Goal: Task Accomplishment & Management: Manage account settings

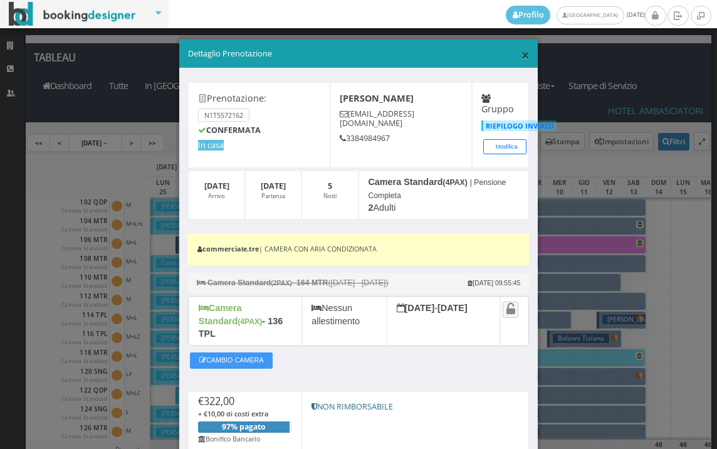
scroll to position [125, 0]
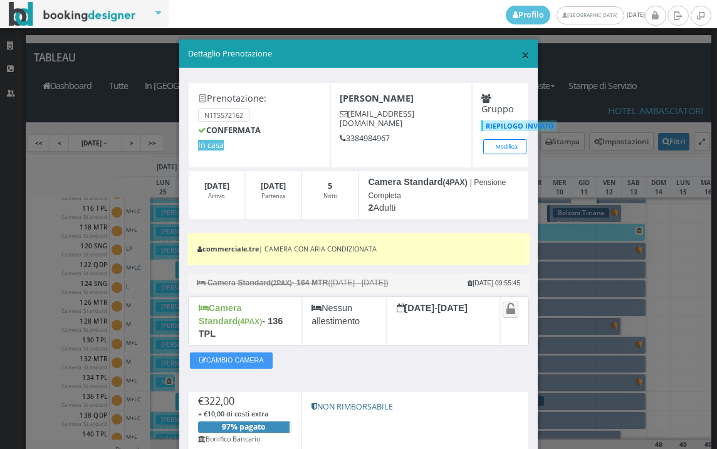
click at [521, 54] on span "×" at bounding box center [525, 54] width 9 height 21
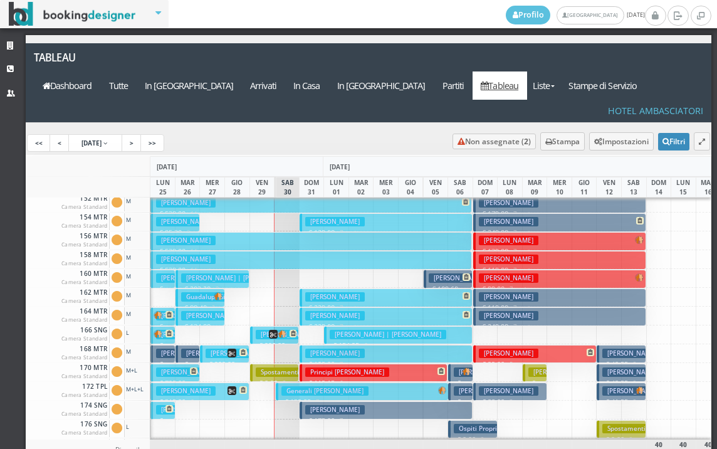
scroll to position [439, 0]
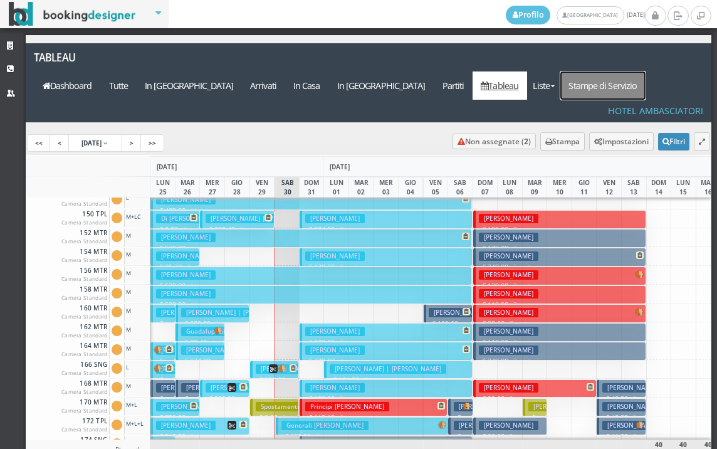
click at [617, 71] on link "Stampe di Servizio" at bounding box center [602, 85] width 85 height 28
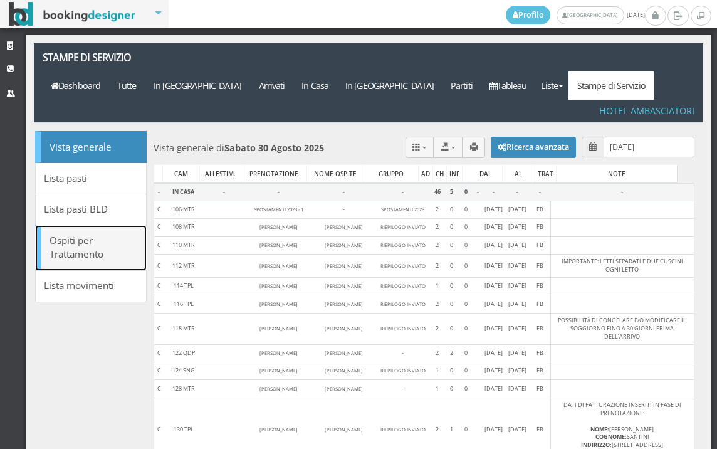
click at [90, 233] on link "Ospiti per Trattamento" at bounding box center [91, 248] width 112 height 46
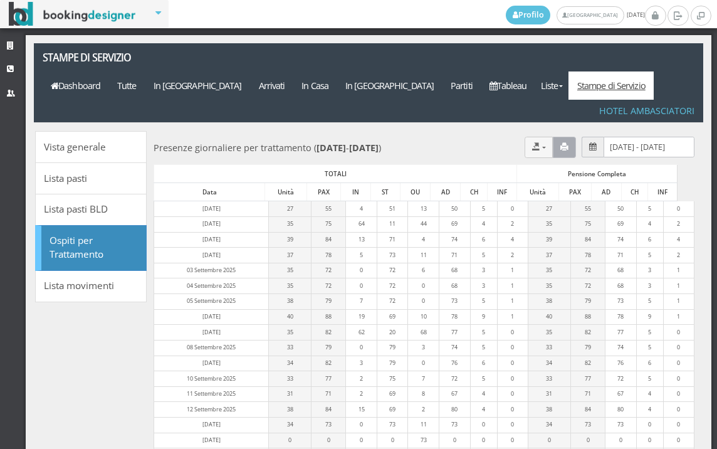
click at [560, 143] on icon "button" at bounding box center [564, 147] width 8 height 8
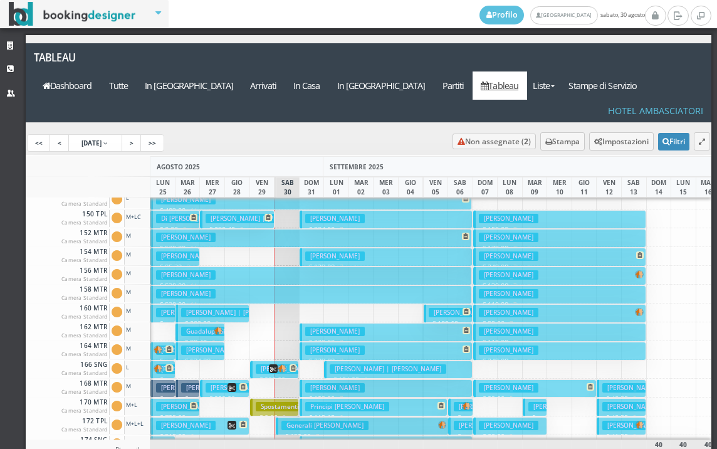
scroll to position [251, 0]
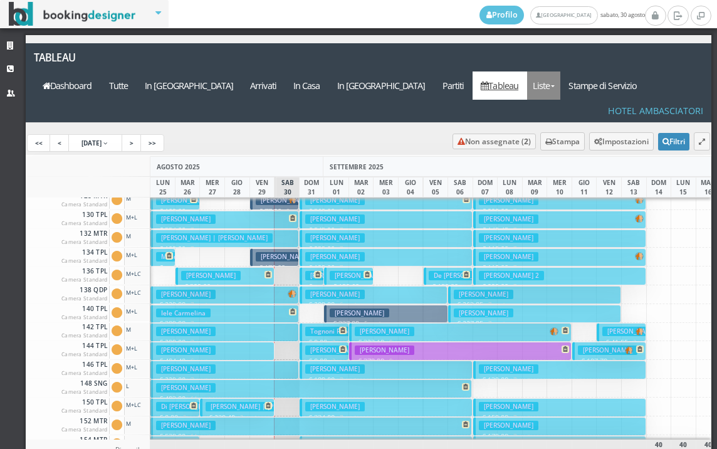
click at [560, 71] on link "Liste" at bounding box center [543, 85] width 33 height 28
click at [569, 144] on link "Foglio Pulizie" at bounding box center [572, 155] width 90 height 22
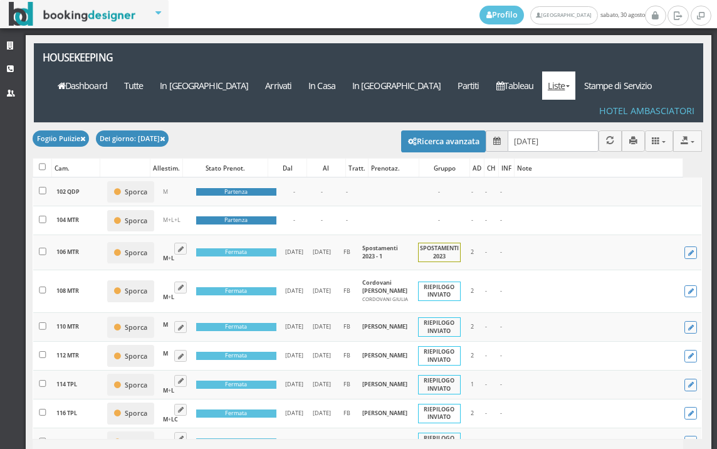
click at [575, 71] on link "Liste" at bounding box center [558, 85] width 33 height 28
click at [547, 159] on div "Note" at bounding box center [599, 168] width 168 height 18
click at [629, 137] on icon "button" at bounding box center [633, 141] width 8 height 8
click at [622, 71] on link "Stampe di Servizio" at bounding box center [617, 85] width 85 height 28
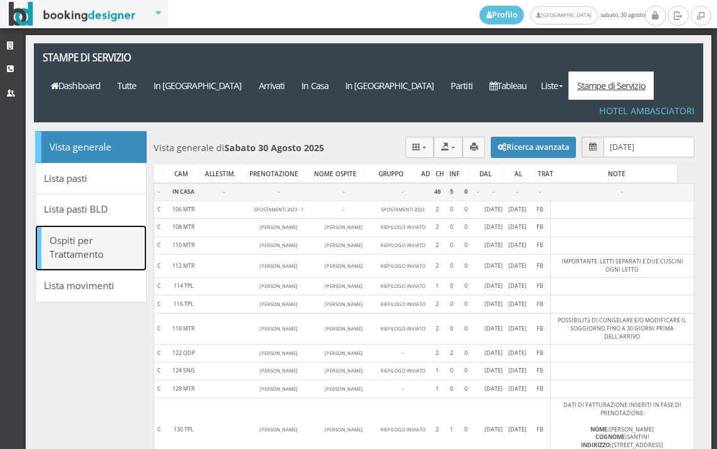
click at [76, 225] on link "Ospiti per Trattamento" at bounding box center [91, 248] width 112 height 46
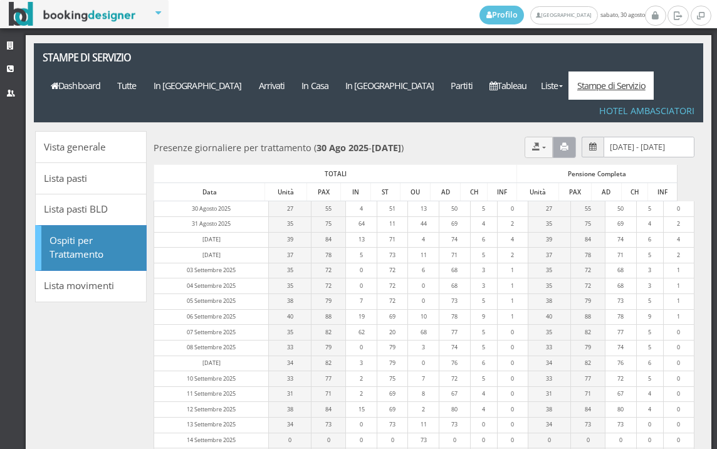
click at [560, 143] on icon "button" at bounding box center [564, 147] width 8 height 8
click at [563, 85] on span at bounding box center [561, 86] width 4 height 2
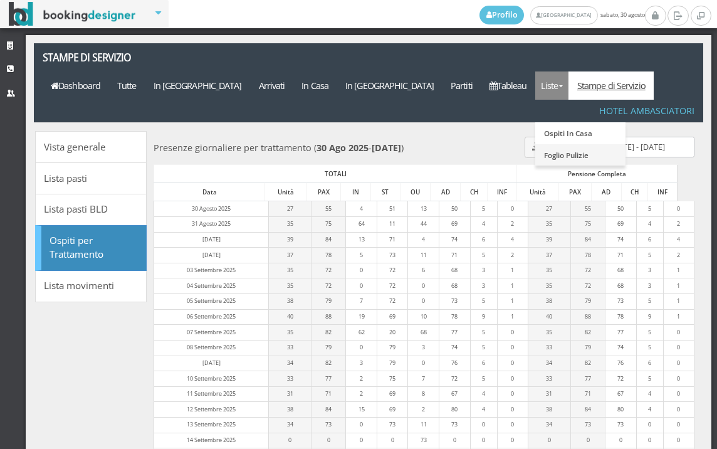
click at [580, 144] on link "Foglio Pulizie" at bounding box center [580, 155] width 90 height 22
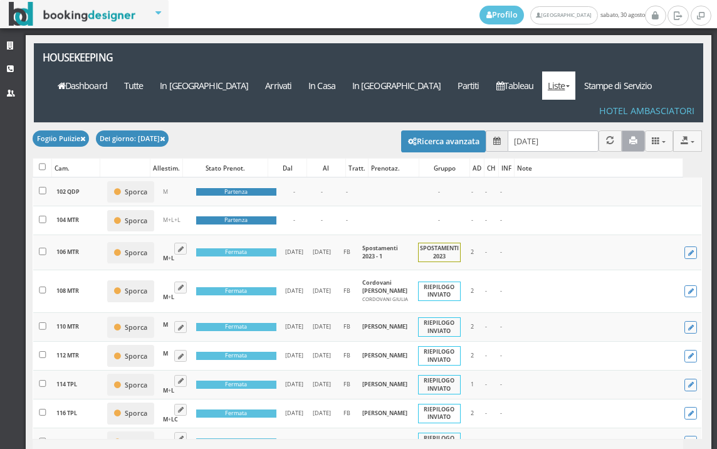
click at [629, 137] on icon "button" at bounding box center [633, 141] width 8 height 8
click at [24, 233] on div "Strutture CRM Utenti" at bounding box center [13, 259] width 26 height 449
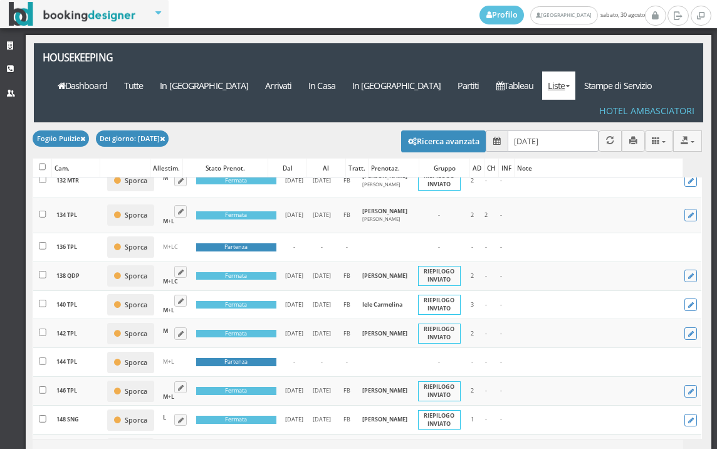
scroll to position [557, 0]
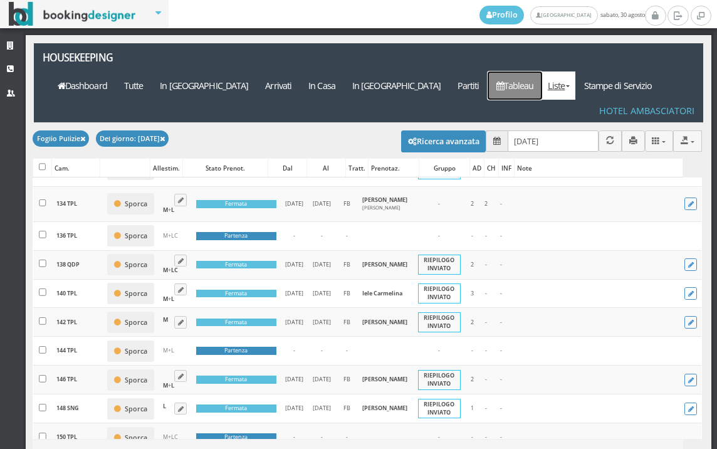
click at [530, 71] on link "Tableau" at bounding box center [515, 85] width 55 height 28
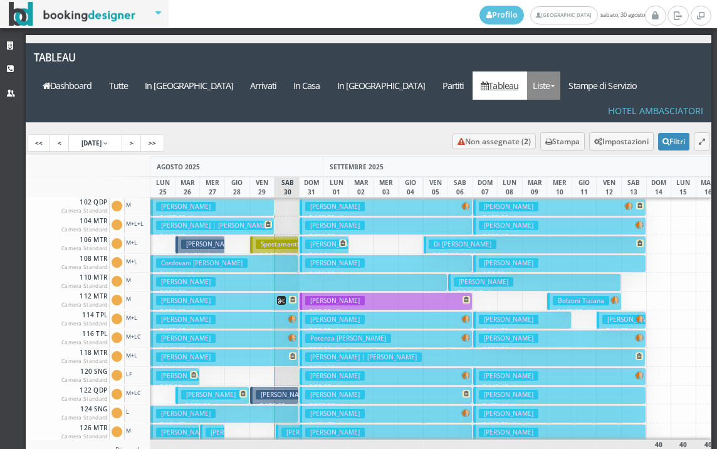
click at [560, 71] on link "Liste" at bounding box center [543, 85] width 33 height 28
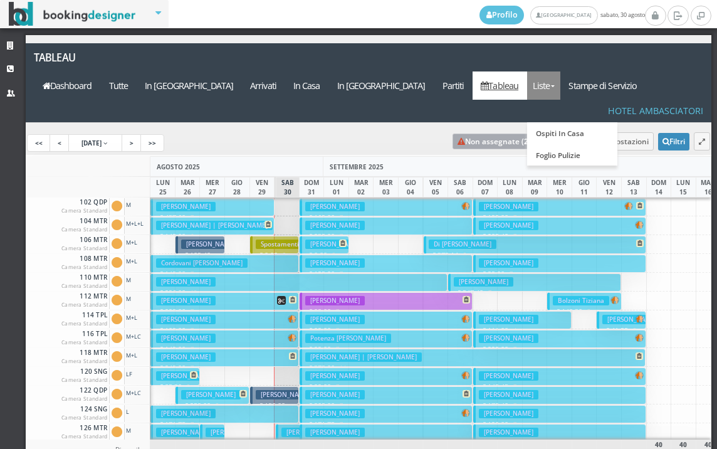
click at [493, 134] on link "Non assegnate ( 2 )" at bounding box center [494, 142] width 83 height 16
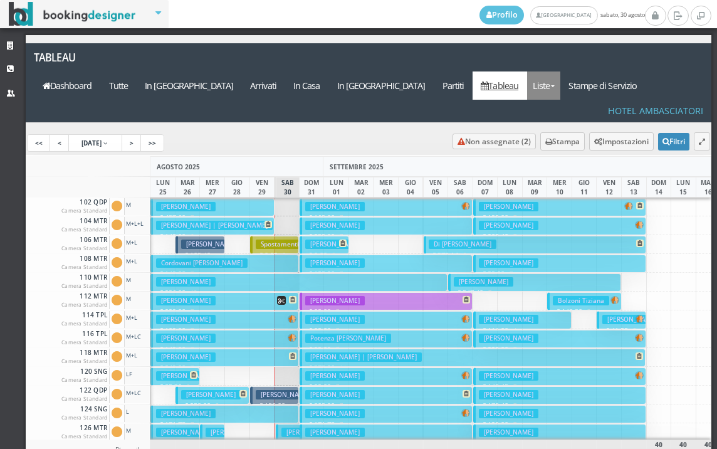
click at [557, 71] on link "Liste" at bounding box center [543, 85] width 33 height 28
click at [579, 144] on link "Foglio Pulizie" at bounding box center [572, 155] width 90 height 22
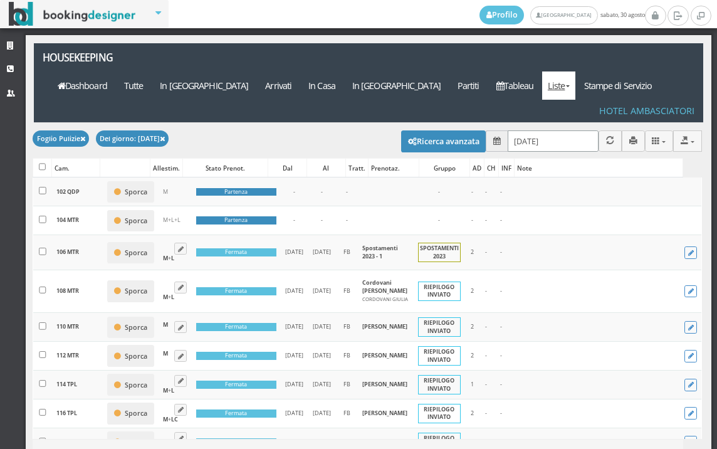
click at [555, 130] on input "30/08/2025" at bounding box center [553, 140] width 91 height 21
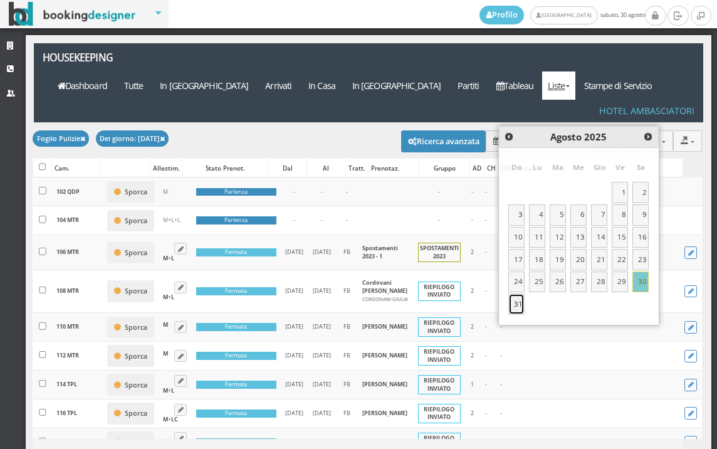
click at [519, 300] on link "31" at bounding box center [516, 303] width 16 height 21
type input "31/08/2025"
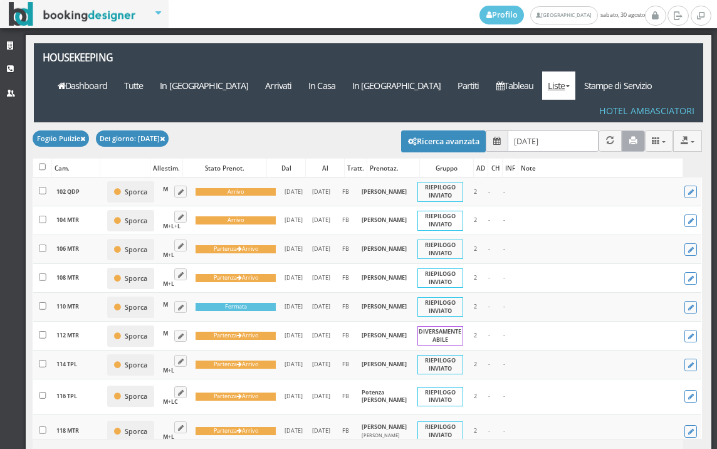
click at [629, 137] on icon "button" at bounding box center [633, 141] width 8 height 8
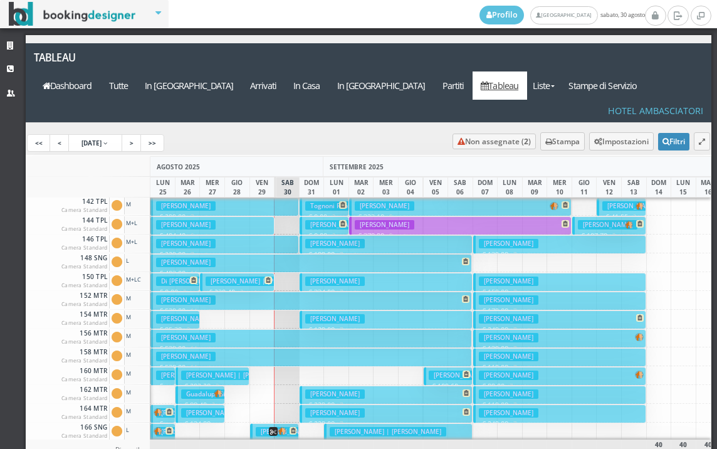
scroll to position [627, 0]
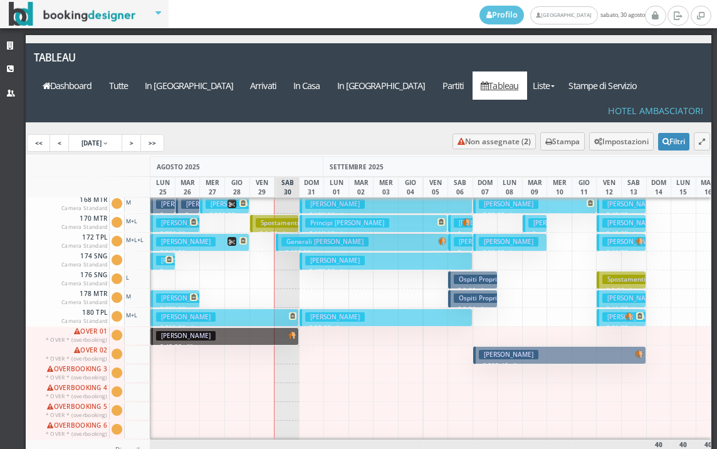
click at [338, 256] on h3 "[PERSON_NAME]" at bounding box center [335, 260] width 60 height 9
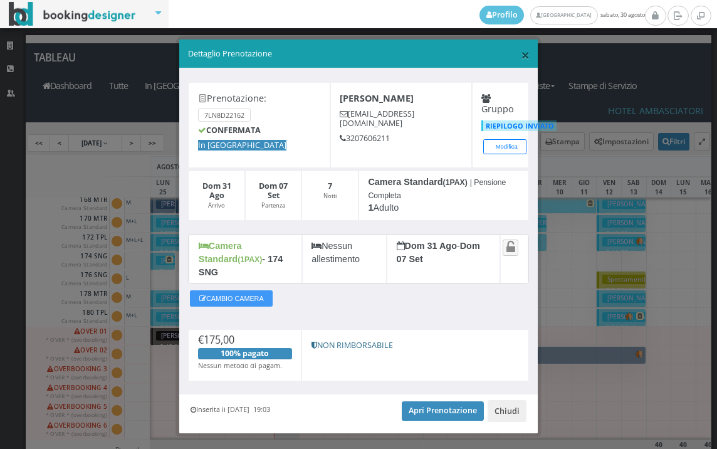
click at [521, 57] on span "×" at bounding box center [525, 54] width 9 height 21
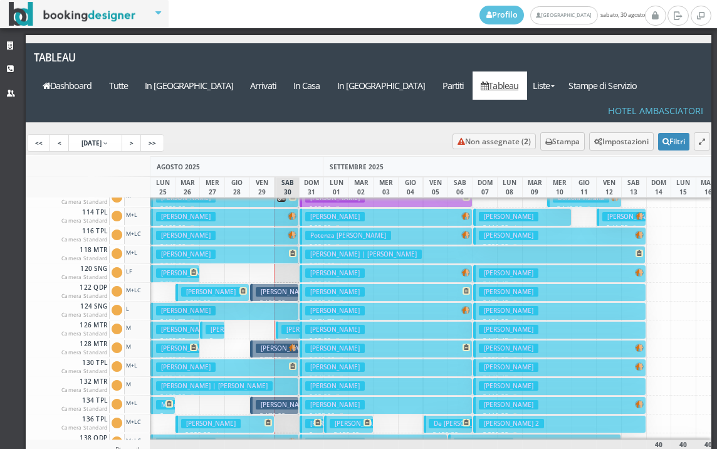
scroll to position [125, 0]
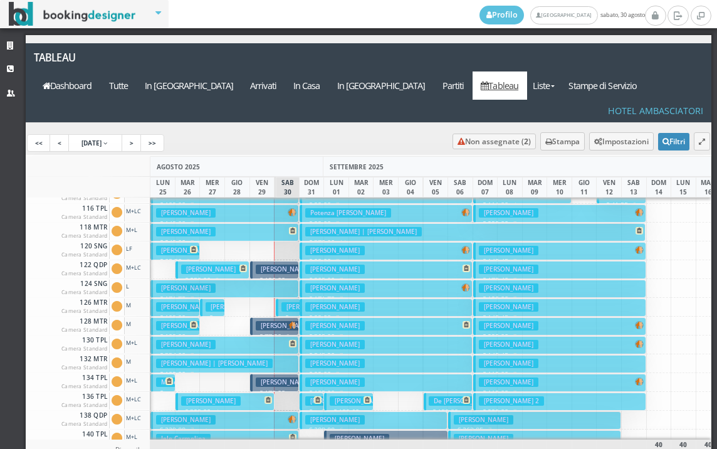
click at [279, 298] on button "Girardi Giampaolo € 67.40 1 notti 2 Adulti" at bounding box center [288, 307] width 24 height 18
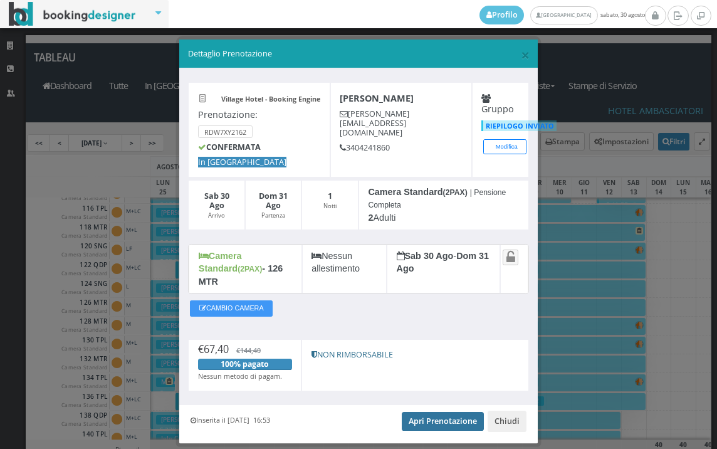
click at [434, 412] on link "Apri Prenotazione" at bounding box center [443, 421] width 82 height 19
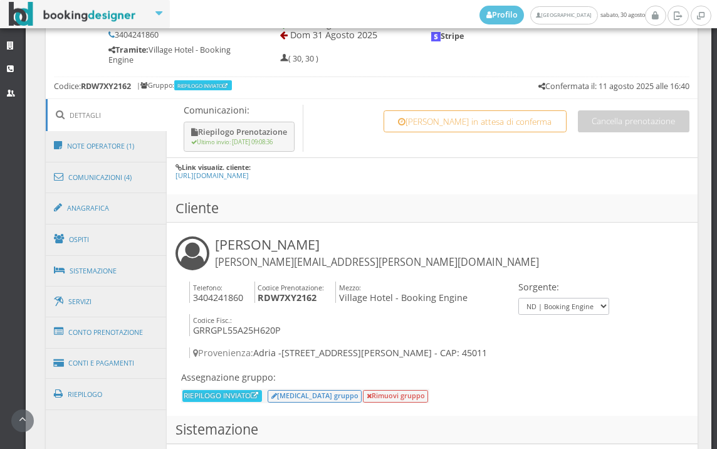
scroll to position [627, 0]
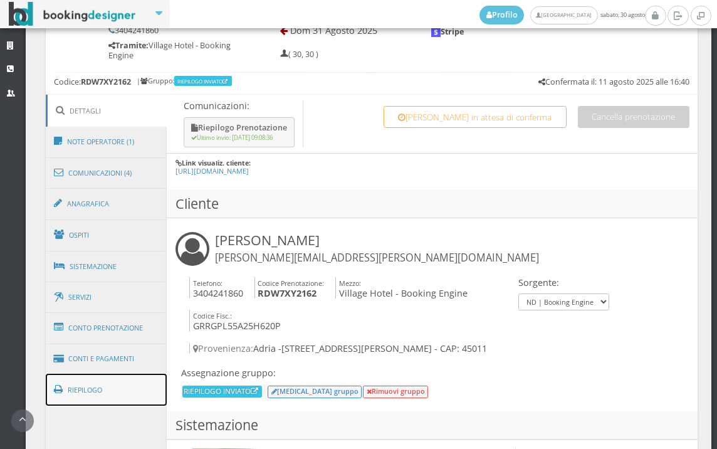
click at [113, 385] on link "Riepilogo" at bounding box center [107, 390] width 122 height 33
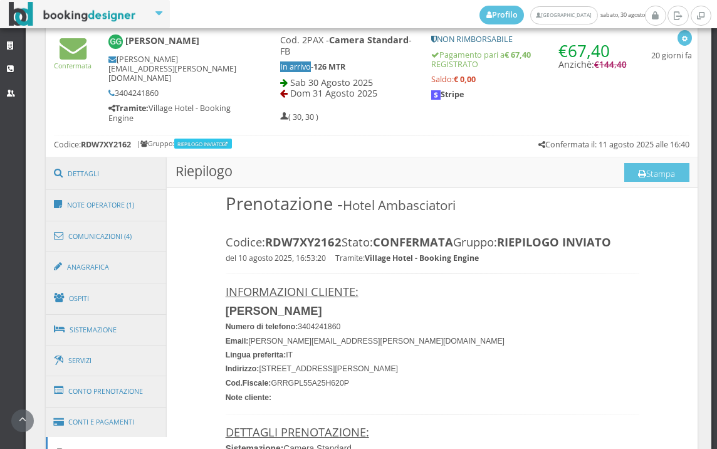
scroll to position [696, 0]
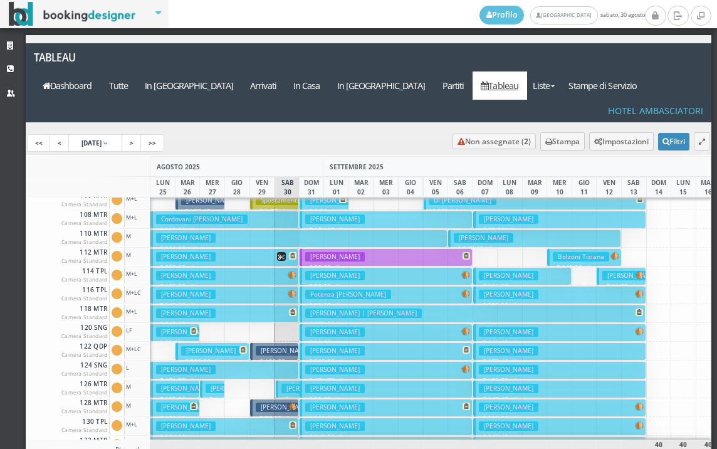
scroll to position [63, 0]
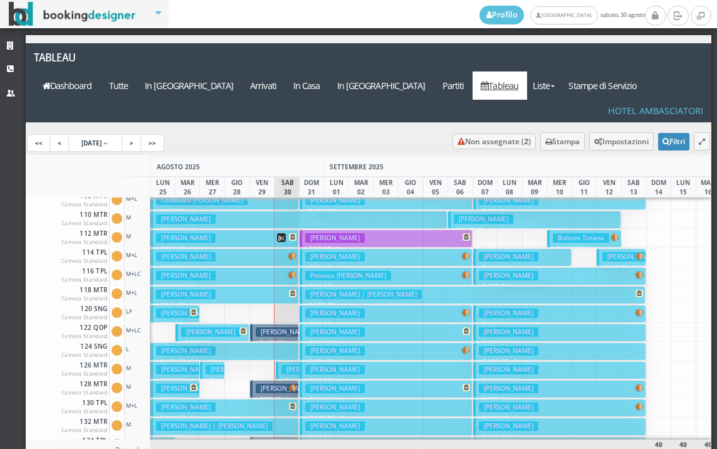
click at [265, 399] on button "Santini Giulia € 334.00 7 notti 2 Adulti + 1 Bambino (4 anni)" at bounding box center [224, 408] width 149 height 18
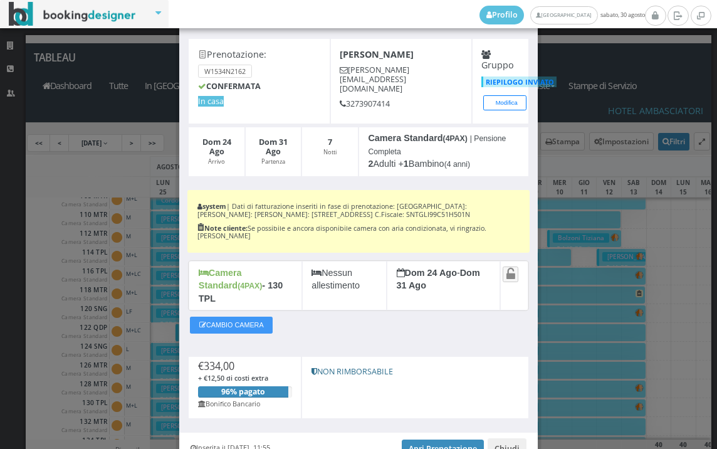
scroll to position [94, 0]
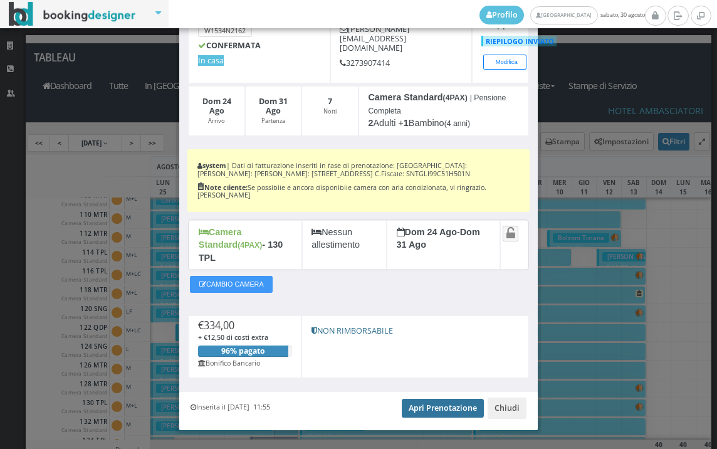
click at [449, 399] on link "Apri Prenotazione" at bounding box center [443, 408] width 82 height 19
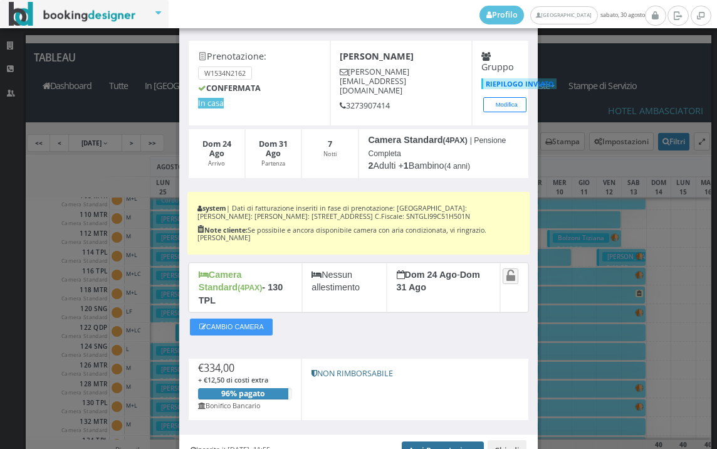
scroll to position [0, 0]
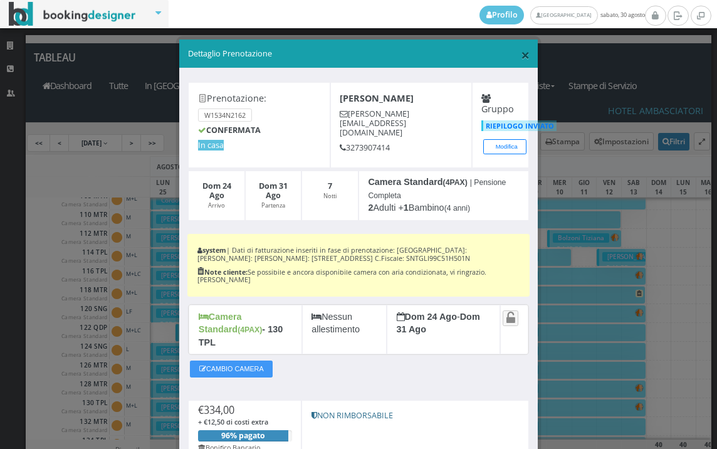
click at [521, 58] on span "×" at bounding box center [525, 54] width 9 height 21
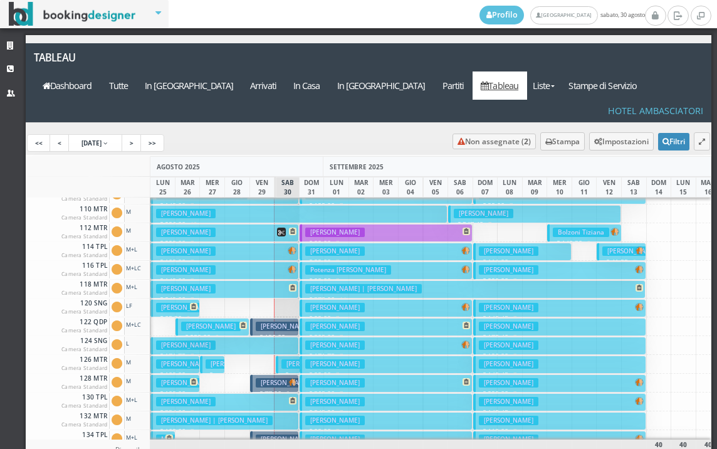
scroll to position [66, 0]
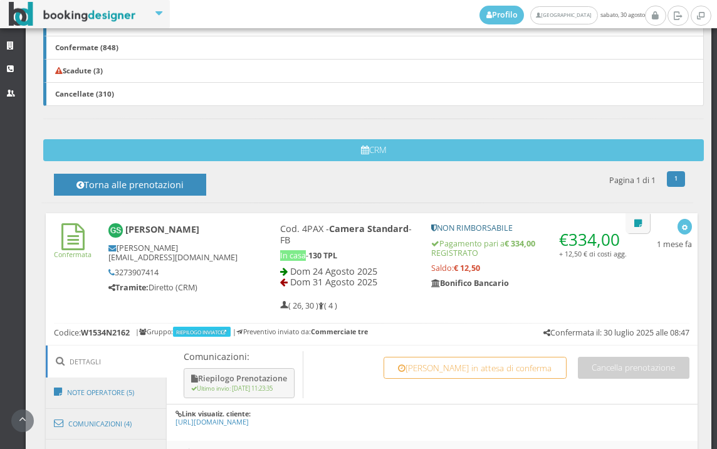
scroll to position [696, 0]
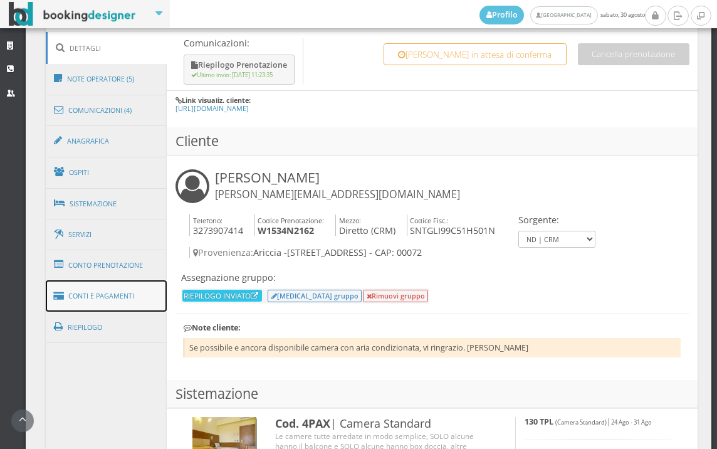
drag, startPoint x: 135, startPoint y: 289, endPoint x: 160, endPoint y: 294, distance: 25.6
click at [134, 290] on link "Conti e Pagamenti" at bounding box center [107, 296] width 122 height 32
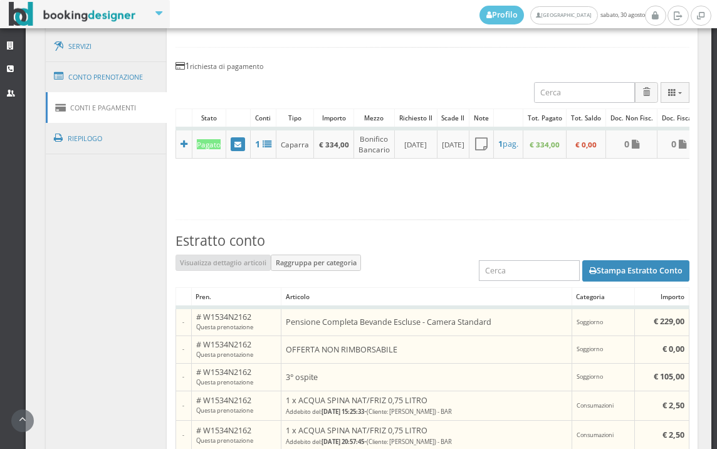
scroll to position [627, 0]
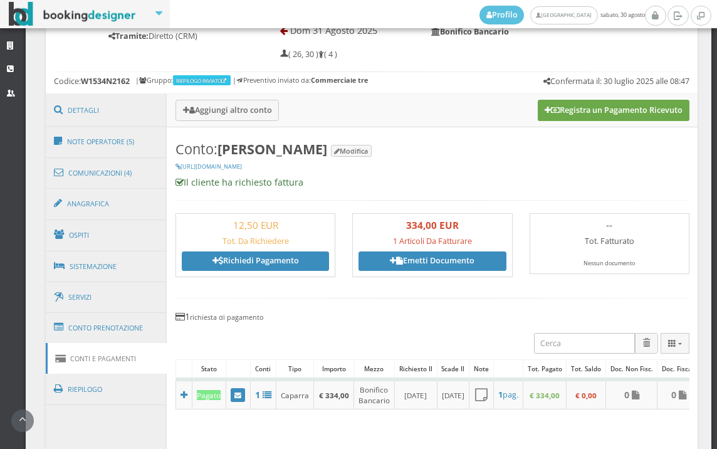
click at [601, 101] on button "Registra un Pagamento Ricevuto" at bounding box center [614, 110] width 152 height 21
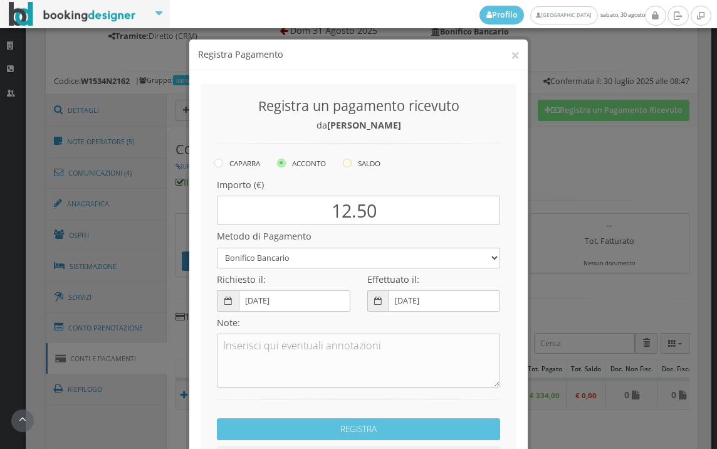
click at [347, 165] on icon at bounding box center [347, 163] width 9 height 9
radio input "true"
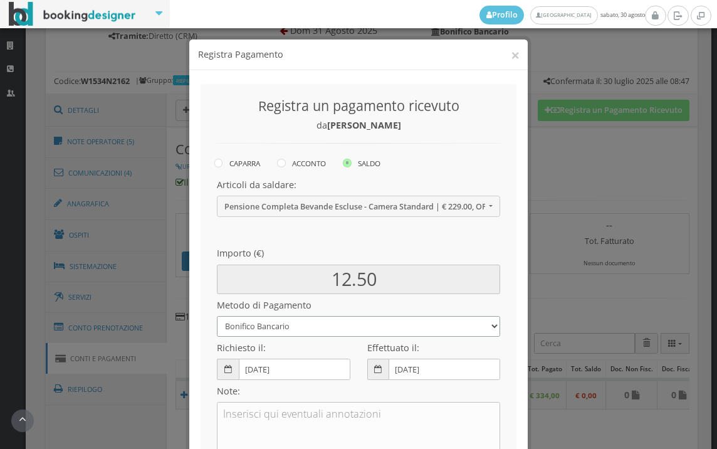
click at [288, 323] on select "Bonifico Bancario BONIFICO SUM UP Contanti Assegno Bancario Assegno Circolare V…" at bounding box center [358, 326] width 283 height 21
select select
click at [217, 316] on select "Bonifico Bancario BONIFICO SUM UP Contanti Assegno Bancario Assegno Circolare V…" at bounding box center [358, 326] width 283 height 21
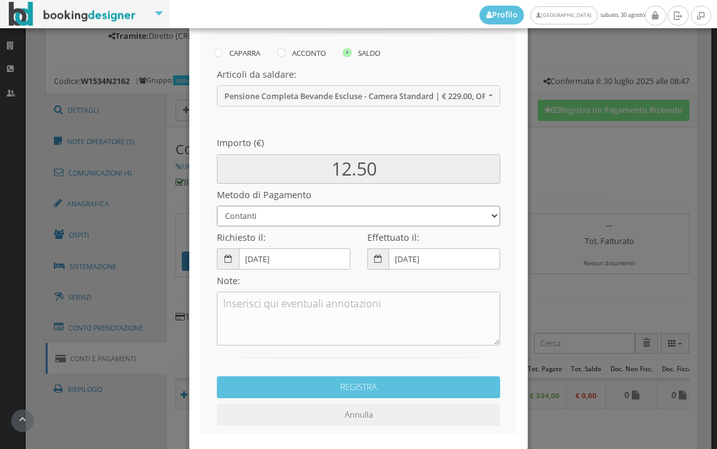
scroll to position [139, 0]
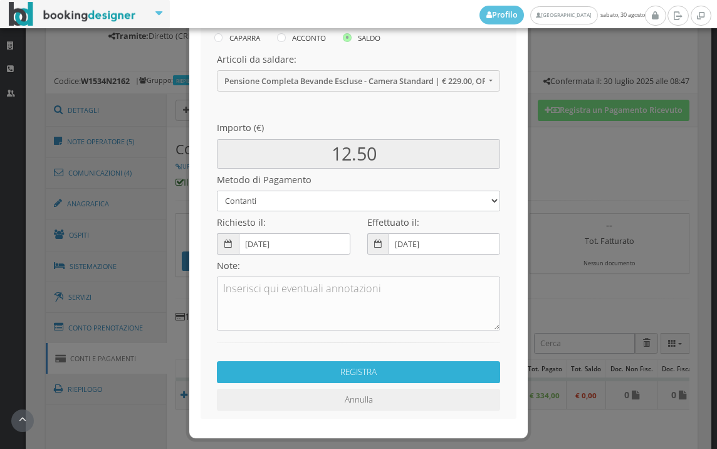
click at [353, 372] on button "REGISTRA" at bounding box center [358, 372] width 283 height 22
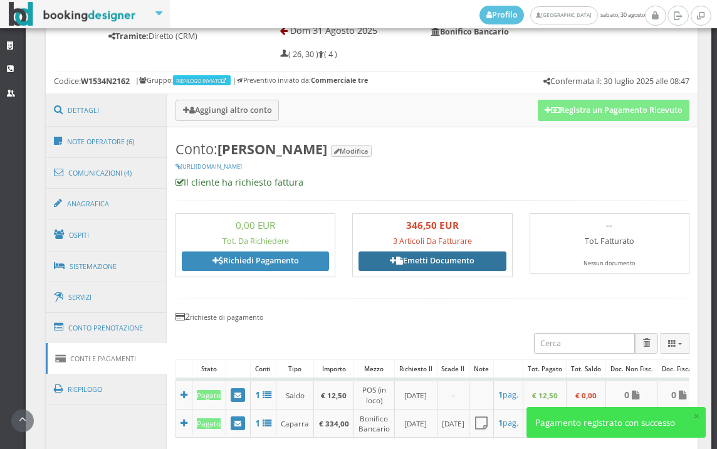
click at [421, 255] on link "Emetti Documento" at bounding box center [432, 260] width 147 height 19
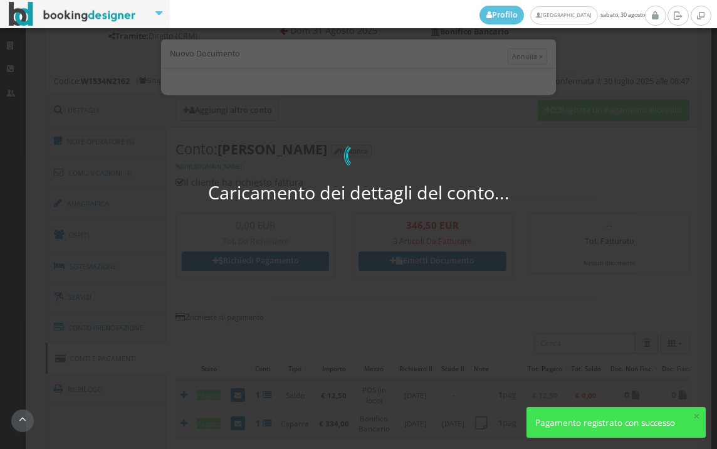
select select "Frattamaggiore"
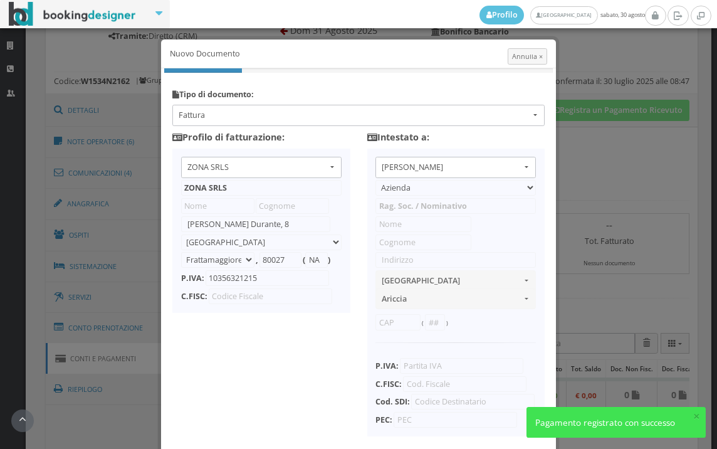
select select "PF"
type input "Giulia"
type input "Santini"
type input "Via strada nuova 82"
select select "ARICCIA"
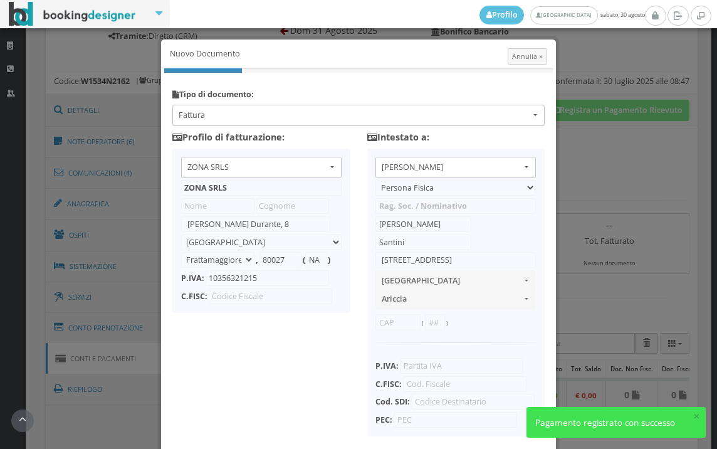
type input "00072"
type input "RM"
type input "SNTGLI99C51H501N"
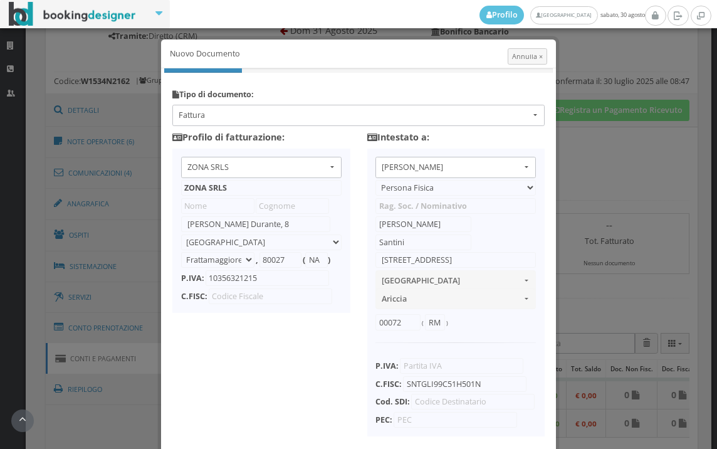
scroll to position [99, 0]
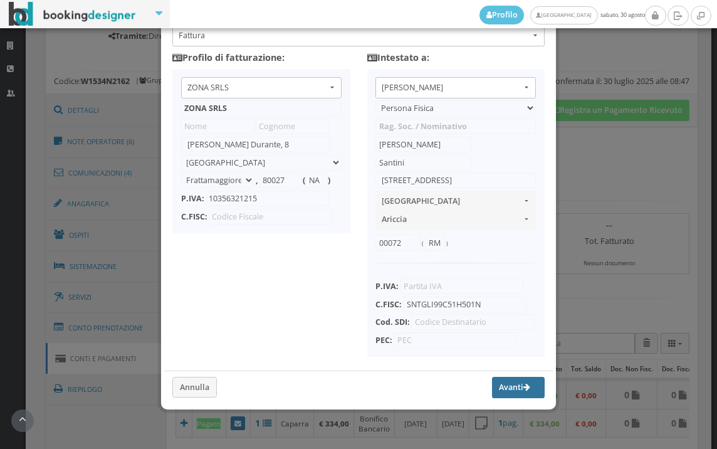
click at [492, 385] on button "Avanti" at bounding box center [518, 387] width 53 height 21
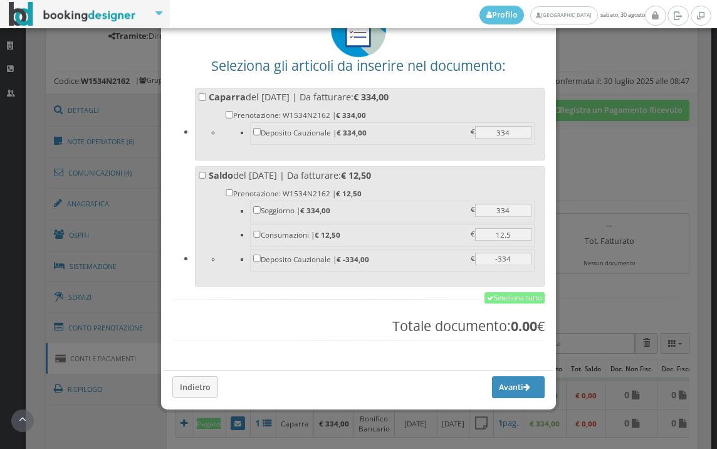
scroll to position [98, 0]
click at [495, 300] on link "Seleziona tutto" at bounding box center [515, 297] width 60 height 11
checkbox input "true"
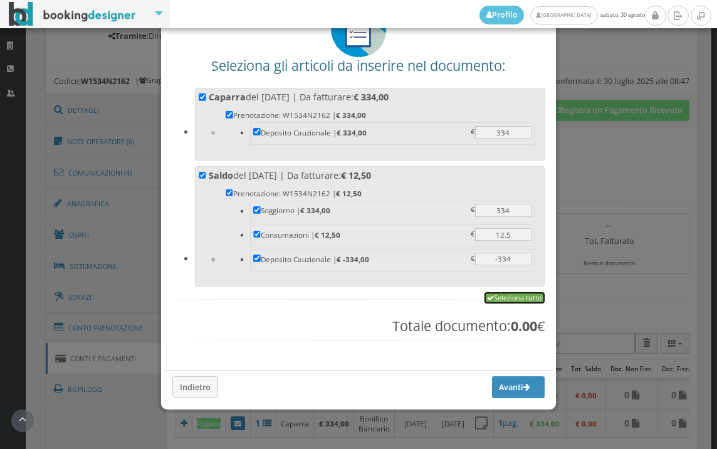
checkbox input "true"
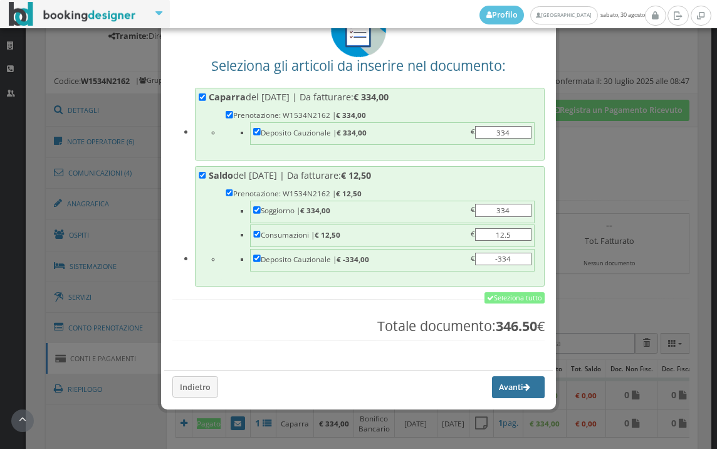
click at [492, 385] on button "Avanti" at bounding box center [518, 386] width 53 height 21
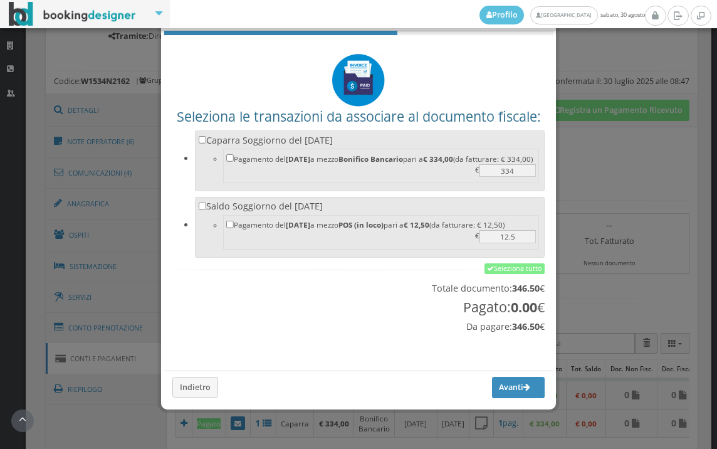
scroll to position [41, 0]
click at [515, 269] on link "Seleziona tutto" at bounding box center [515, 268] width 60 height 11
checkbox input "true"
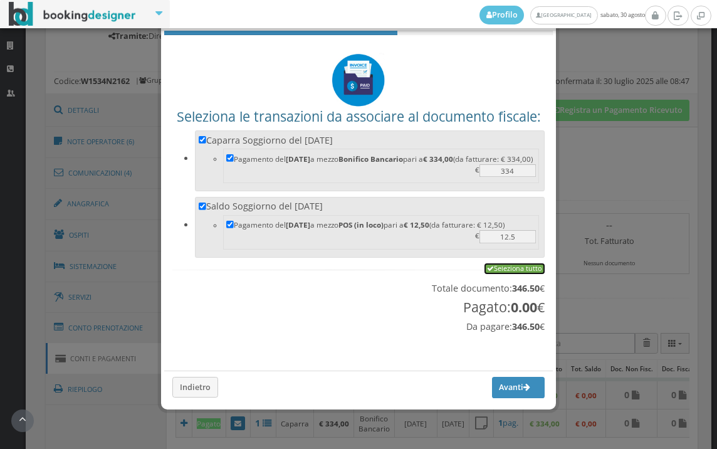
checkbox input "true"
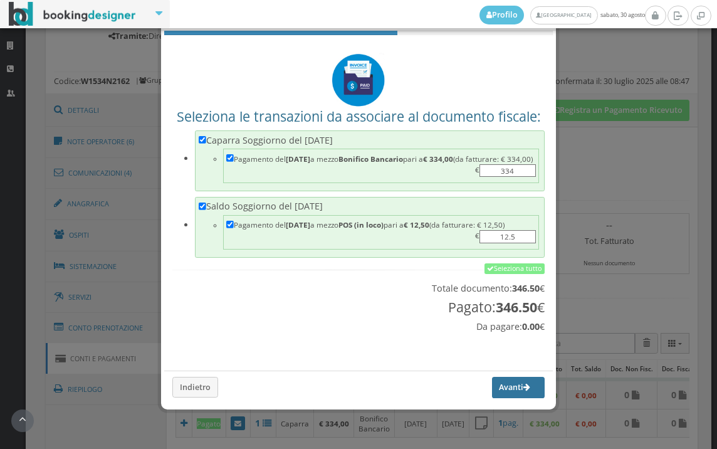
click at [510, 383] on button "Avanti" at bounding box center [518, 387] width 53 height 21
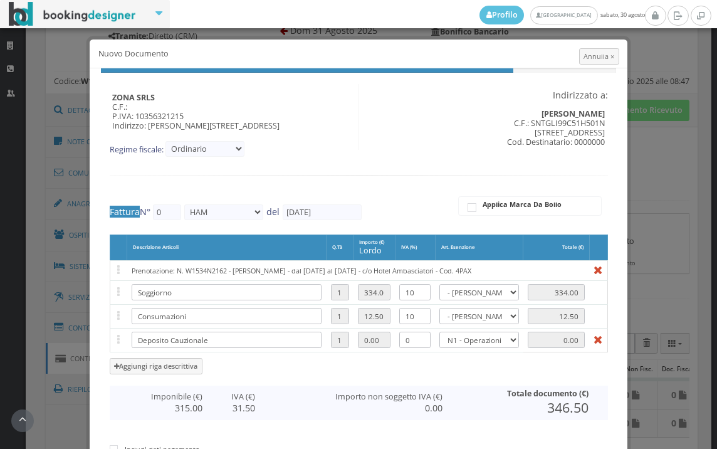
type input "552"
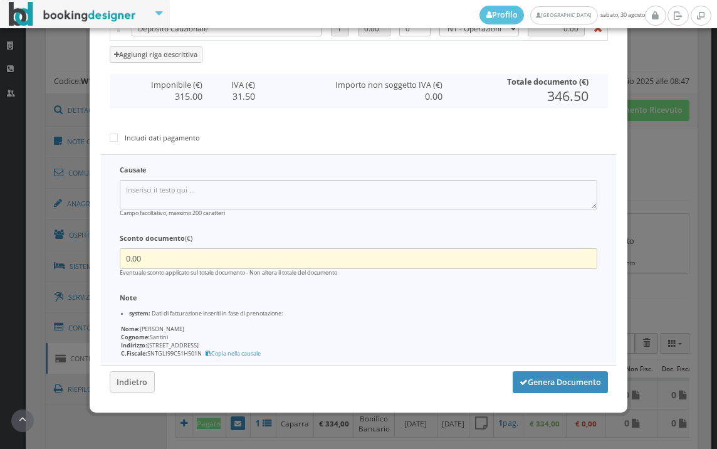
scroll to position [349, 0]
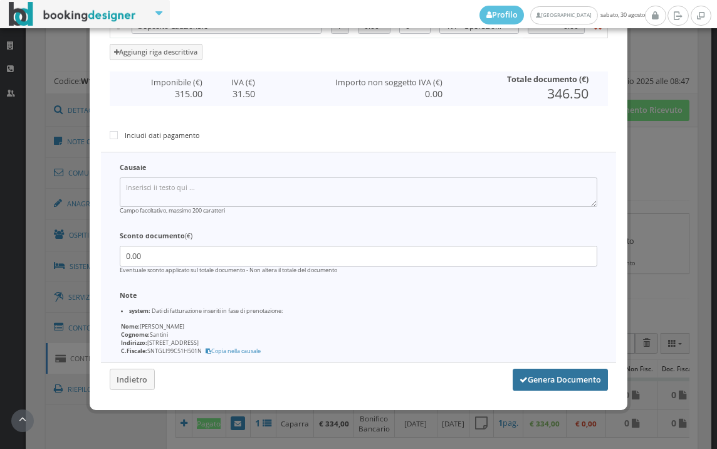
click at [537, 383] on button "Genera Documento" at bounding box center [560, 379] width 95 height 21
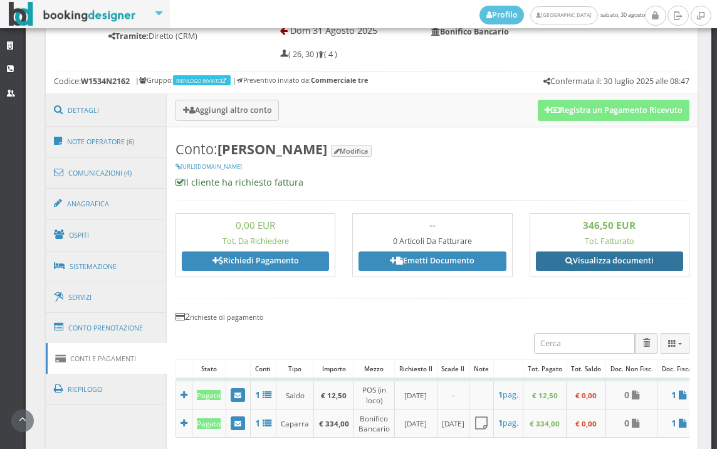
click at [588, 267] on link "Visualizza documenti" at bounding box center [609, 260] width 147 height 19
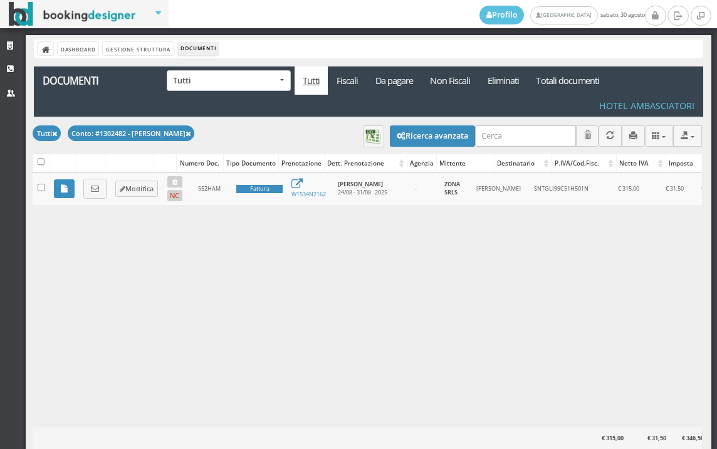
click at [94, 194] on link at bounding box center [94, 189] width 23 height 20
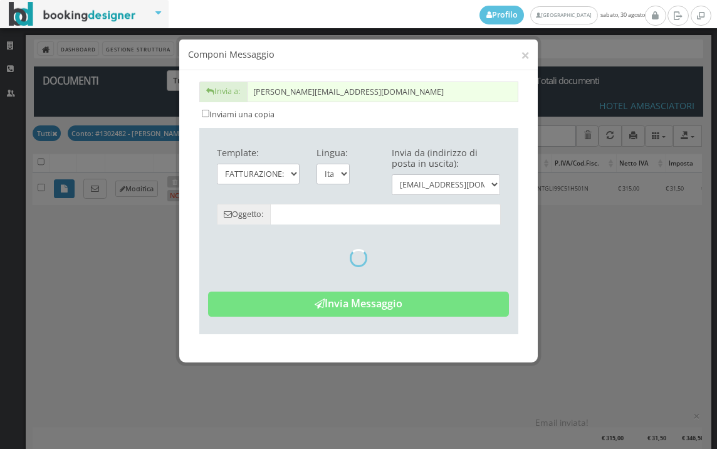
type input "Copia di cortesia: Fattura da ZONA SRLS - n. 552HAM del 30/08/2025"
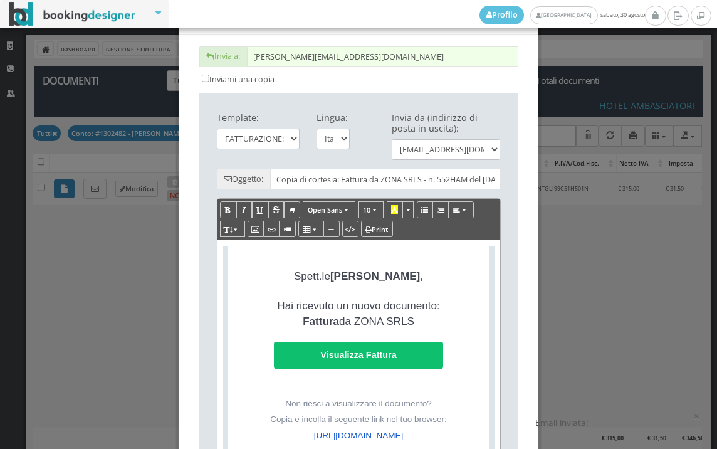
scroll to position [209, 0]
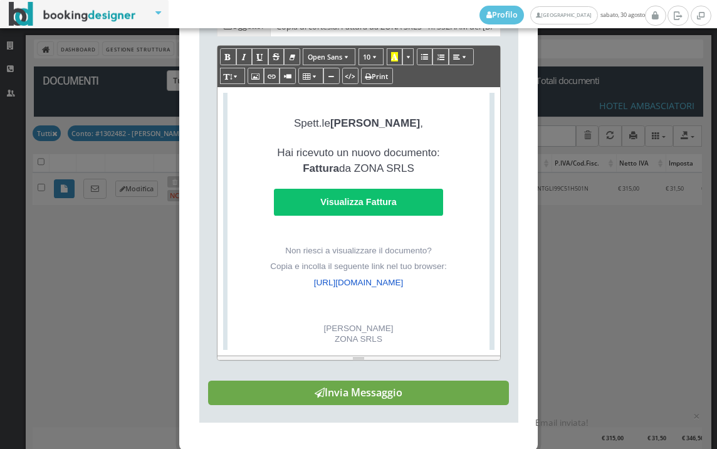
click at [359, 406] on button "Invia Messaggio" at bounding box center [358, 392] width 301 height 25
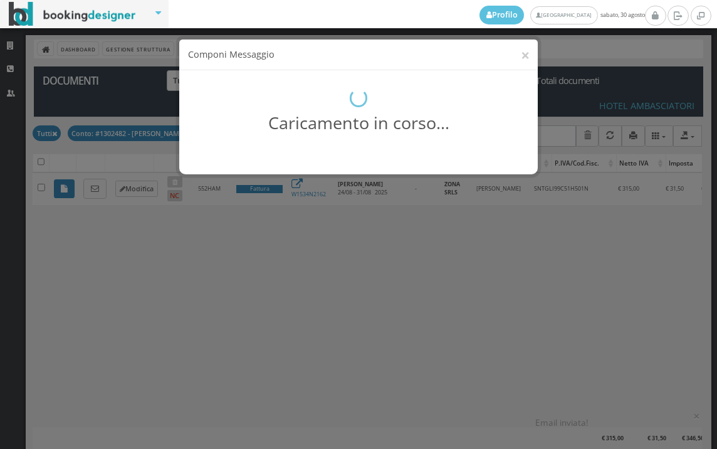
scroll to position [0, 0]
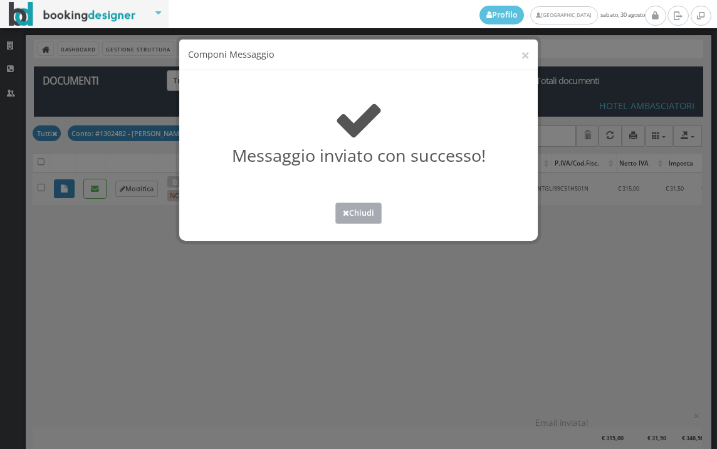
click at [364, 214] on button "Chiudi" at bounding box center [358, 212] width 46 height 21
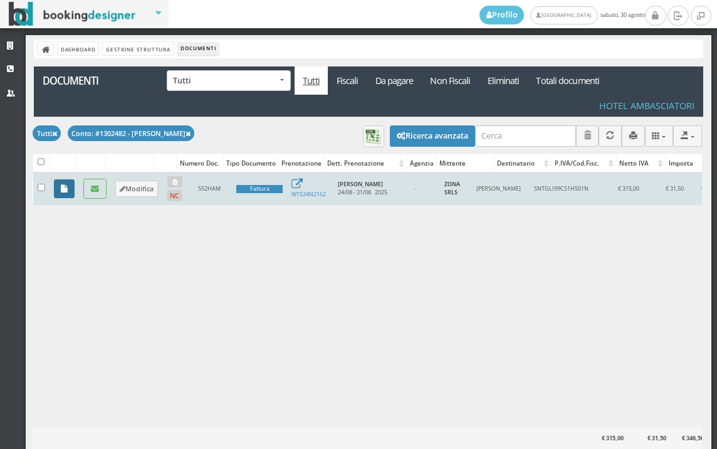
click at [63, 191] on icon at bounding box center [64, 189] width 7 height 8
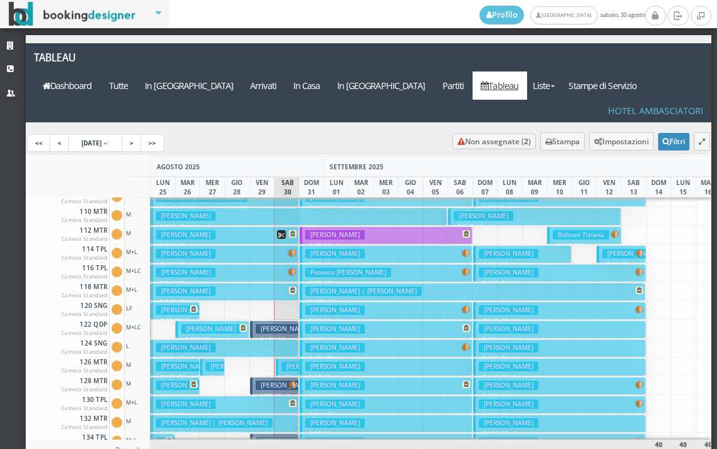
scroll to position [125, 0]
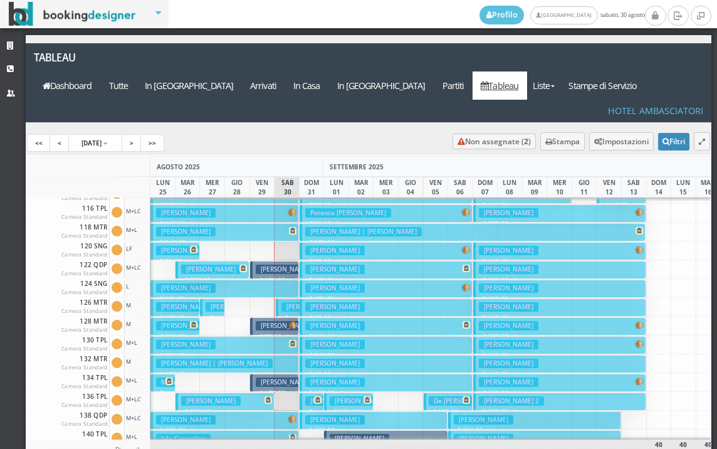
click at [286, 302] on h3 "Girardi Giampaolo" at bounding box center [311, 306] width 60 height 9
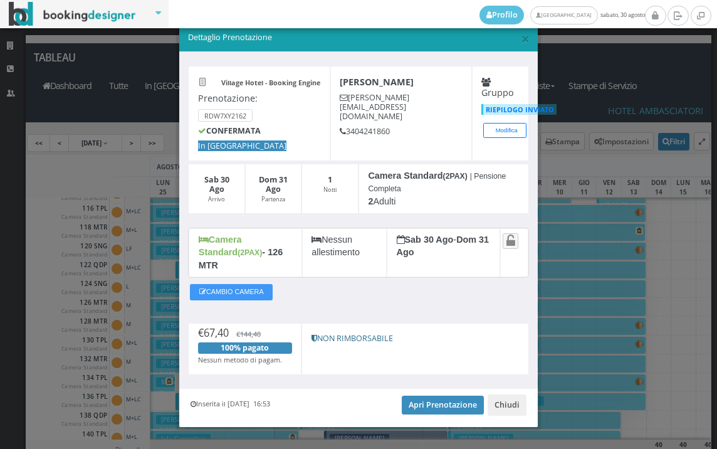
scroll to position [23, 0]
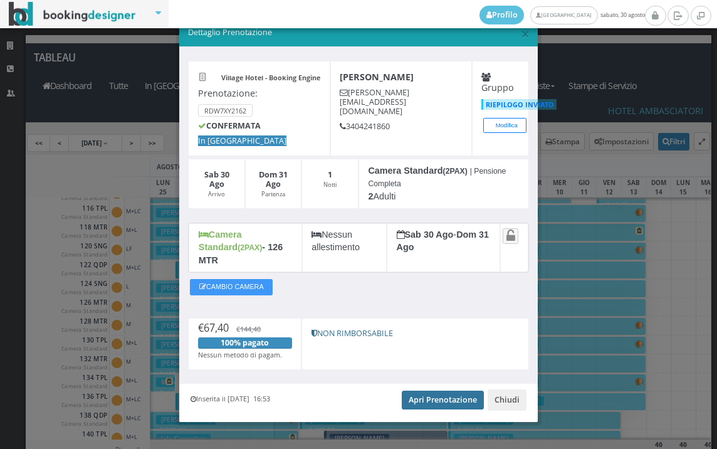
click at [424, 391] on link "Apri Prenotazione" at bounding box center [443, 400] width 82 height 19
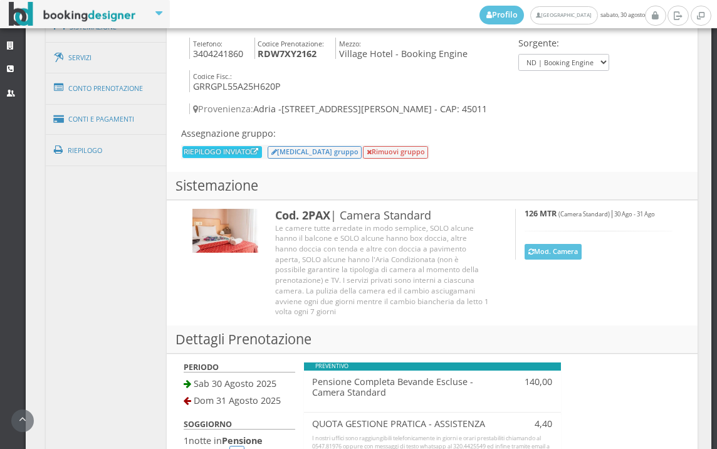
scroll to position [905, 0]
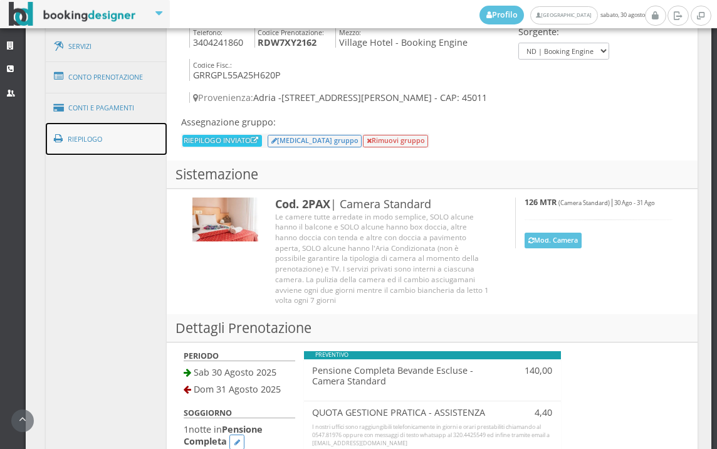
click at [120, 142] on link "Riepilogo" at bounding box center [107, 139] width 122 height 33
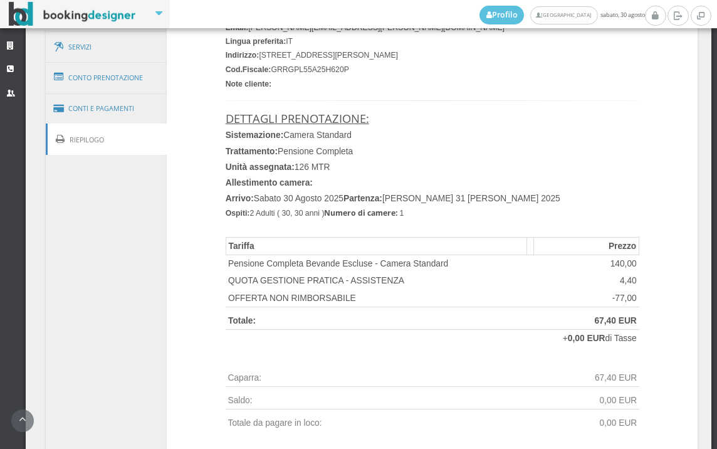
scroll to position [906, 0]
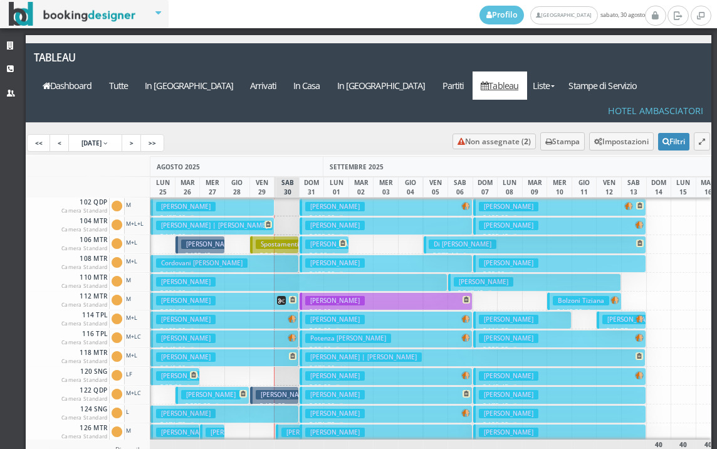
scroll to position [188, 0]
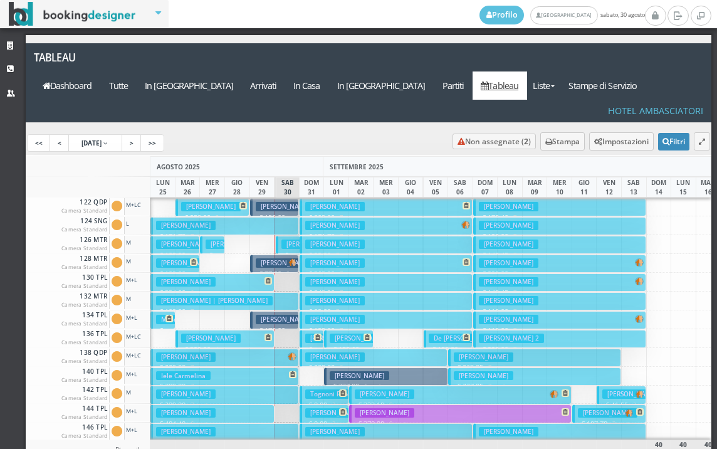
click at [285, 239] on h3 "Girardi Giampaolo" at bounding box center [311, 243] width 60 height 9
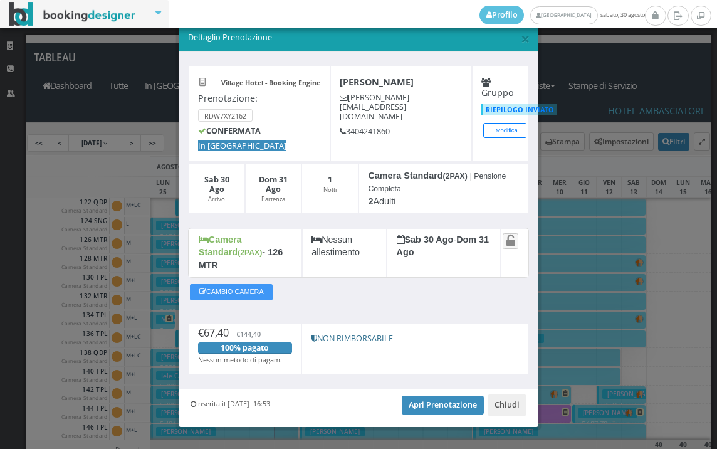
scroll to position [23, 0]
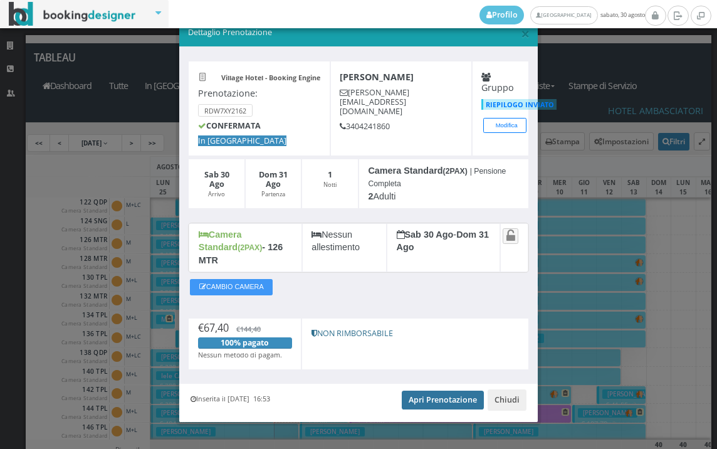
click at [446, 391] on link "Apri Prenotazione" at bounding box center [443, 400] width 82 height 19
click at [521, 33] on span "×" at bounding box center [525, 33] width 9 height 21
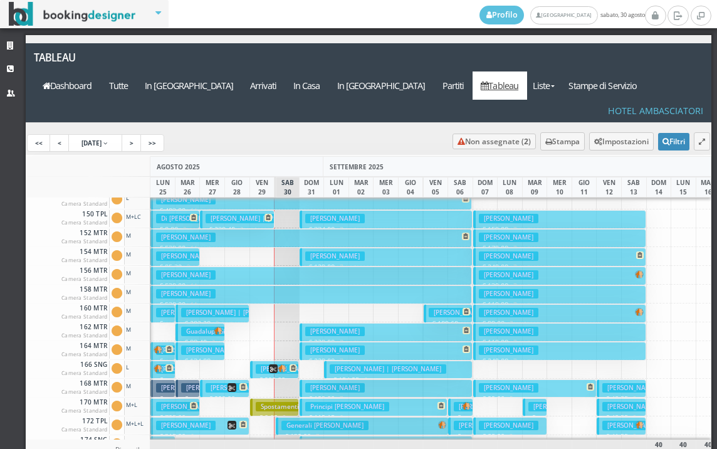
scroll to position [564, 0]
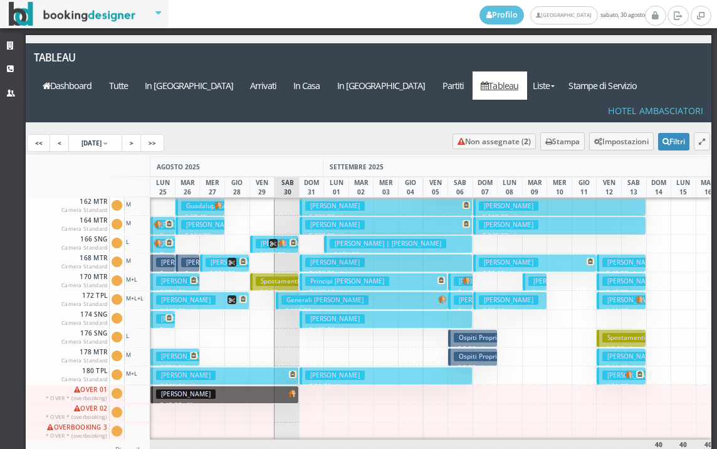
click at [284, 306] on p "€ 139.00 7 notti" at bounding box center [363, 311] width 164 height 10
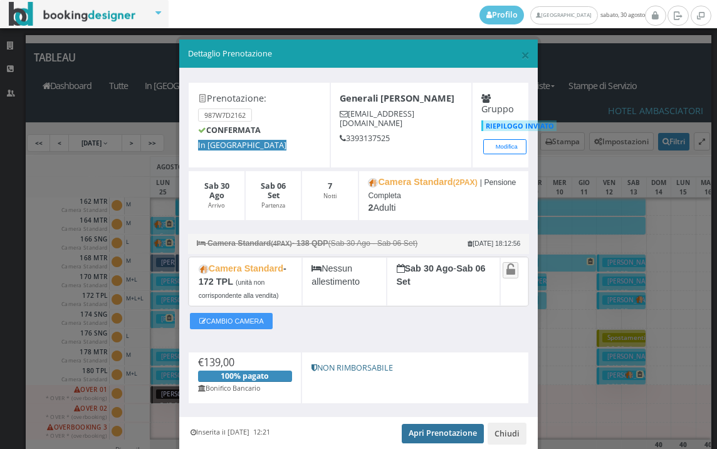
click at [427, 433] on link "Apri Prenotazione" at bounding box center [443, 433] width 82 height 19
click at [521, 51] on span "×" at bounding box center [525, 54] width 9 height 21
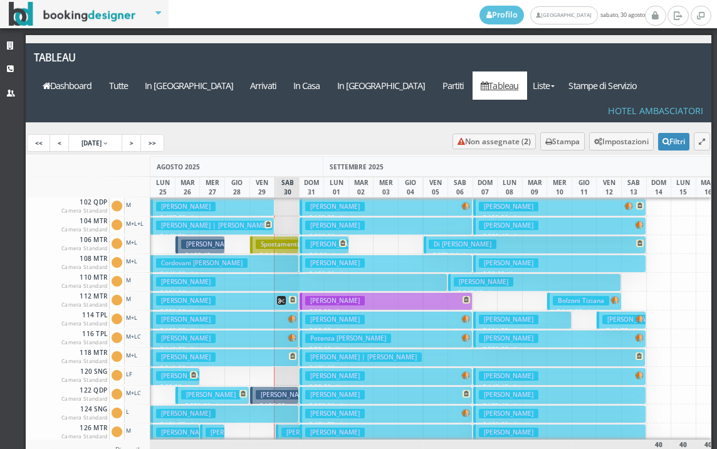
click at [322, 202] on h3 "Giandini Gianni" at bounding box center [335, 206] width 60 height 9
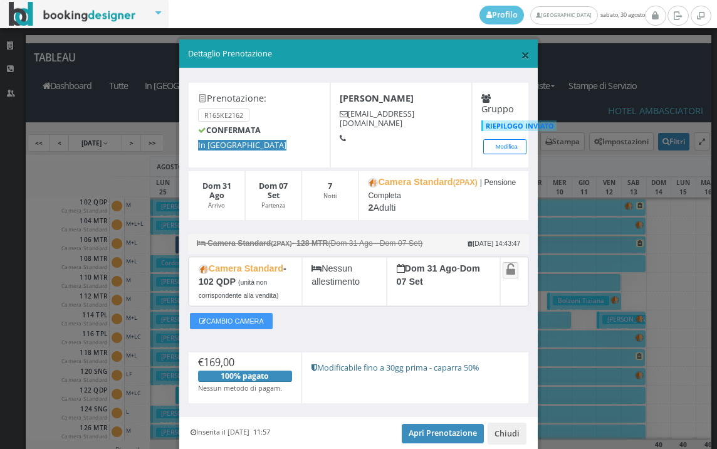
click at [521, 55] on span "×" at bounding box center [525, 54] width 9 height 21
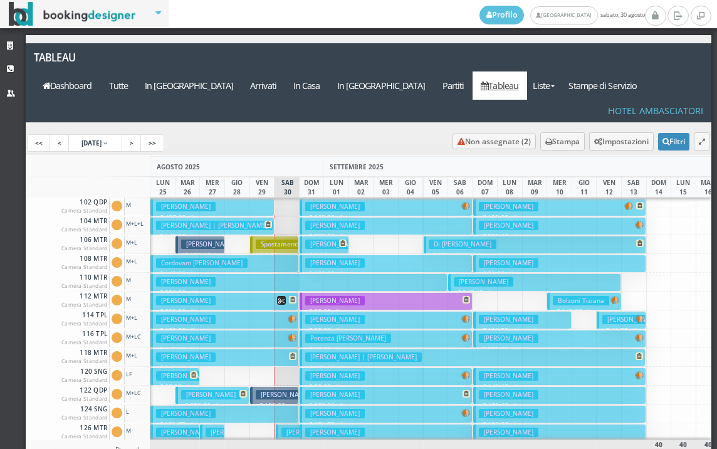
click at [206, 202] on h3 "Farcas Alin Romeo" at bounding box center [186, 206] width 60 height 9
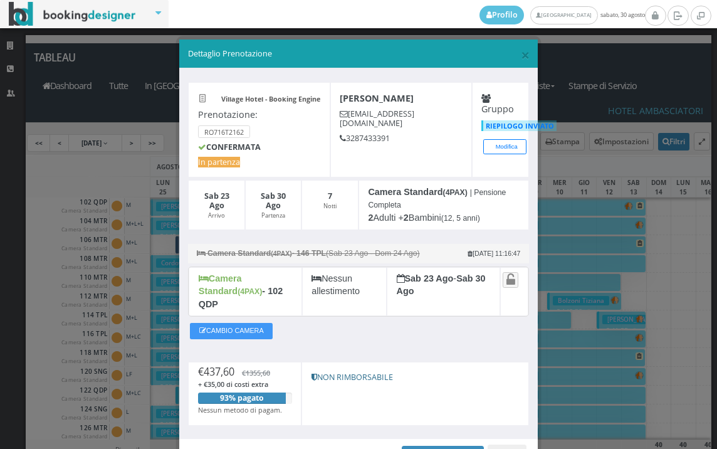
scroll to position [61, 0]
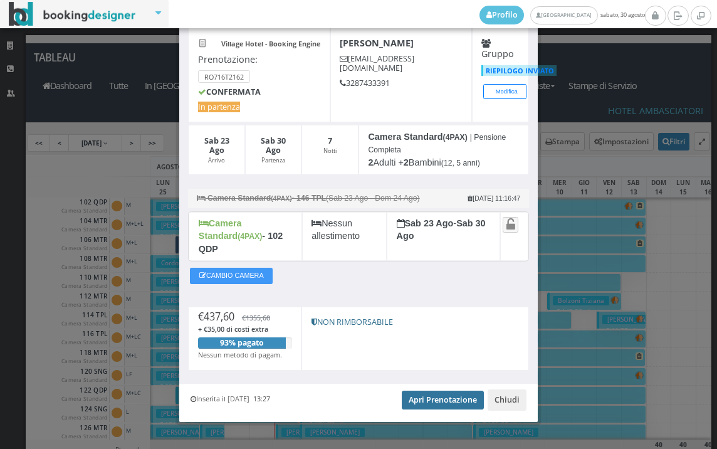
click at [431, 391] on link "Apri Prenotazione" at bounding box center [443, 400] width 82 height 19
click at [438, 391] on link "Apri Prenotazione" at bounding box center [443, 400] width 82 height 19
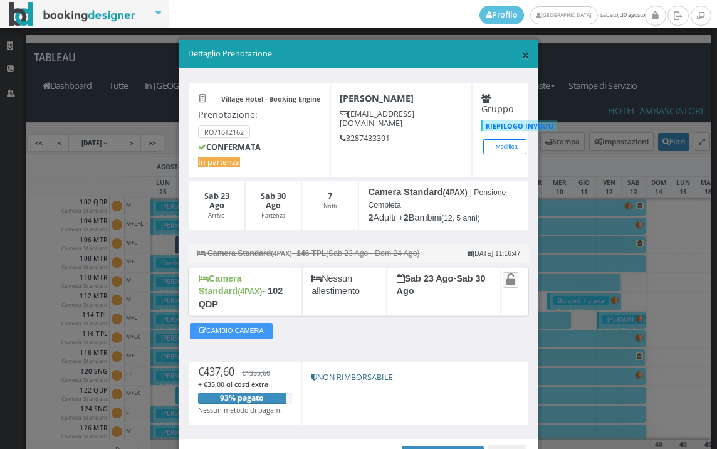
click at [521, 58] on span "×" at bounding box center [525, 54] width 9 height 21
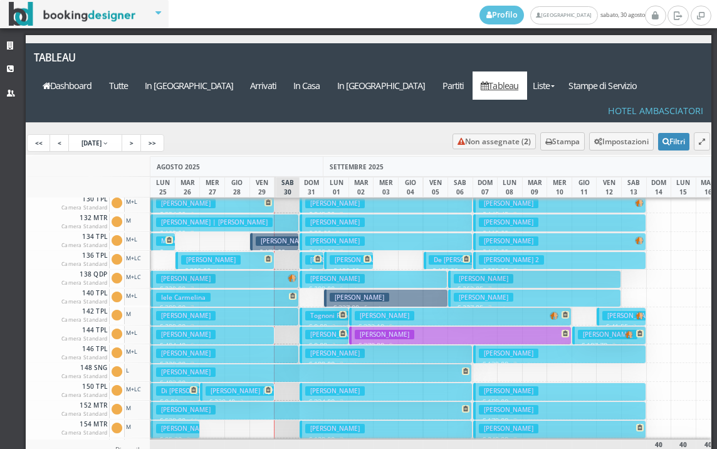
scroll to position [313, 0]
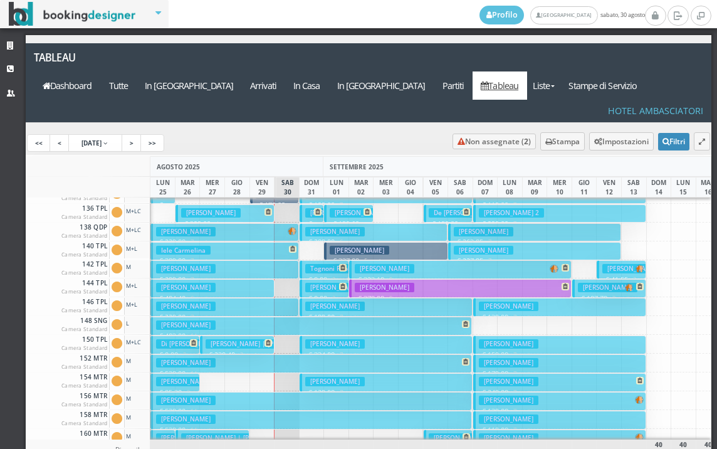
click at [231, 335] on button "Panunzio Elisa | Panunzio Luigi € 230.40 3 notti 2 Adulti + 1 Bambino (4 anni)" at bounding box center [237, 344] width 74 height 18
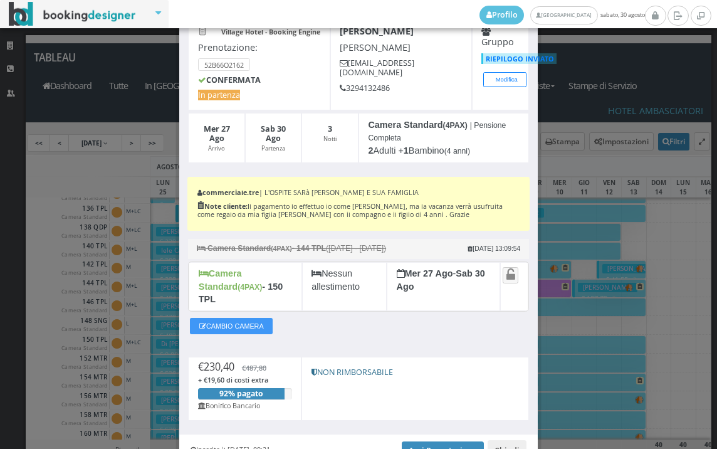
scroll to position [130, 0]
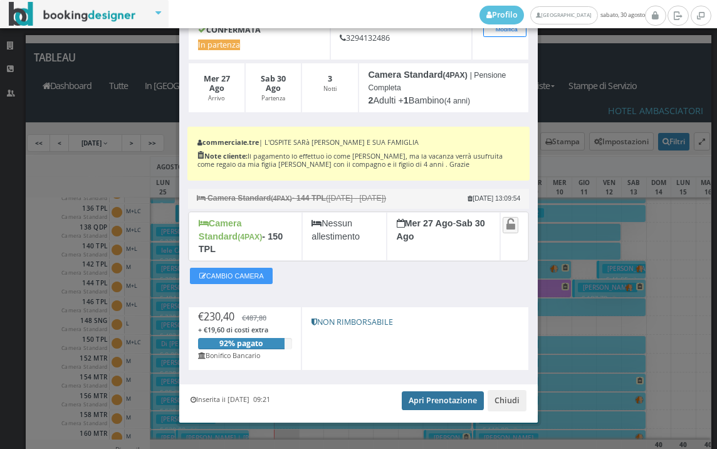
click at [431, 392] on link "Apri Prenotazione" at bounding box center [443, 400] width 82 height 19
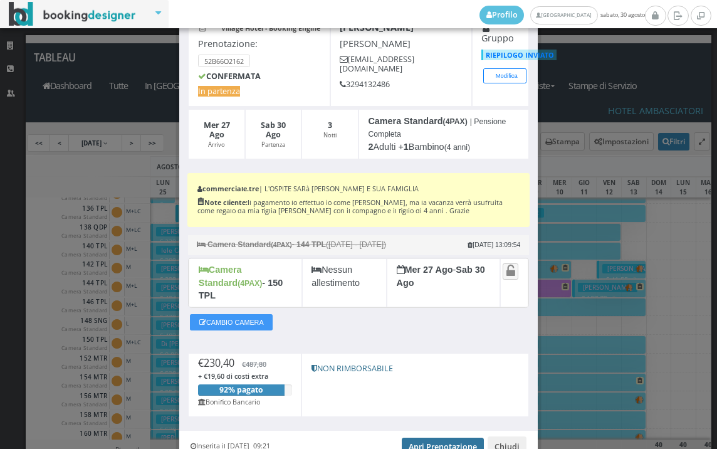
scroll to position [0, 0]
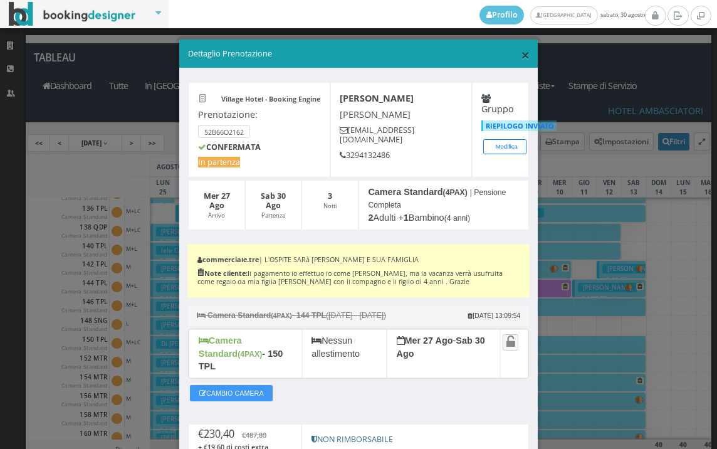
click at [521, 56] on span "×" at bounding box center [525, 54] width 9 height 21
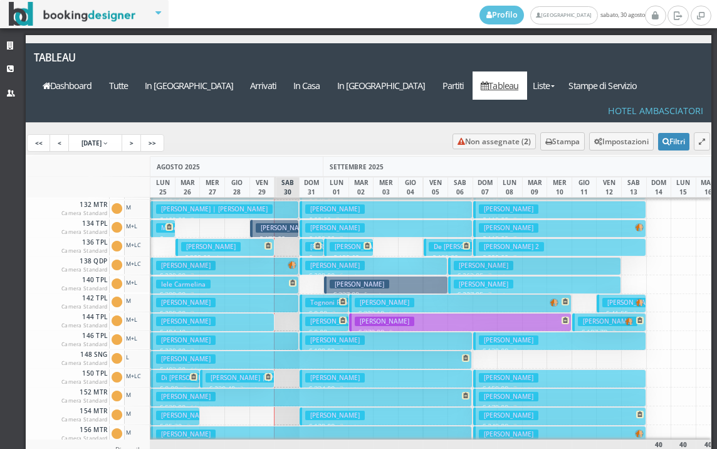
scroll to position [188, 0]
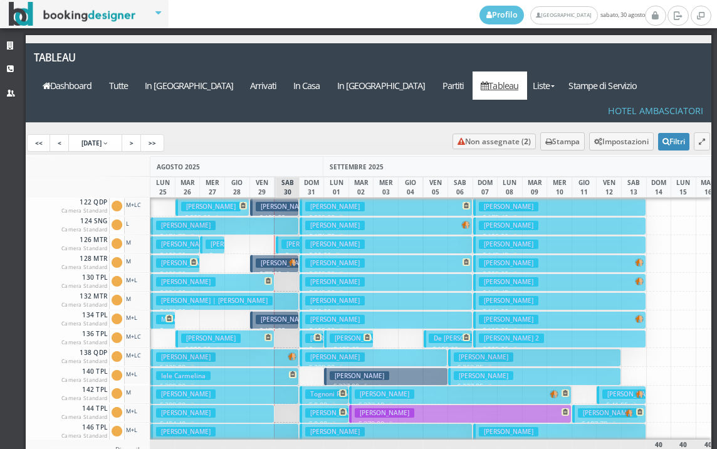
click at [217, 273] on button "Santini Giulia € 334.00 6 notti 2 Adulti + 1 Bambino (4 anni)" at bounding box center [211, 282] width 123 height 18
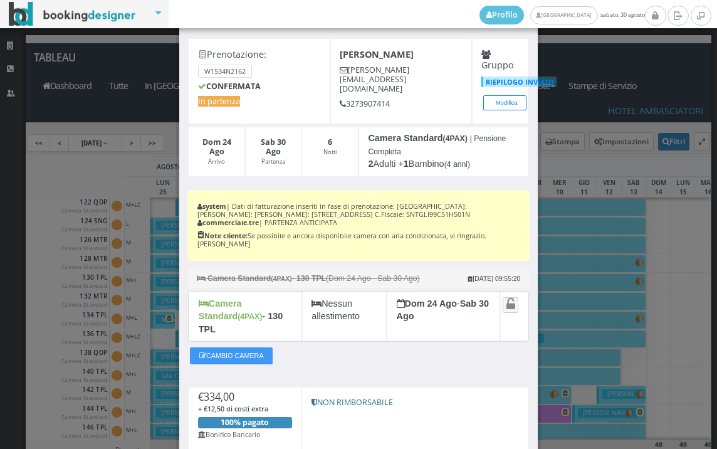
scroll to position [128, 0]
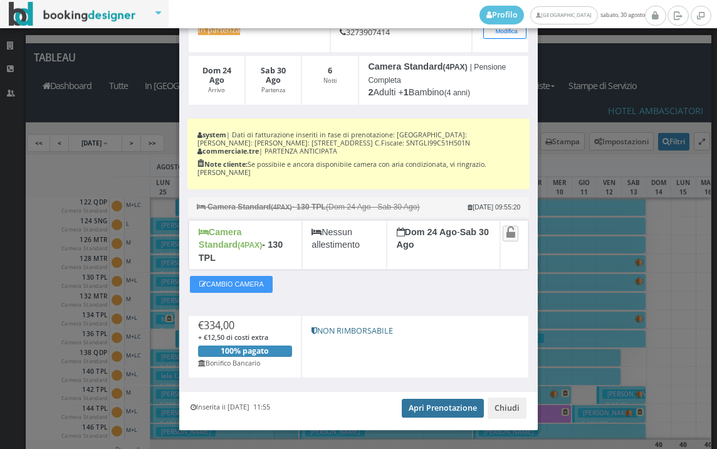
click at [420, 399] on link "Apri Prenotazione" at bounding box center [443, 408] width 82 height 19
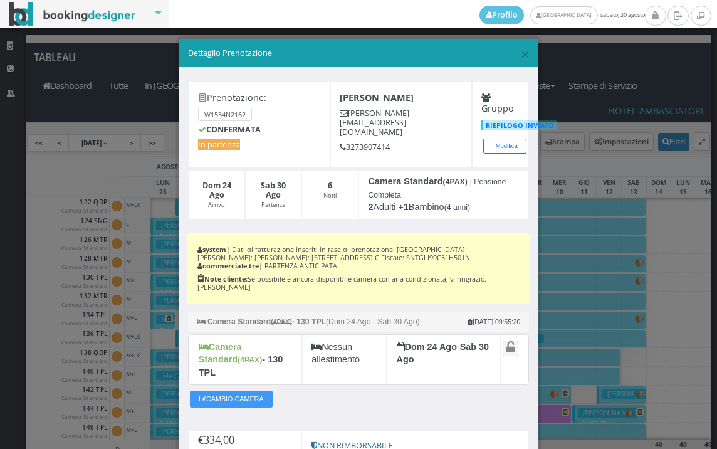
scroll to position [0, 0]
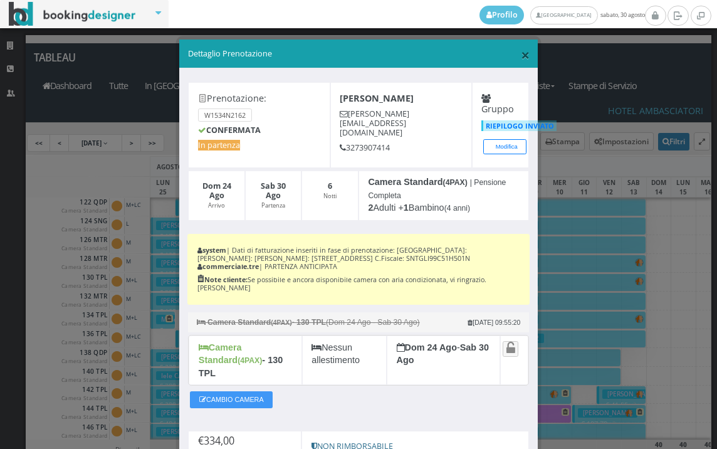
click at [521, 56] on span "×" at bounding box center [525, 54] width 9 height 21
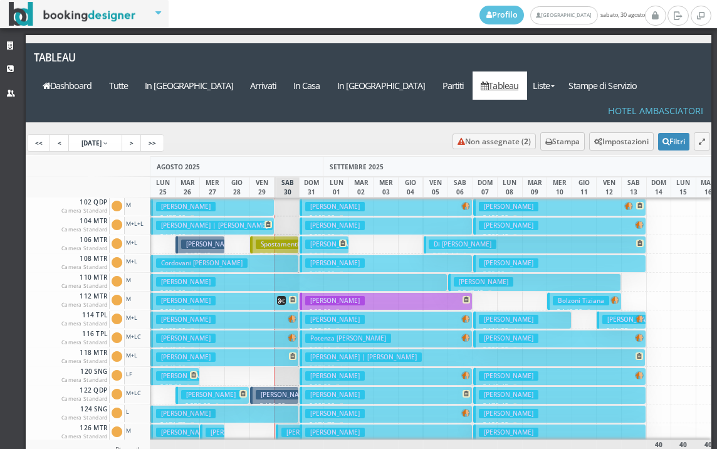
click at [233, 198] on button "Farcas Alin Romeo € 437.60 7 notti 2 Adulti + 2 Bambini (12, 5 anni)" at bounding box center [211, 207] width 123 height 18
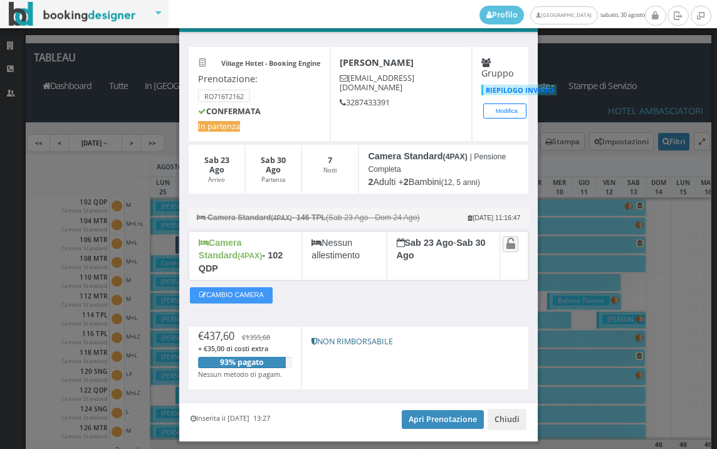
scroll to position [61, 0]
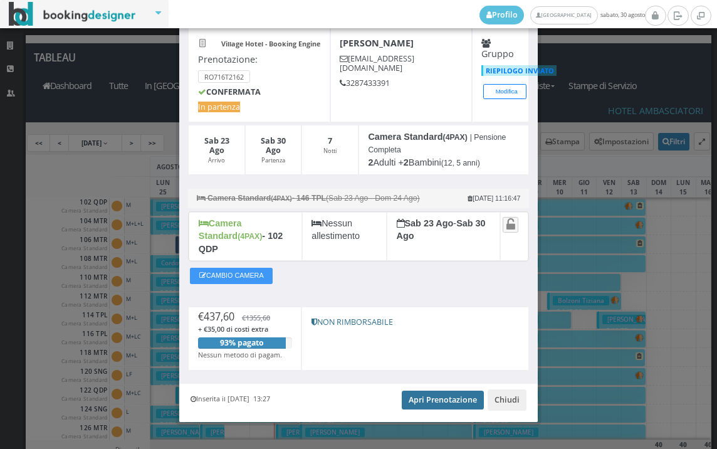
click at [442, 391] on link "Apri Prenotazione" at bounding box center [443, 400] width 82 height 19
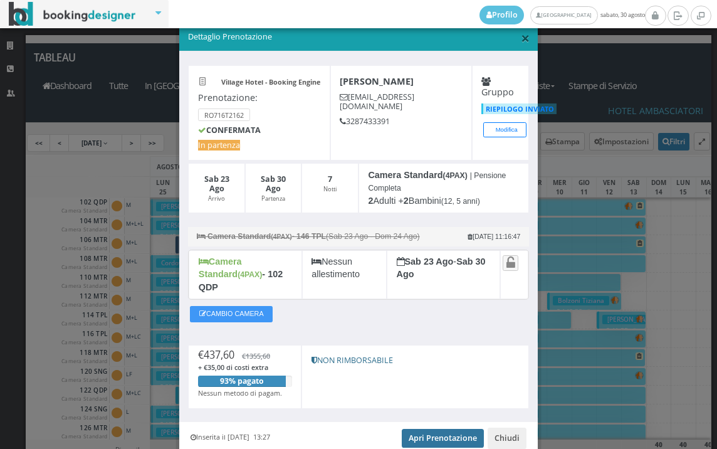
scroll to position [0, 0]
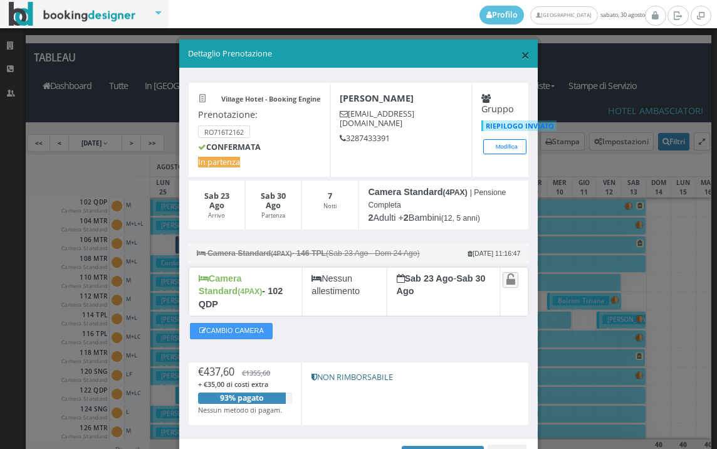
click at [521, 49] on span "×" at bounding box center [525, 54] width 9 height 21
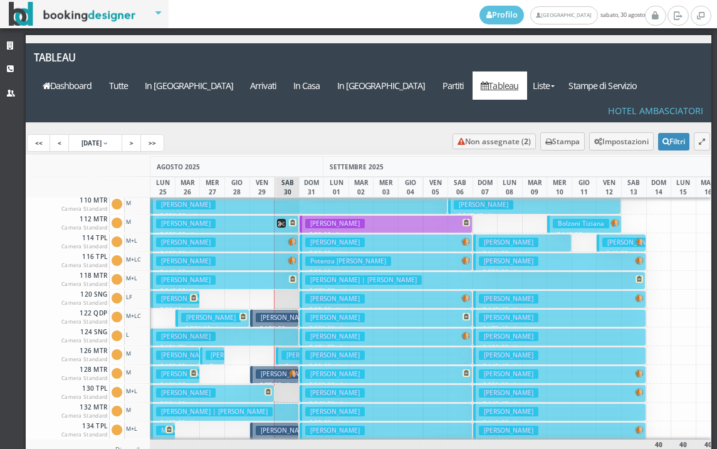
scroll to position [188, 0]
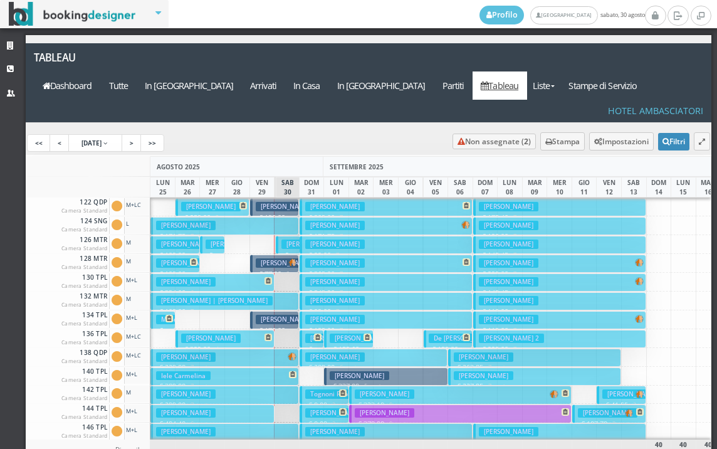
drag, startPoint x: 212, startPoint y: 388, endPoint x: 282, endPoint y: 375, distance: 70.7
click at [212, 408] on h3 "[PERSON_NAME]" at bounding box center [186, 412] width 60 height 9
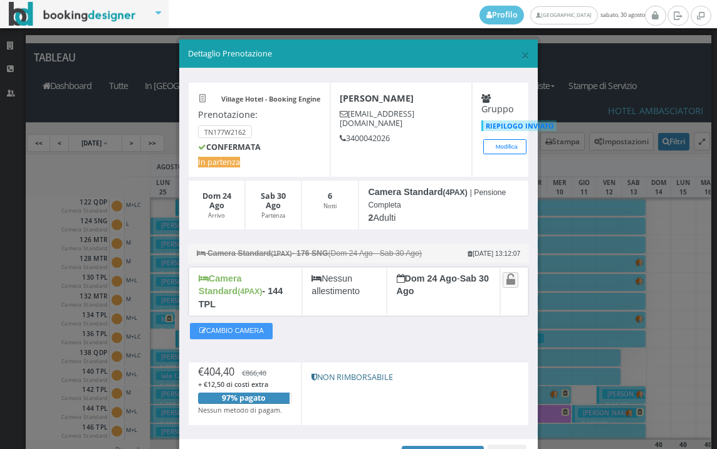
scroll to position [61, 0]
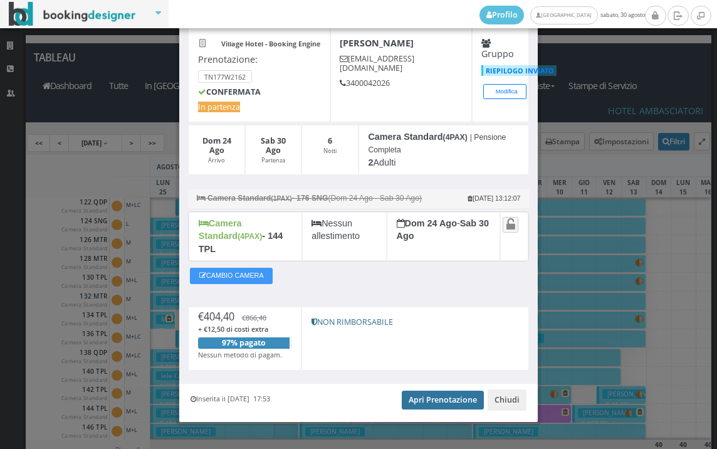
click at [429, 391] on link "Apri Prenotazione" at bounding box center [443, 400] width 82 height 19
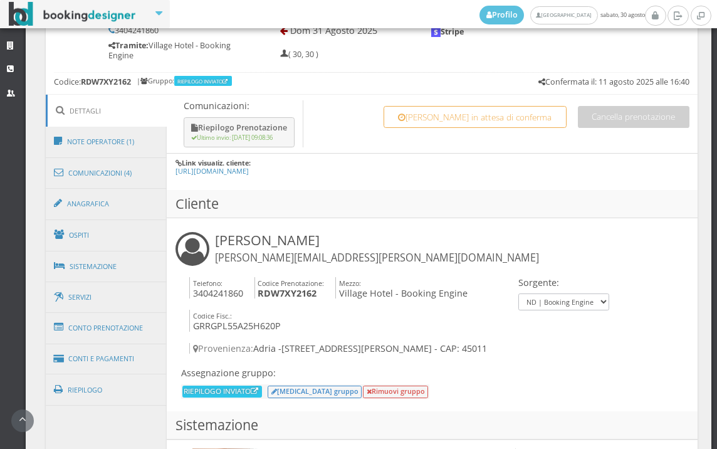
scroll to position [766, 0]
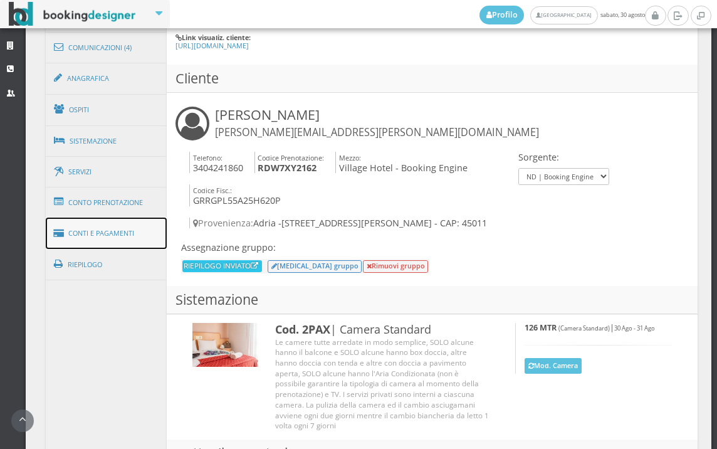
click at [115, 233] on link "Conti e Pagamenti" at bounding box center [107, 234] width 122 height 32
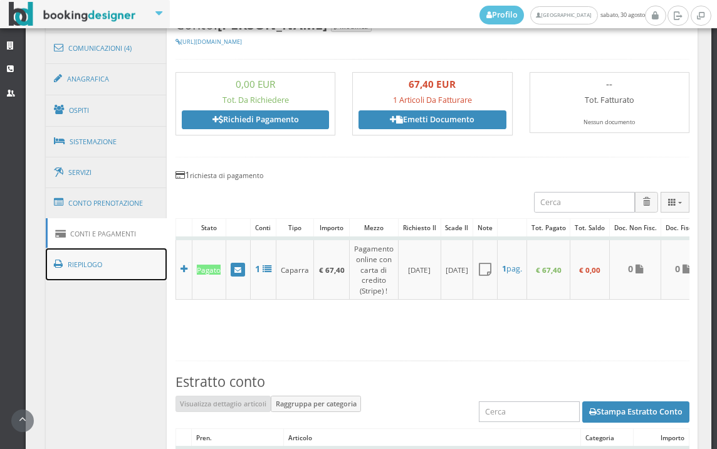
click at [100, 271] on link "Riepilogo" at bounding box center [107, 264] width 122 height 33
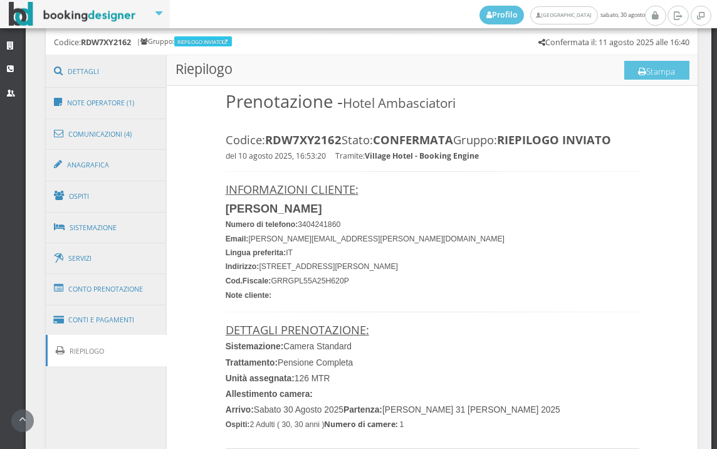
scroll to position [557, 0]
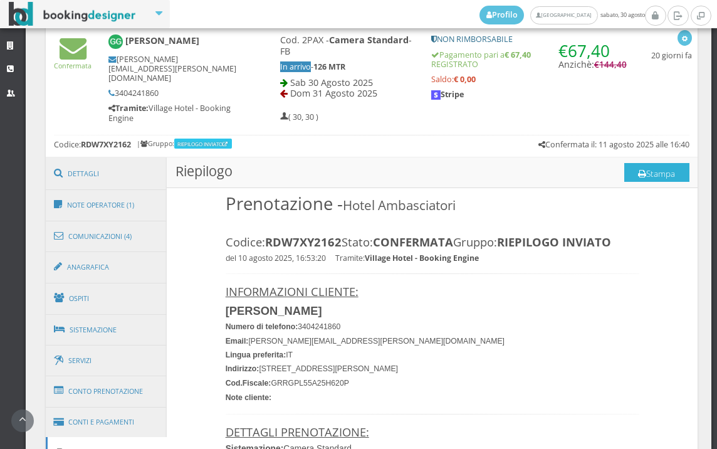
click at [648, 171] on button "Stampa" at bounding box center [656, 172] width 65 height 19
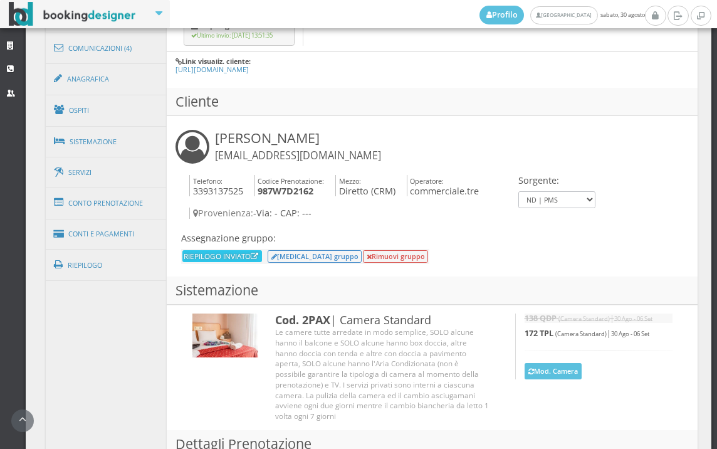
scroll to position [766, 0]
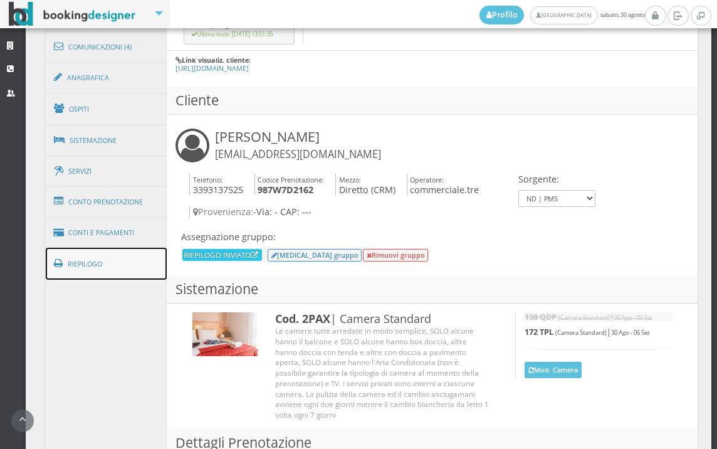
click at [136, 269] on link "Riepilogo" at bounding box center [107, 264] width 122 height 33
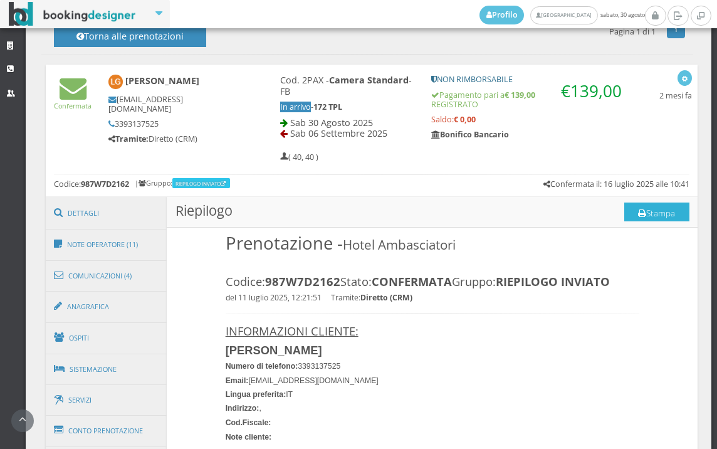
scroll to position [487, 0]
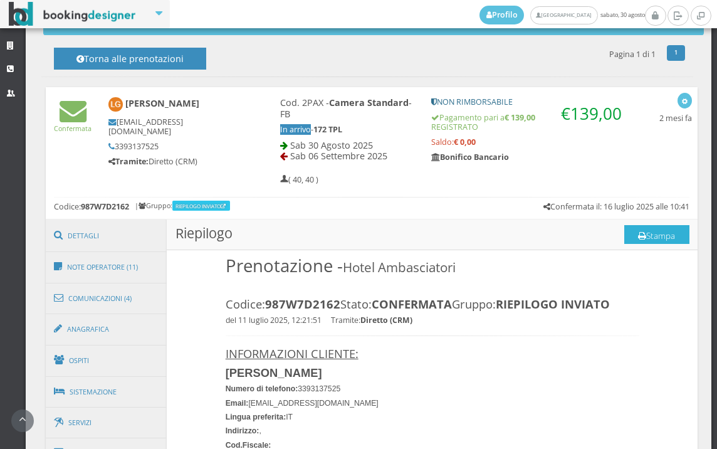
click at [653, 234] on button "Stampa" at bounding box center [656, 234] width 65 height 19
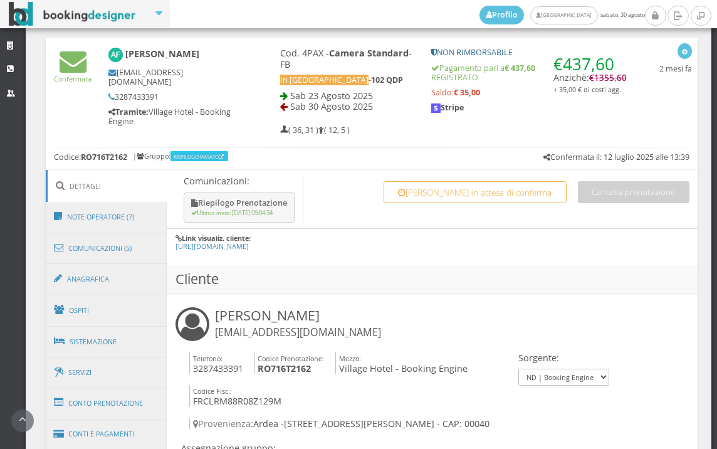
scroll to position [696, 0]
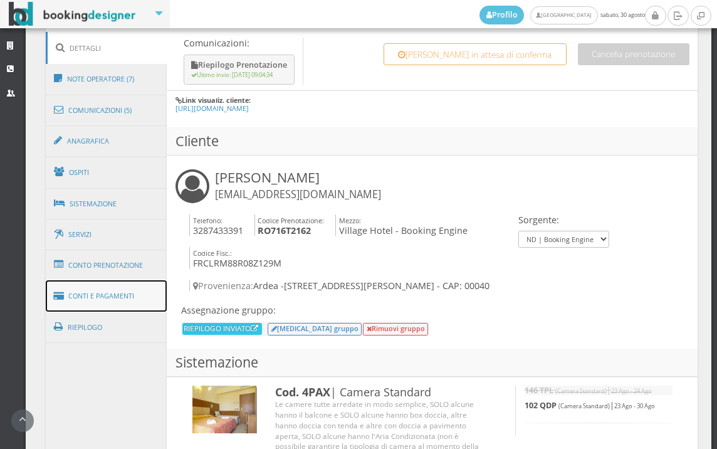
click at [105, 296] on link "Conti e Pagamenti" at bounding box center [107, 296] width 122 height 32
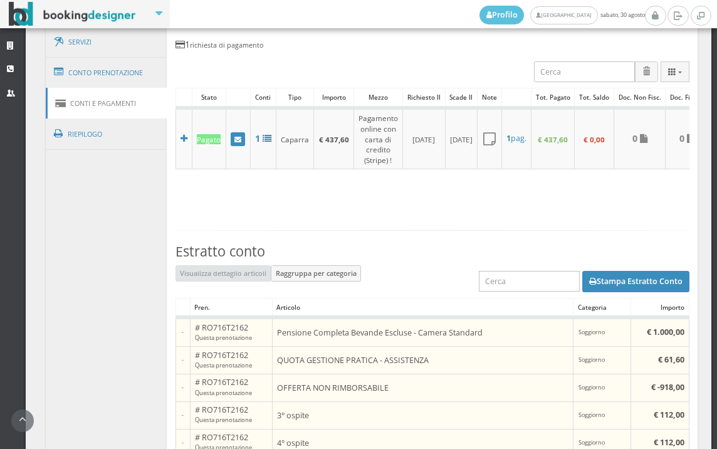
scroll to position [1072, 0]
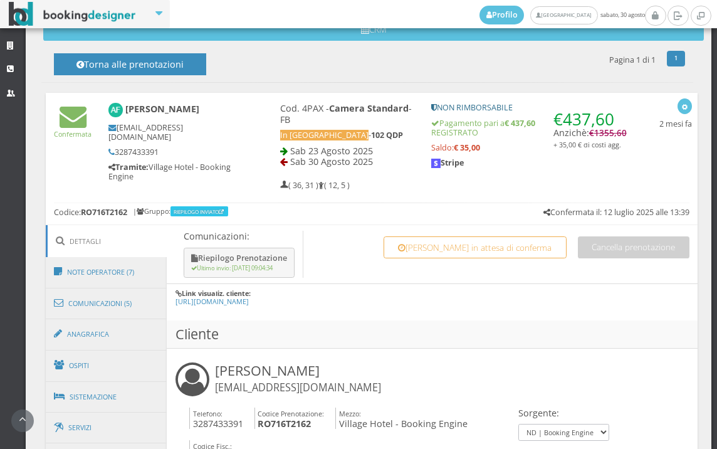
scroll to position [487, 0]
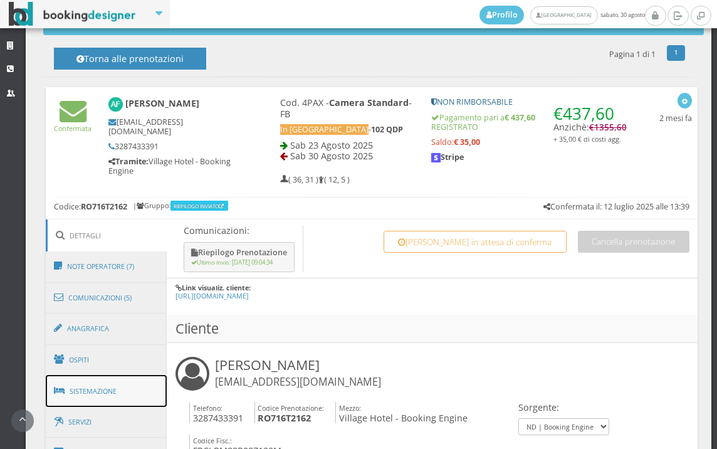
click at [137, 391] on link "Sistemazione" at bounding box center [107, 391] width 122 height 33
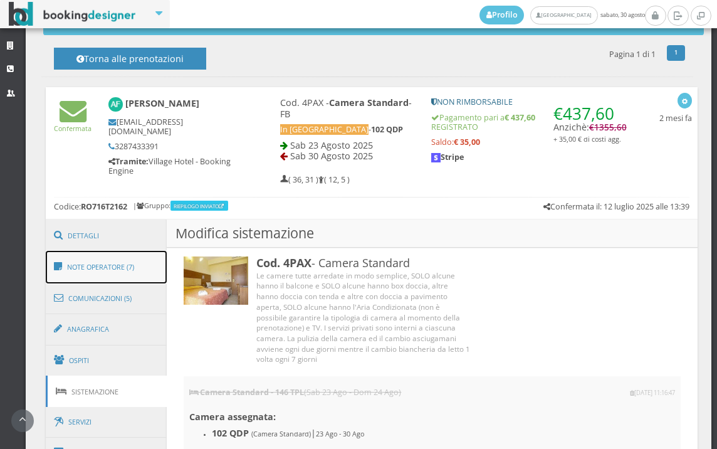
click at [108, 274] on link "Note Operatore (7)" at bounding box center [107, 267] width 122 height 33
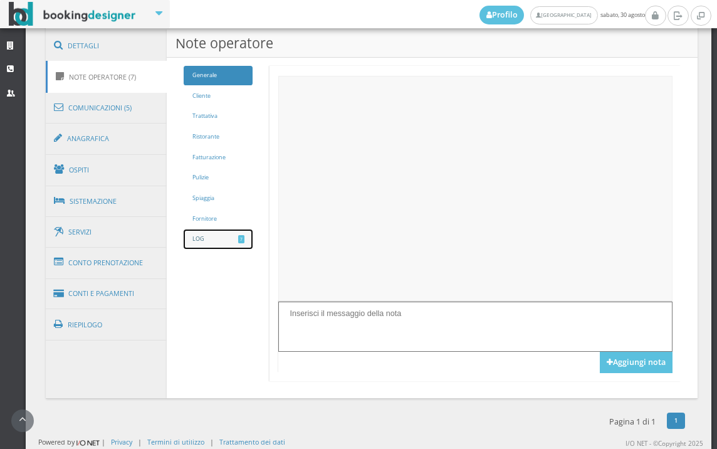
click at [215, 239] on link "LOG 7" at bounding box center [218, 238] width 69 height 19
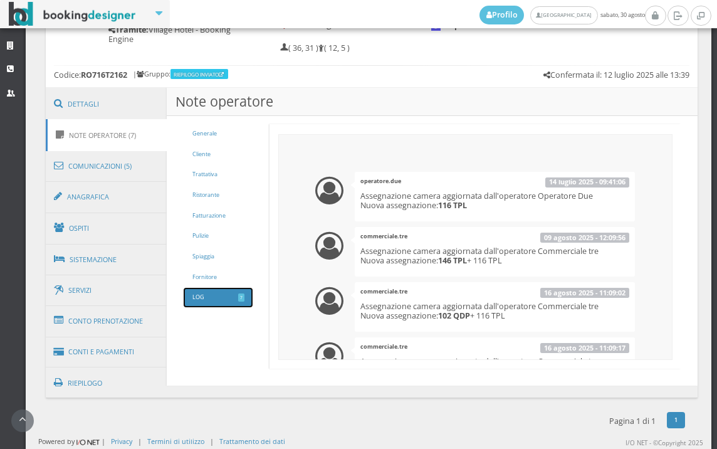
scroll to position [272, 0]
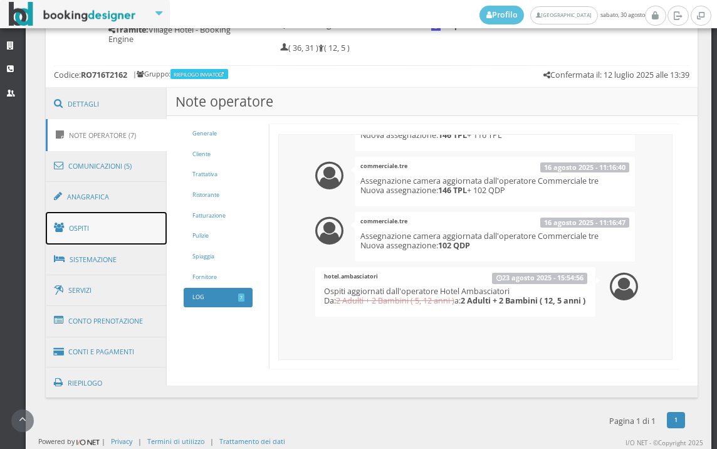
click at [115, 228] on link "Ospiti" at bounding box center [107, 228] width 122 height 33
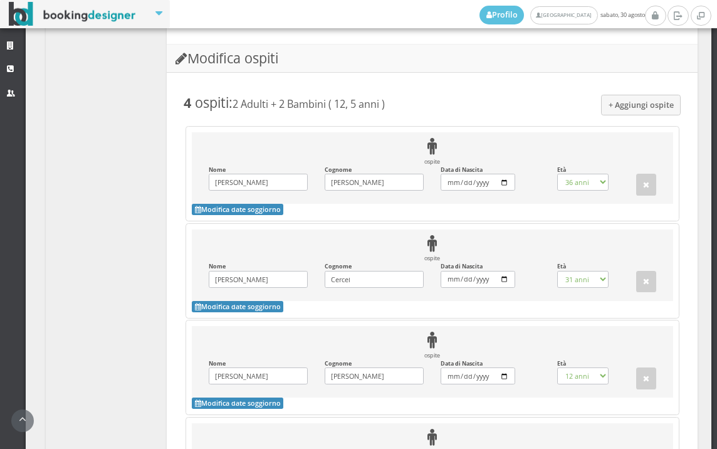
scroll to position [912, 0]
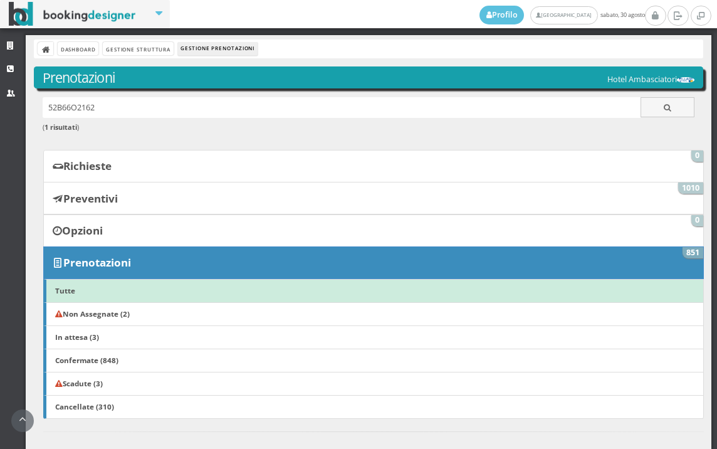
scroll to position [487, 0]
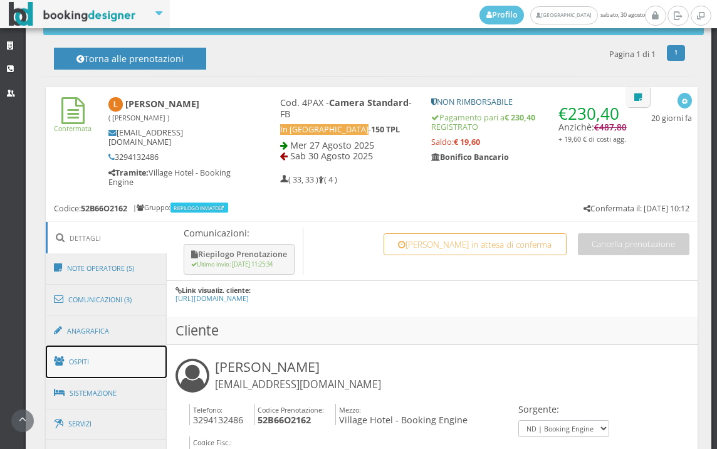
click at [133, 359] on link "Ospiti" at bounding box center [107, 361] width 122 height 33
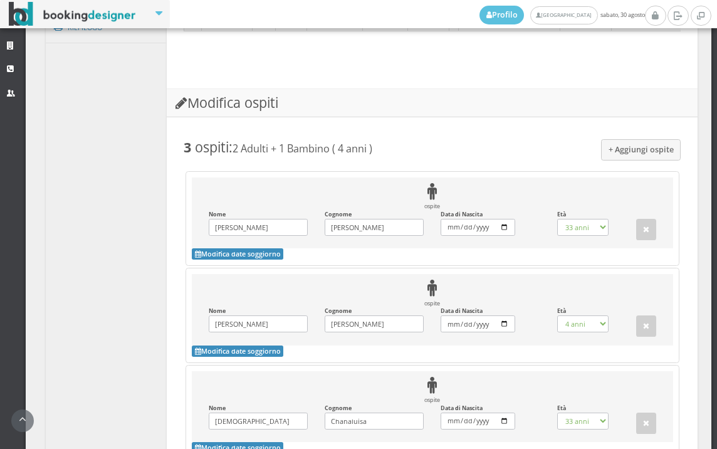
scroll to position [1114, 0]
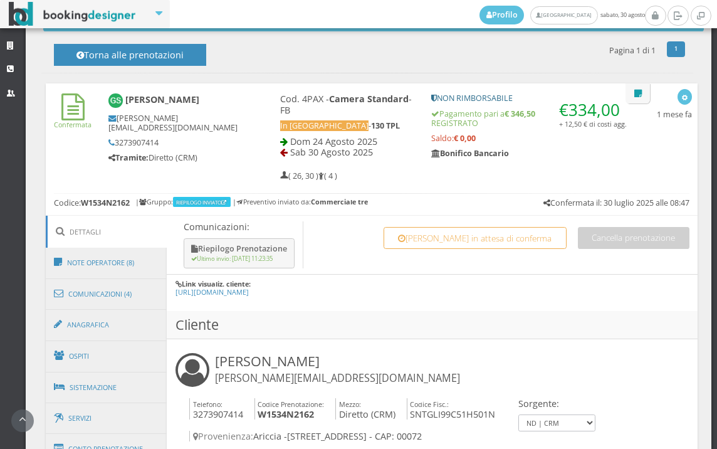
scroll to position [627, 0]
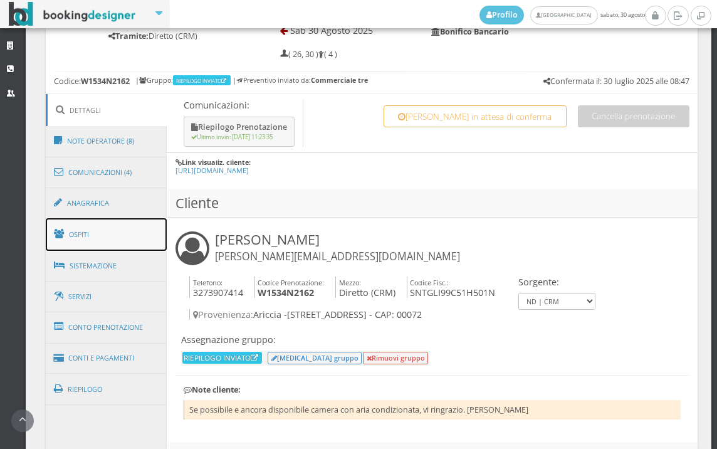
click at [119, 229] on link "Ospiti" at bounding box center [107, 234] width 122 height 33
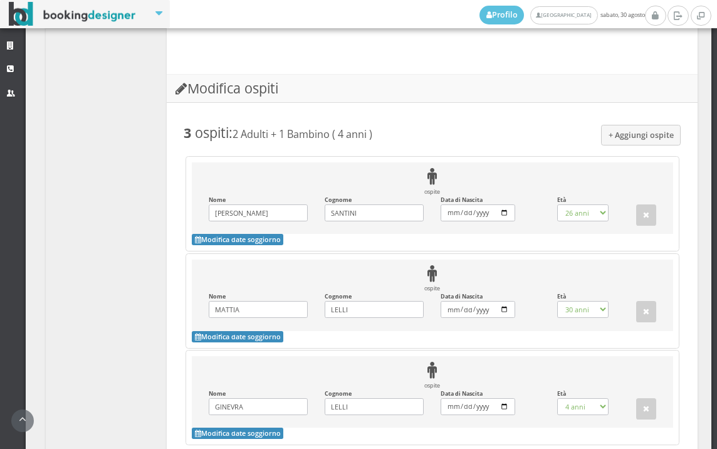
scroll to position [836, 0]
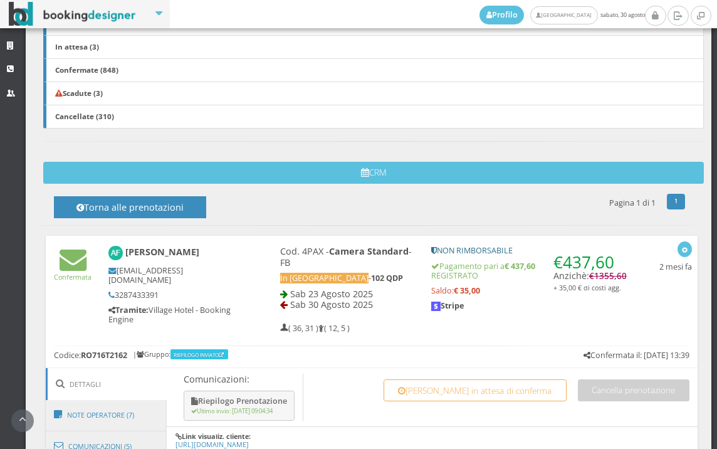
scroll to position [627, 0]
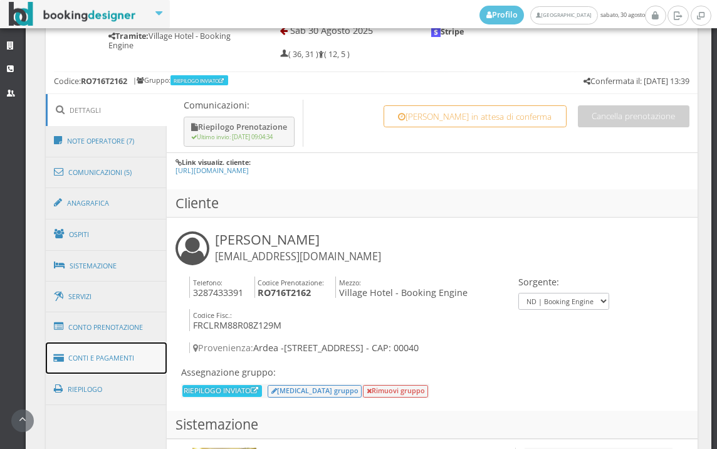
click at [135, 366] on link "Conti e Pagamenti" at bounding box center [107, 358] width 122 height 32
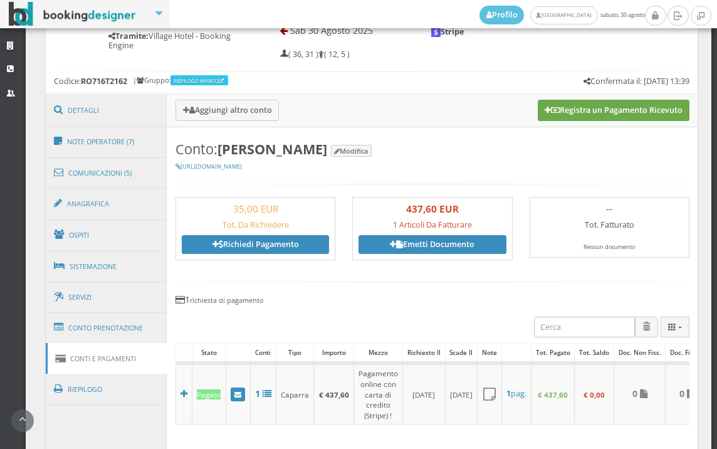
click at [589, 112] on button "Registra un Pagamento Ricevuto" at bounding box center [614, 110] width 152 height 21
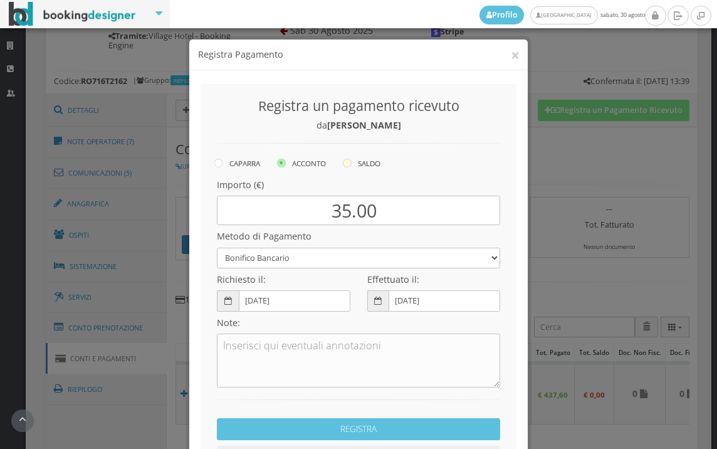
click at [344, 164] on icon at bounding box center [347, 163] width 9 height 9
radio input "true"
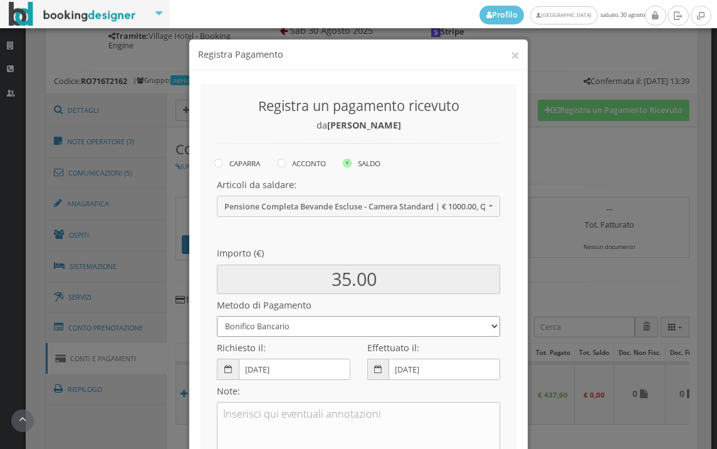
click at [303, 332] on select "Bonifico Bancario BONIFICO SUM UP Contanti Assegno Bancario Assegno Circolare V…" at bounding box center [358, 326] width 283 height 21
select select
click at [217, 316] on select "Bonifico Bancario BONIFICO SUM UP Contanti Assegno Bancario Assegno Circolare V…" at bounding box center [358, 326] width 283 height 21
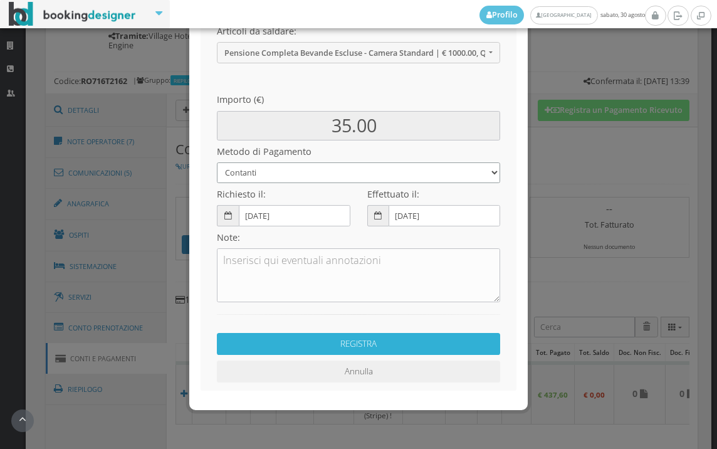
scroll to position [171, 0]
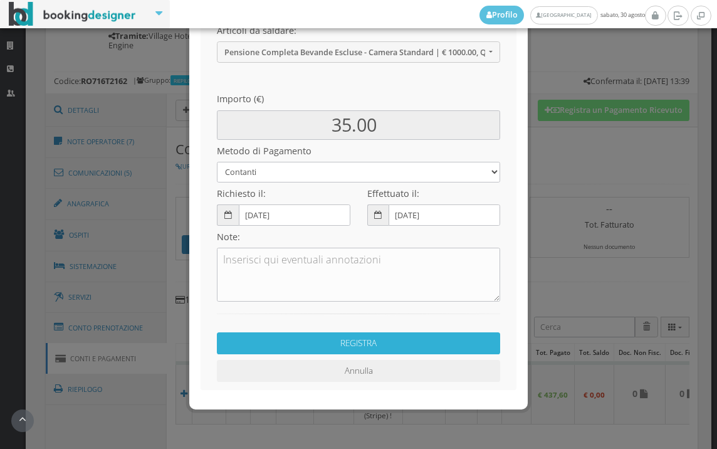
click at [357, 344] on button "REGISTRA" at bounding box center [358, 343] width 283 height 22
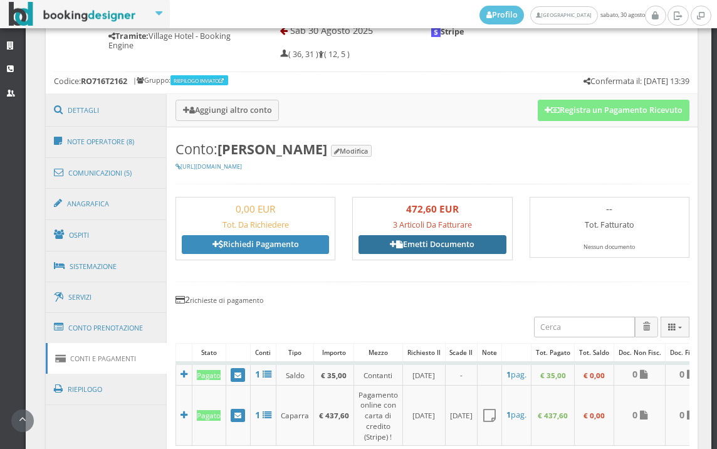
click at [423, 249] on link "Emetti Documento" at bounding box center [432, 244] width 147 height 19
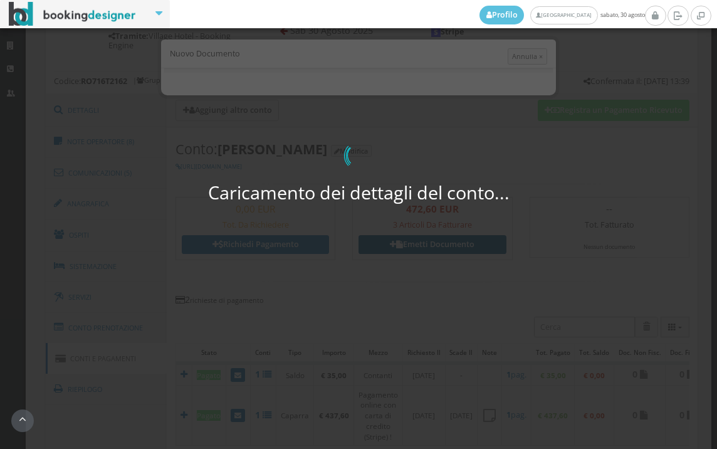
select select "PF"
select select "ARDEA"
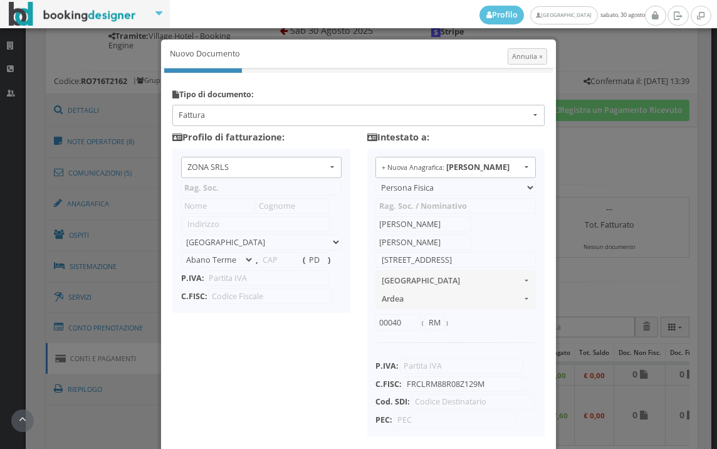
type input "ZONA SRLS"
type input "[PERSON_NAME] Durante, 8"
select select "Frattamaggiore"
type input "80027"
type input "NA"
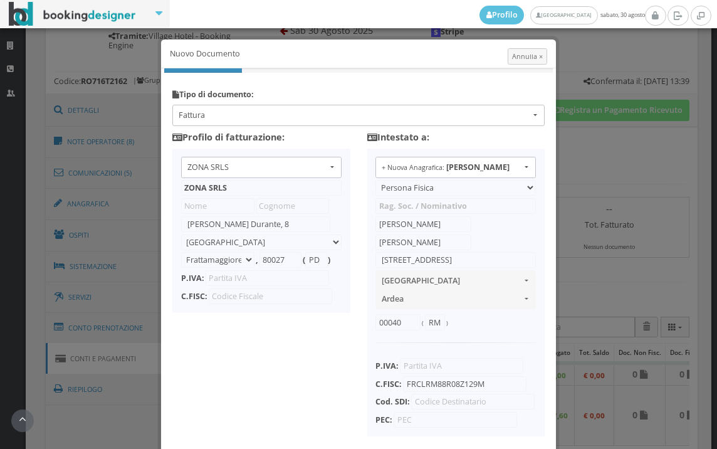
type input "10356321215"
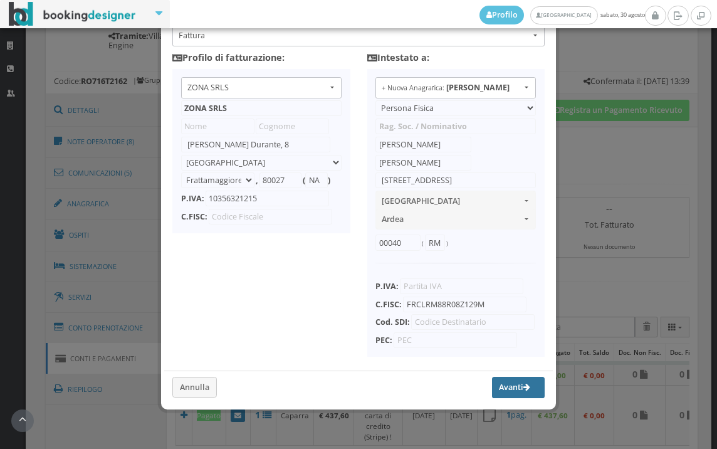
click at [498, 382] on button "Avanti" at bounding box center [518, 387] width 53 height 21
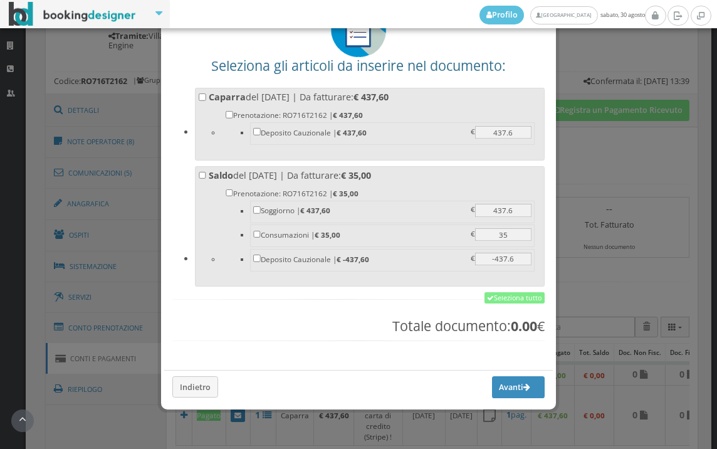
scroll to position [98, 0]
click at [510, 297] on link "Seleziona tutto" at bounding box center [515, 297] width 60 height 11
checkbox input "true"
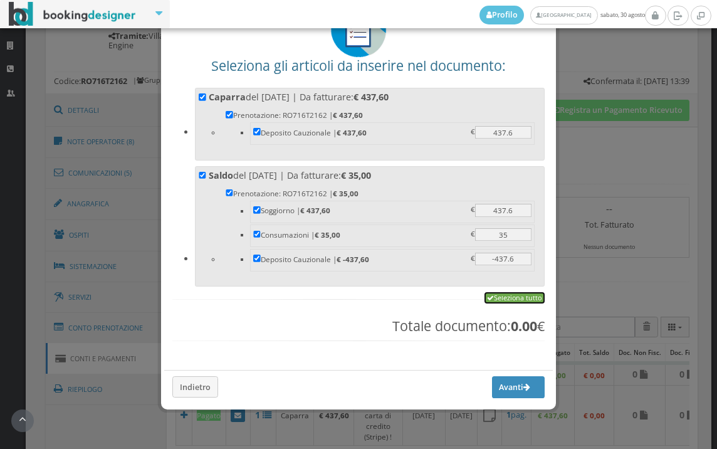
checkbox input "true"
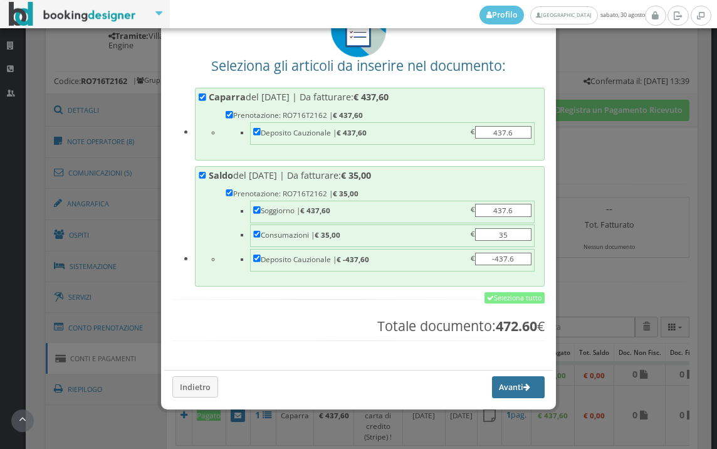
click at [513, 387] on button "Avanti" at bounding box center [518, 386] width 53 height 21
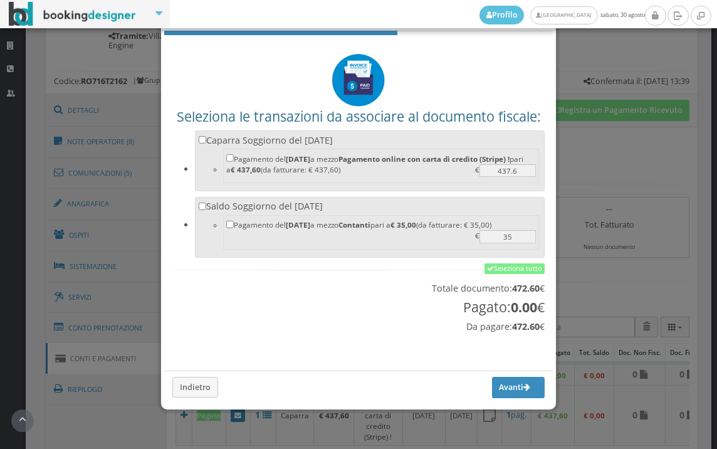
scroll to position [41, 0]
click at [503, 270] on link "Seleziona tutto" at bounding box center [515, 268] width 60 height 11
checkbox input "true"
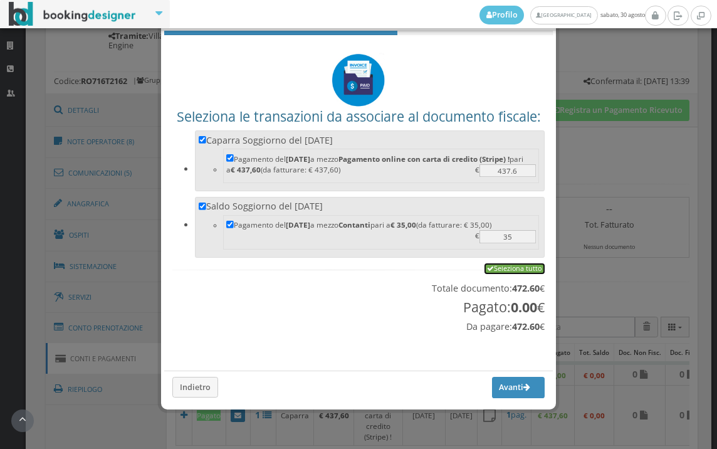
checkbox input "true"
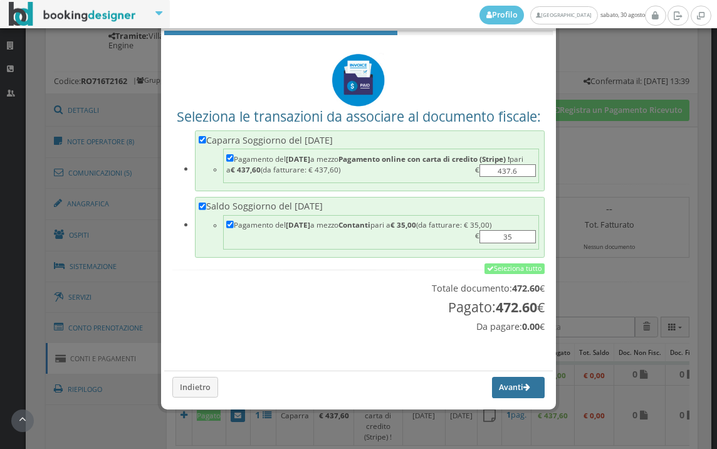
click at [497, 387] on button "Avanti" at bounding box center [518, 387] width 53 height 21
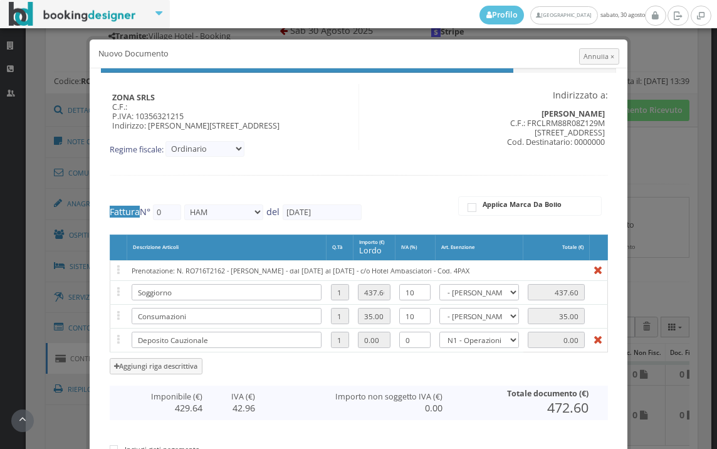
type input "553"
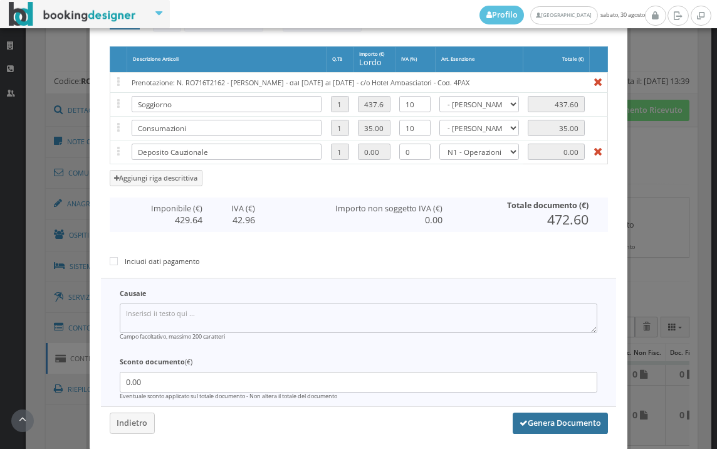
click at [543, 428] on button "Genera Documento" at bounding box center [560, 422] width 95 height 21
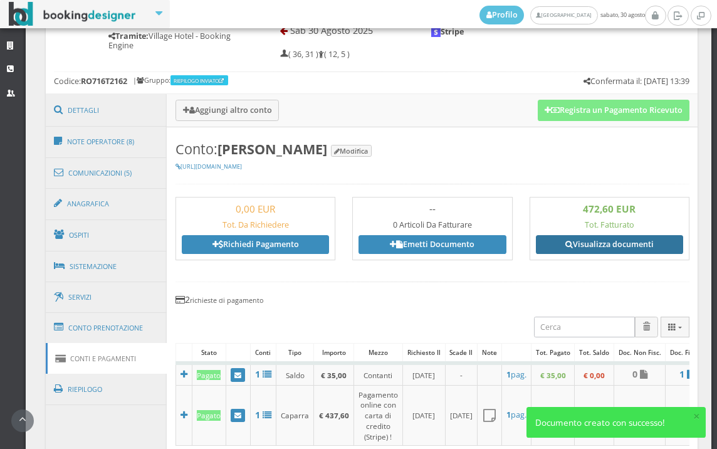
click at [617, 246] on link "Visualizza documenti" at bounding box center [609, 244] width 147 height 19
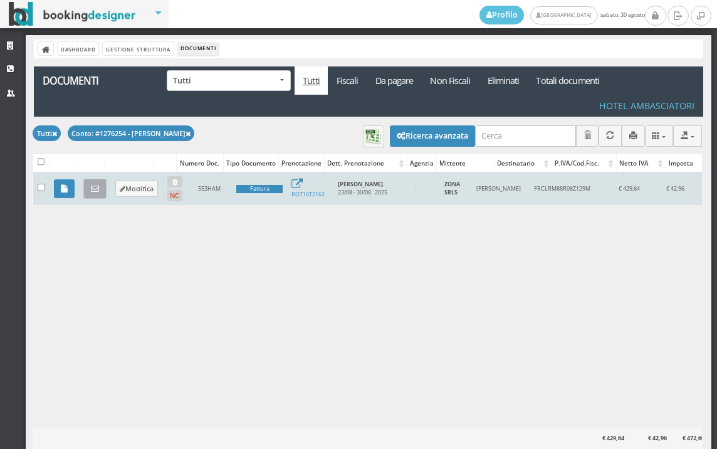
click at [97, 192] on icon at bounding box center [95, 189] width 8 height 8
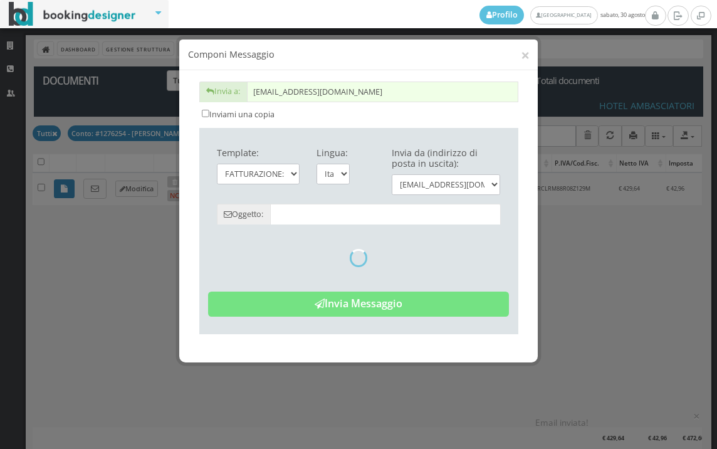
type input "Copia di cortesia: Fattura da ZONA SRLS - n. 553HAM del 30/08/2025"
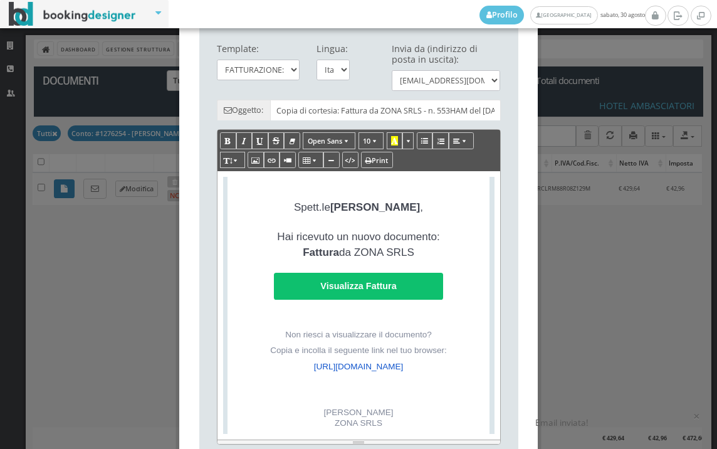
scroll to position [291, 0]
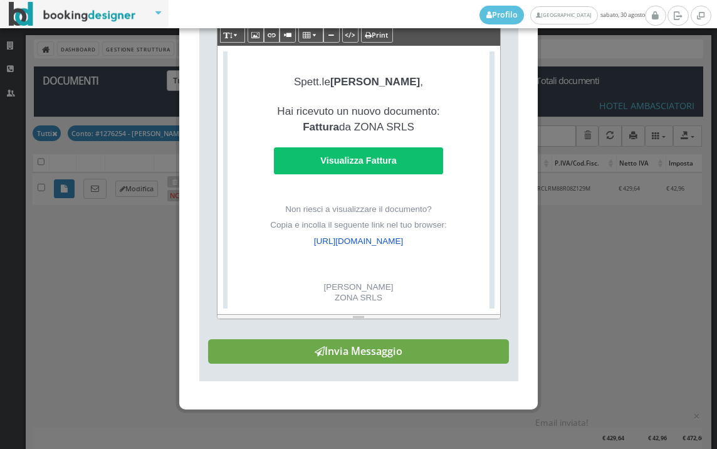
click at [409, 352] on button "Invia Messaggio" at bounding box center [358, 351] width 301 height 25
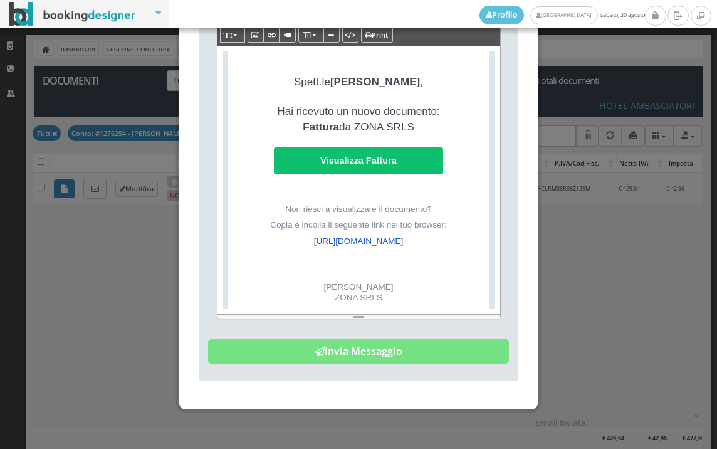
scroll to position [0, 0]
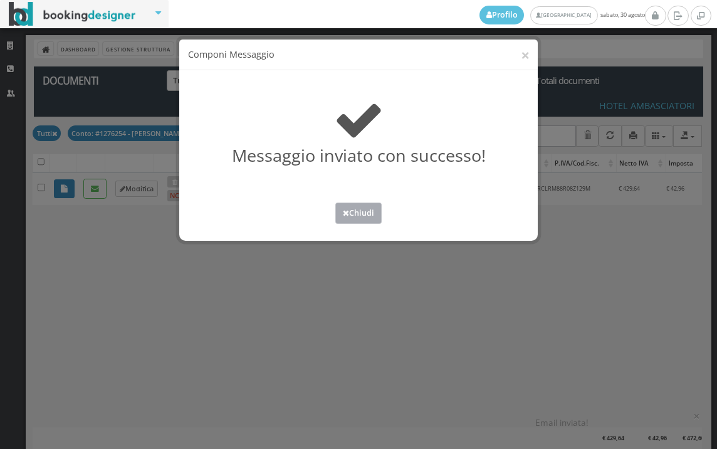
click at [347, 218] on button "Chiudi" at bounding box center [358, 212] width 46 height 21
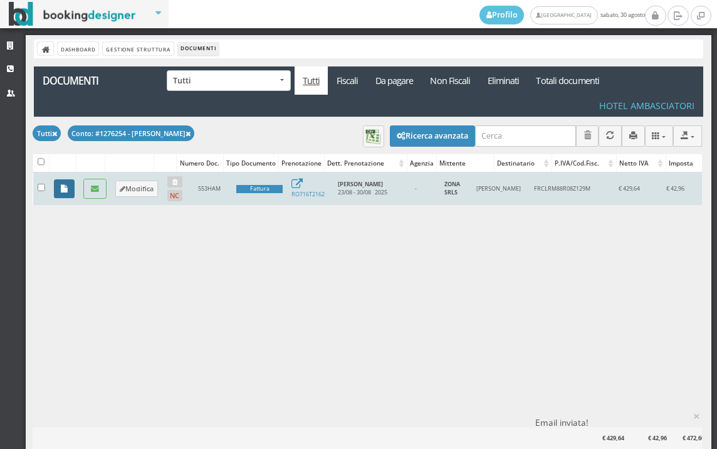
click at [67, 185] on icon at bounding box center [64, 189] width 7 height 8
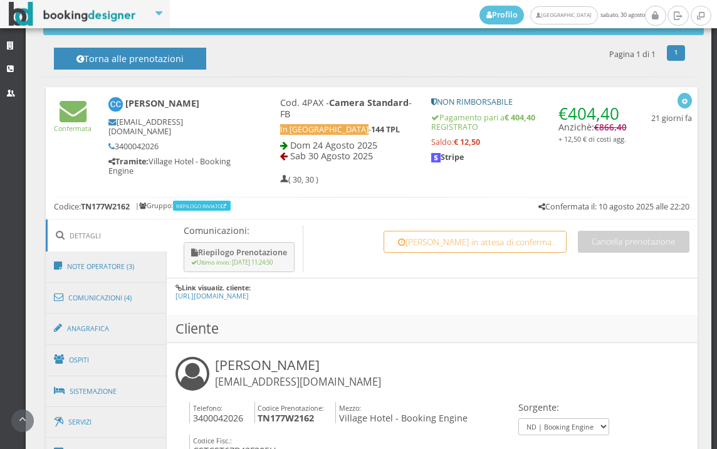
scroll to position [627, 0]
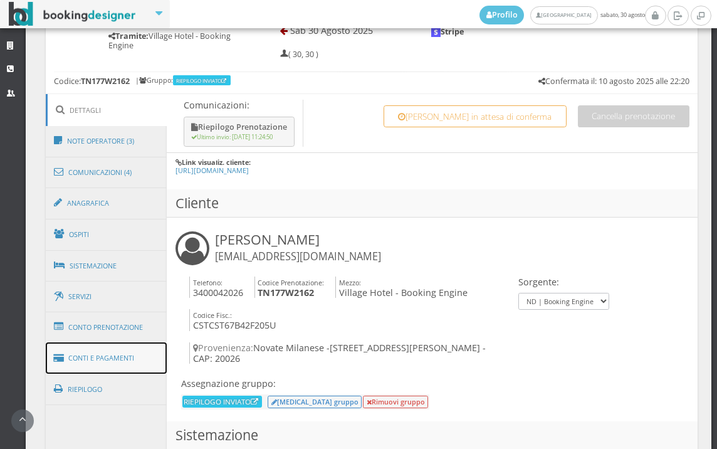
click at [124, 350] on link "Conti e Pagamenti" at bounding box center [107, 358] width 122 height 32
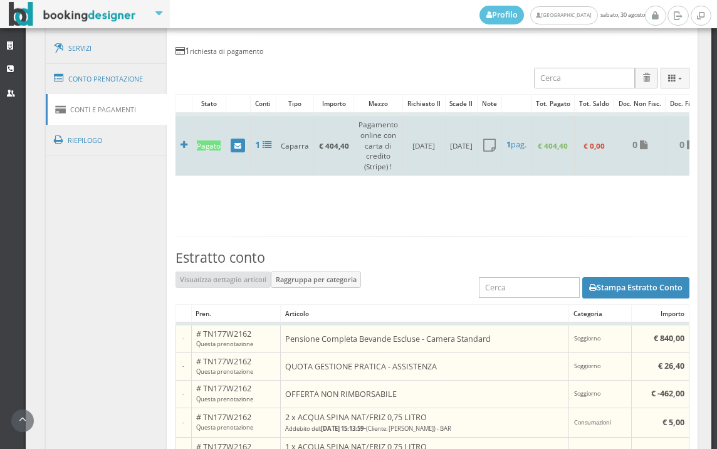
scroll to position [753, 0]
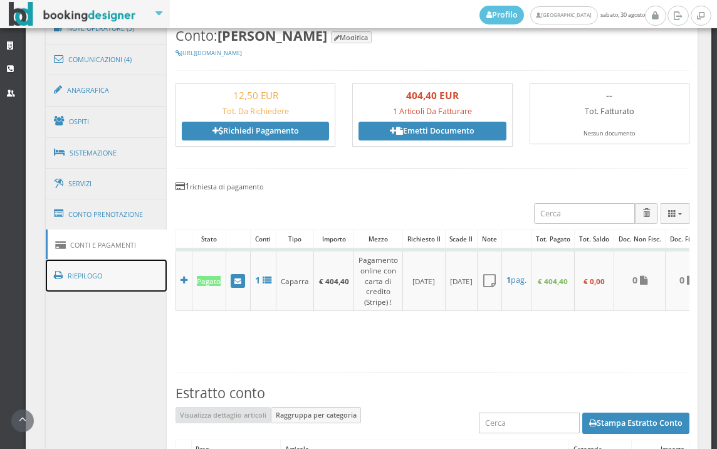
click at [107, 279] on link "Riepilogo" at bounding box center [107, 276] width 122 height 33
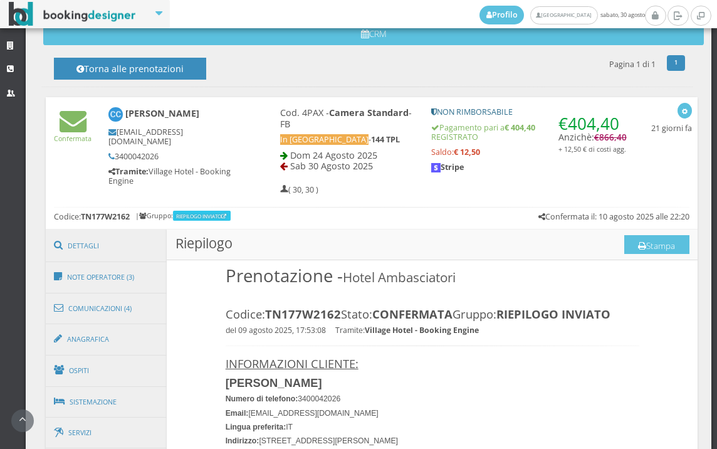
scroll to position [474, 0]
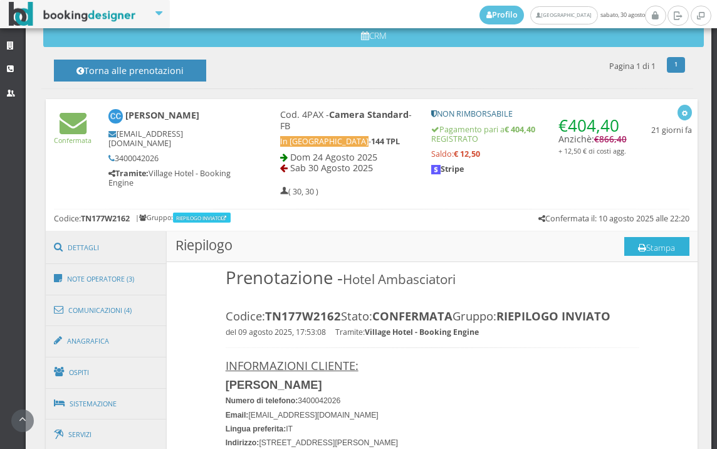
click at [653, 251] on button "Stampa" at bounding box center [656, 246] width 65 height 19
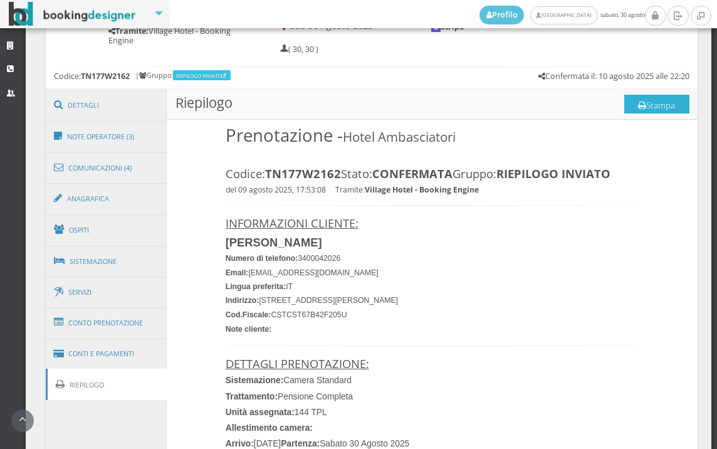
scroll to position [753, 0]
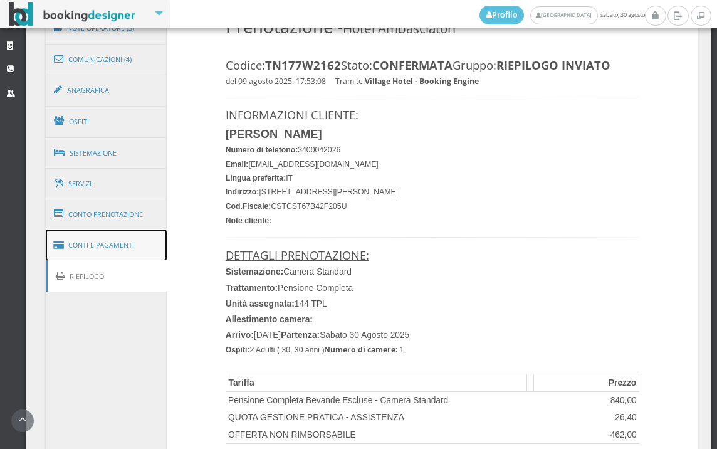
click at [113, 250] on link "Conti e Pagamenti" at bounding box center [107, 245] width 122 height 32
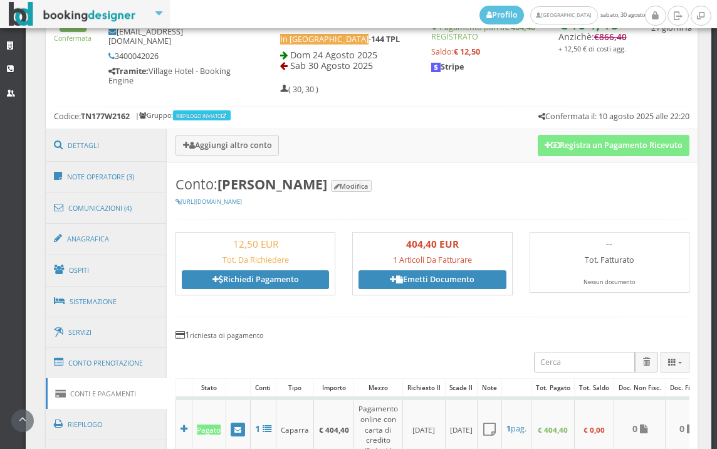
scroll to position [543, 0]
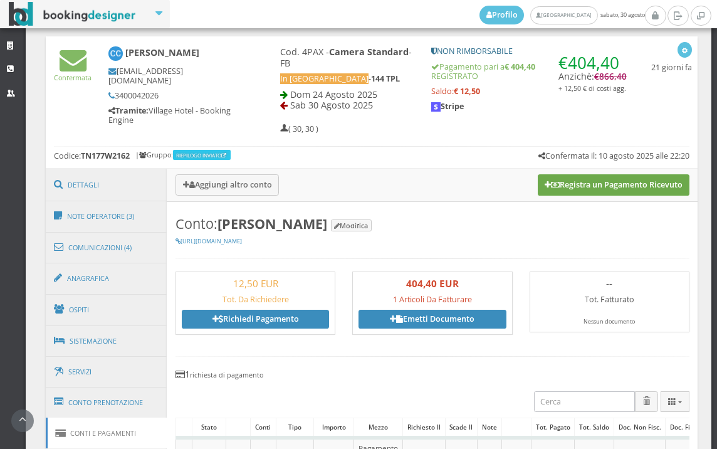
click at [616, 186] on button "Registra un Pagamento Ricevuto" at bounding box center [614, 184] width 152 height 21
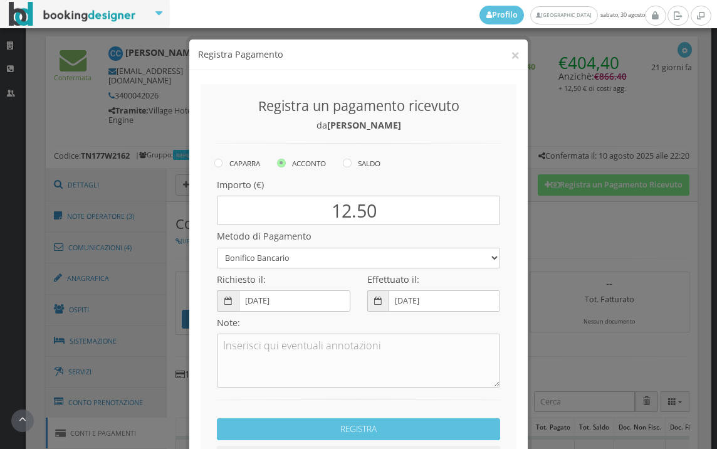
click at [343, 164] on icon at bounding box center [347, 163] width 9 height 9
radio input "true"
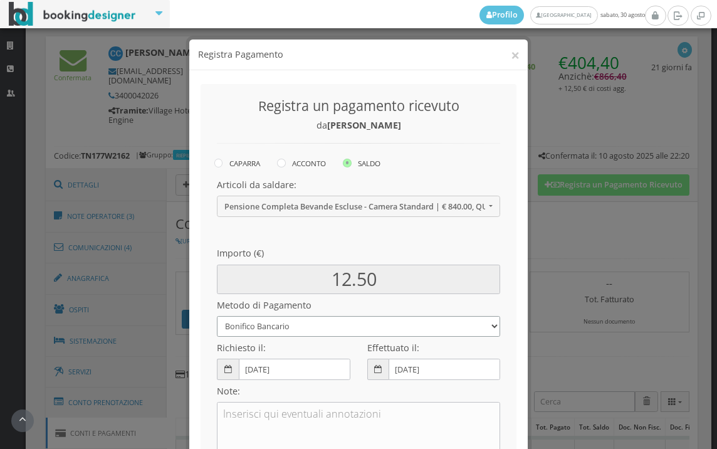
click at [298, 327] on select "Bonifico Bancario BONIFICO SUM UP Contanti Assegno Bancario Assegno Circolare V…" at bounding box center [358, 326] width 283 height 21
select select
click at [217, 316] on select "Bonifico Bancario BONIFICO SUM UP Contanti Assegno Bancario Assegno Circolare V…" at bounding box center [358, 326] width 283 height 21
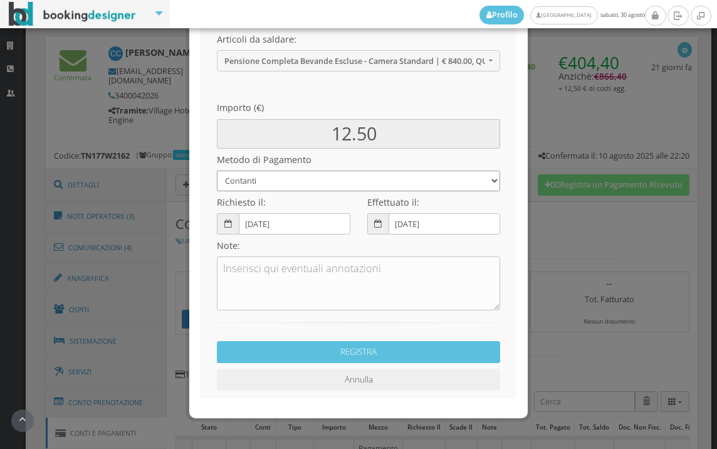
scroll to position [171, 0]
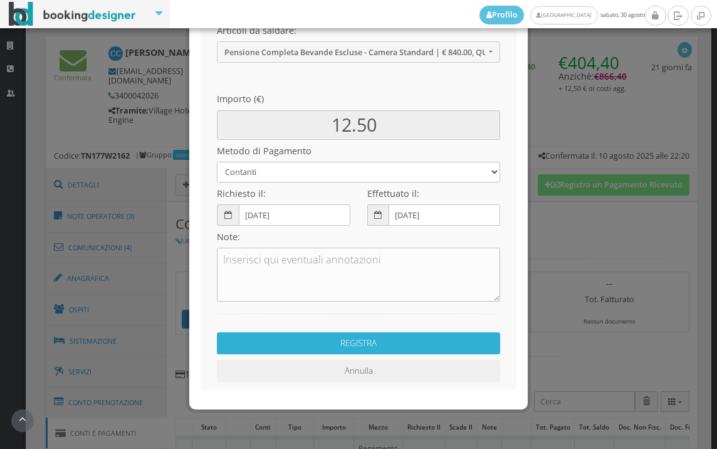
click at [333, 344] on button "REGISTRA" at bounding box center [358, 343] width 283 height 22
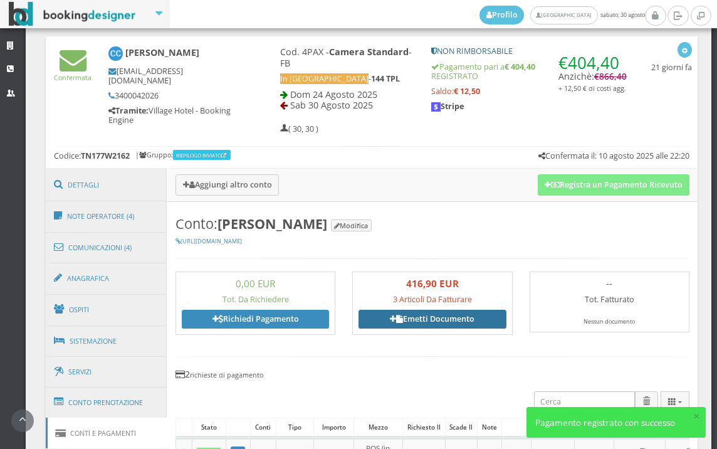
click at [433, 321] on link "Emetti Documento" at bounding box center [432, 319] width 147 height 19
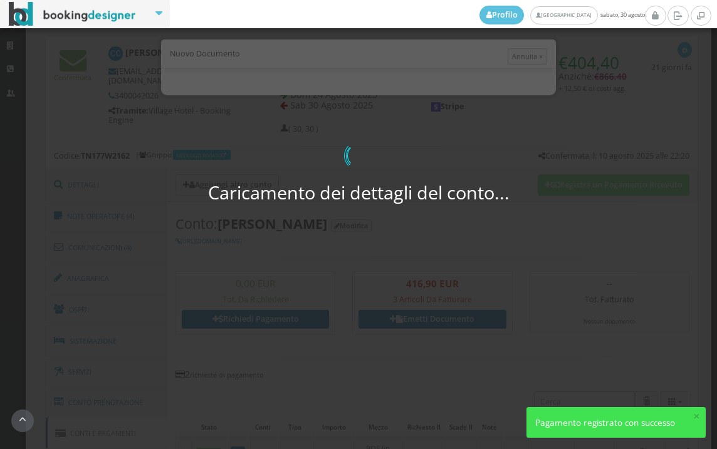
select select "PF"
select select "NOVATE MILANESE"
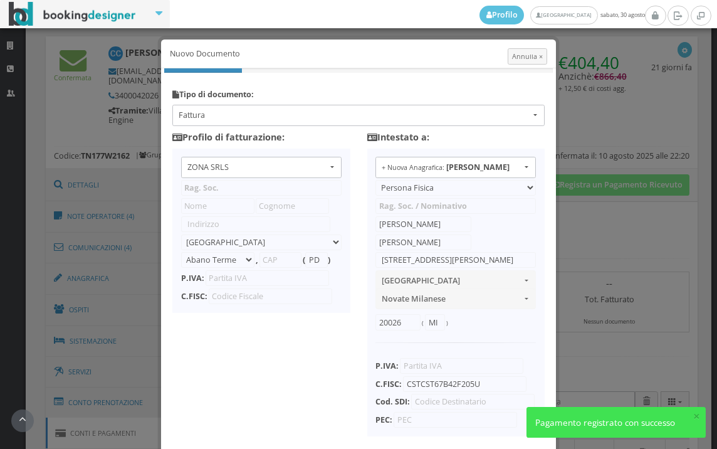
type input "ZONA SRLS"
type input "[PERSON_NAME] Durante, 8"
select select "Frattamaggiore"
type input "80027"
type input "NA"
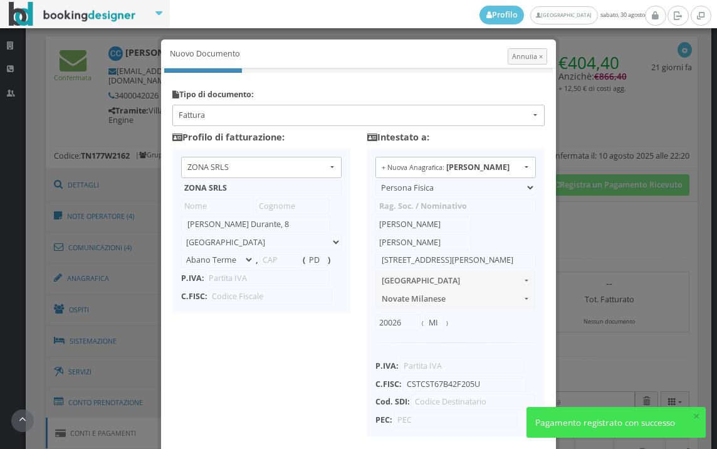
type input "10356321215"
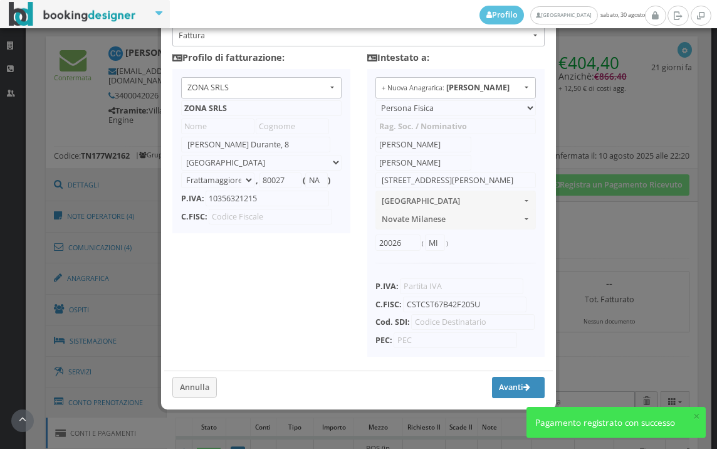
scroll to position [99, 0]
click at [501, 386] on button "Avanti" at bounding box center [518, 387] width 53 height 21
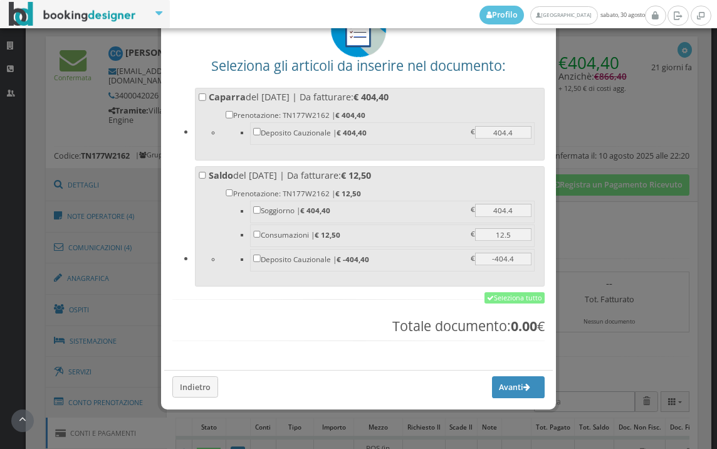
scroll to position [98, 0]
click at [507, 296] on link "Seleziona tutto" at bounding box center [515, 297] width 60 height 11
checkbox input "true"
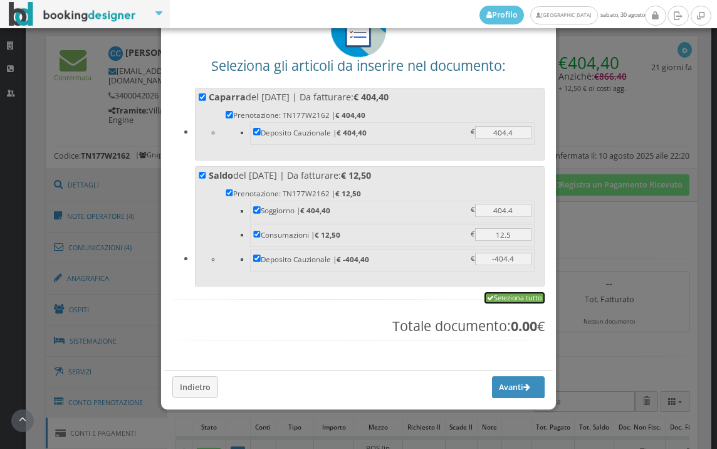
checkbox input "true"
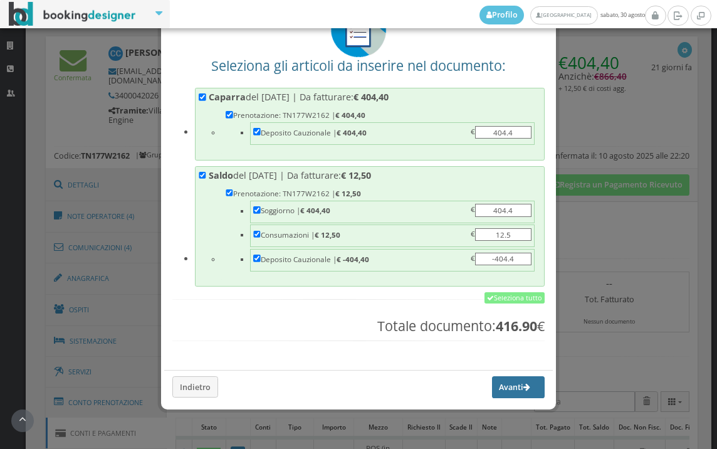
click at [507, 389] on button "Avanti" at bounding box center [518, 386] width 53 height 21
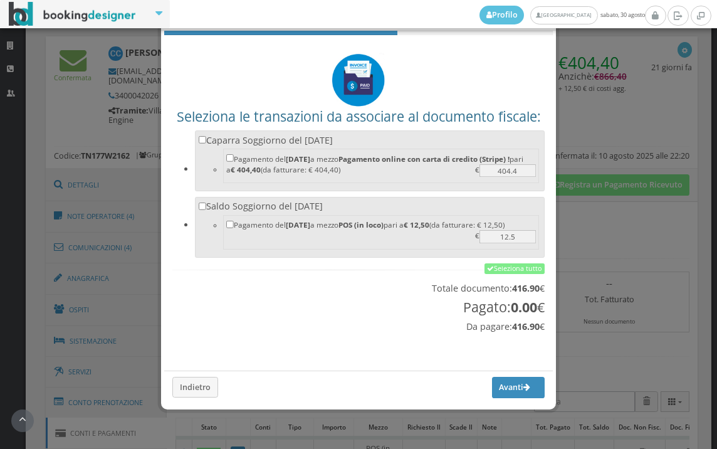
scroll to position [41, 0]
click at [503, 270] on link "Seleziona tutto" at bounding box center [515, 268] width 60 height 11
checkbox input "true"
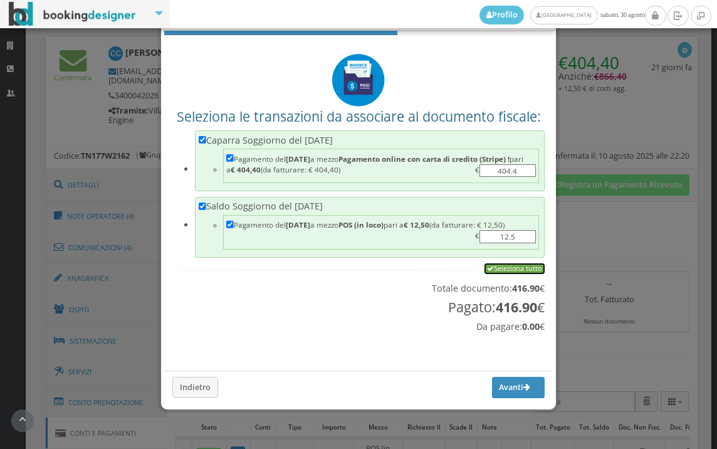
checkbox input "true"
click at [499, 385] on button "Avanti" at bounding box center [518, 387] width 53 height 21
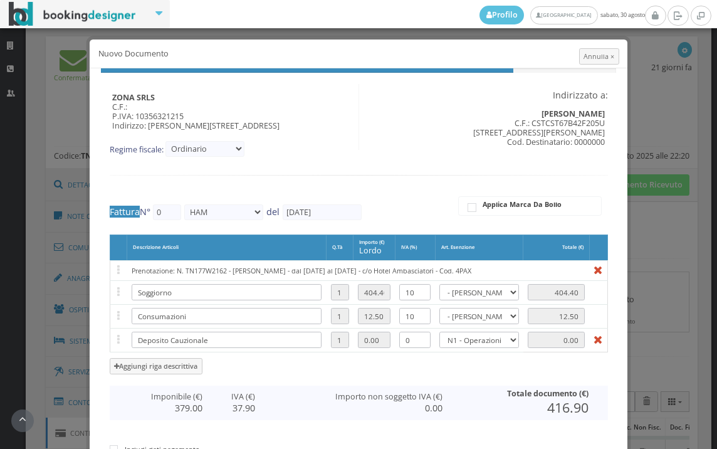
type input "554"
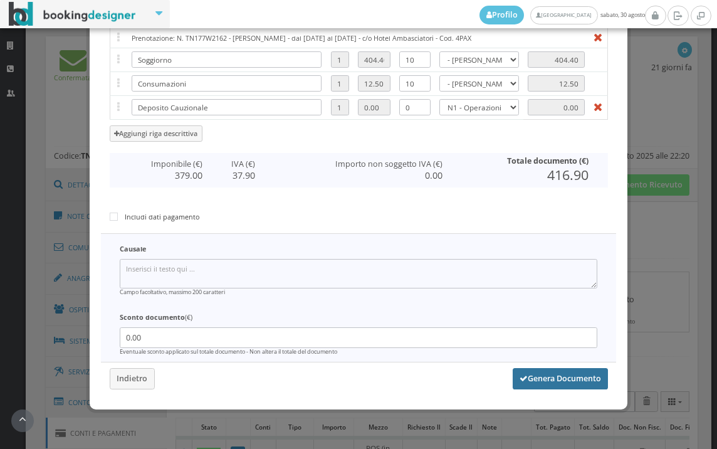
click at [545, 384] on button "Genera Documento" at bounding box center [560, 378] width 95 height 21
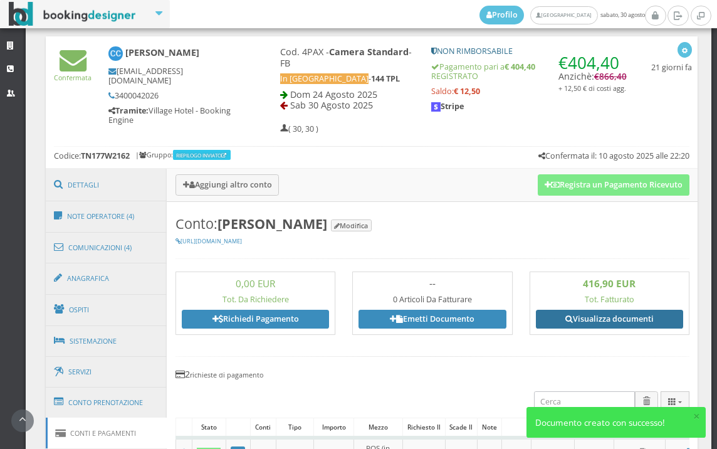
click at [602, 313] on link "Visualizza documenti" at bounding box center [609, 319] width 147 height 19
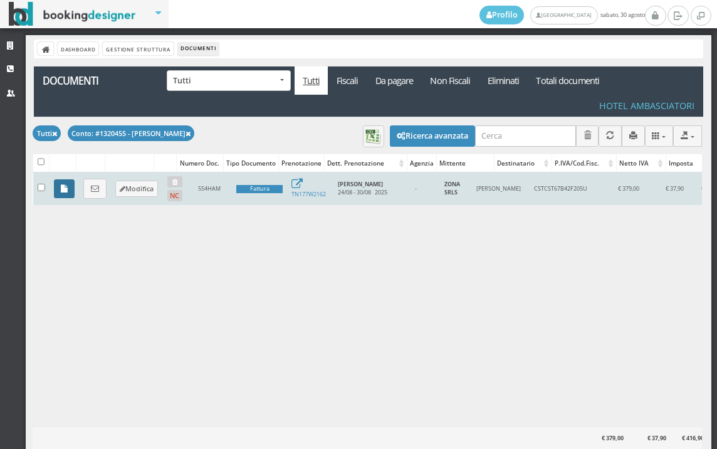
click at [62, 187] on icon at bounding box center [64, 189] width 7 height 8
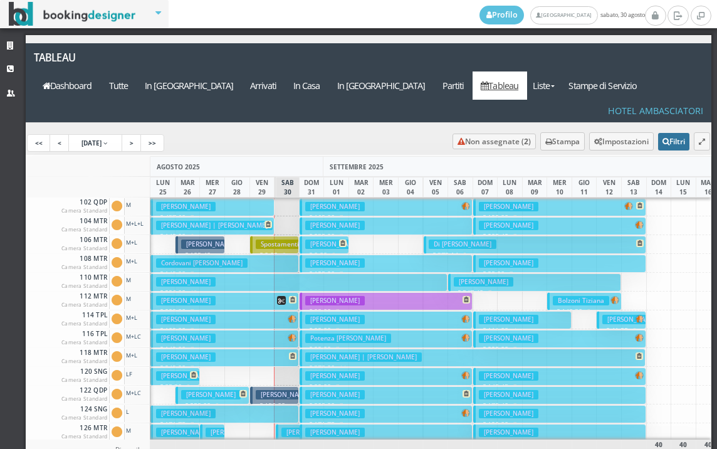
click at [663, 138] on icon at bounding box center [666, 142] width 7 height 8
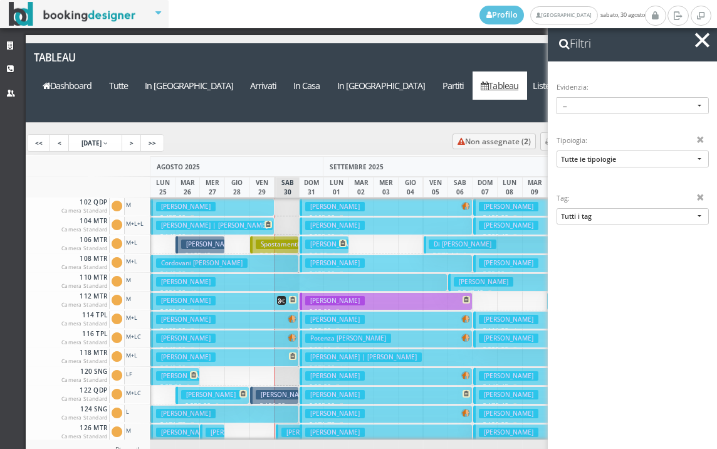
click at [701, 42] on span "button" at bounding box center [702, 40] width 14 height 14
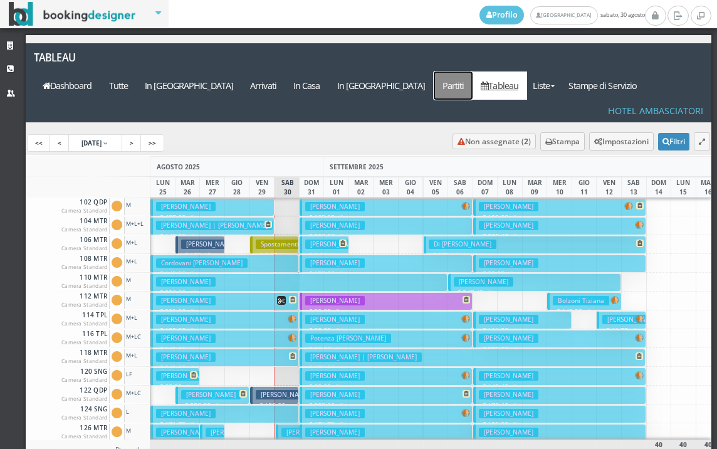
click at [464, 71] on a=pms-departured-reservations"] "Partiti" at bounding box center [453, 85] width 39 height 28
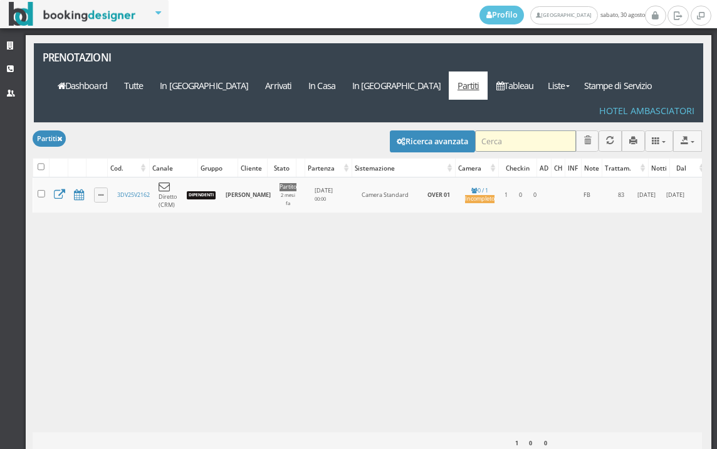
click at [498, 130] on input "search" at bounding box center [525, 140] width 101 height 21
type input "VERA"
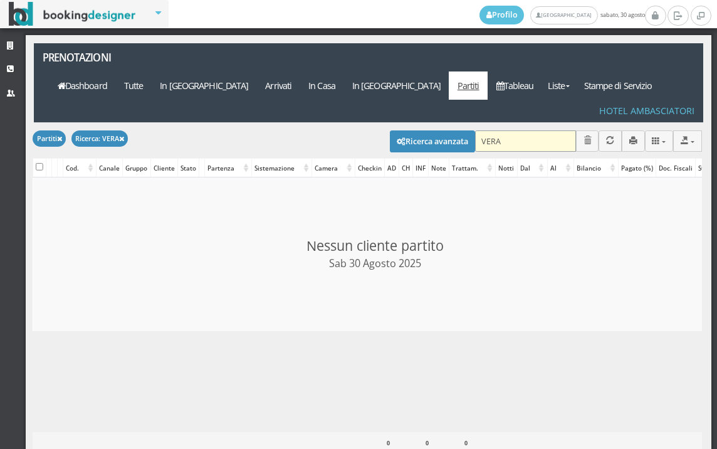
checkbox input "false"
type input "V"
type input "GOUR"
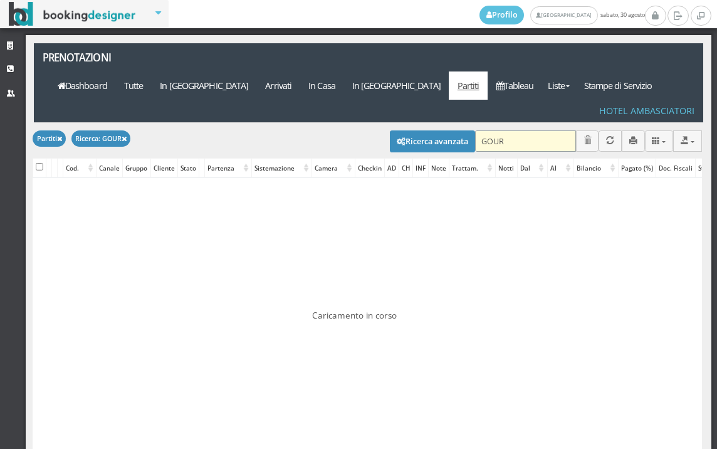
checkbox input "false"
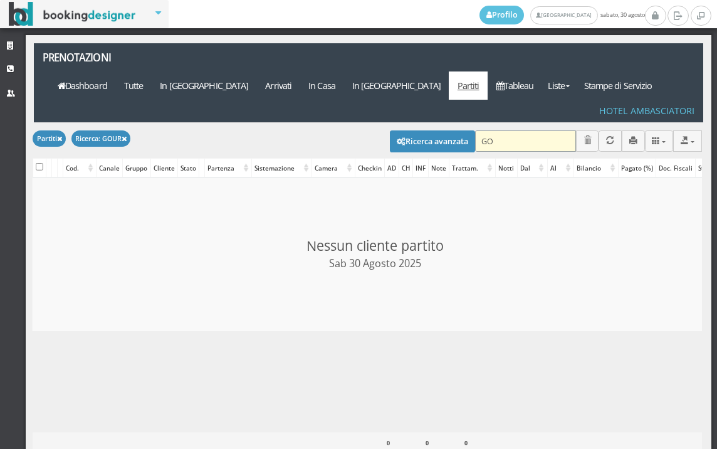
type input "G"
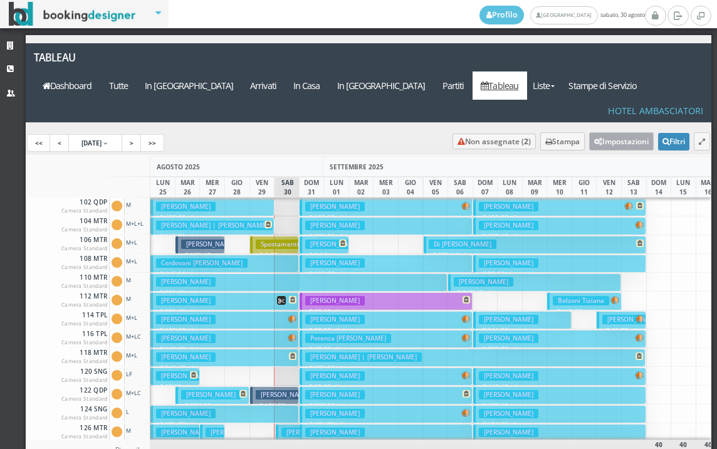
click at [601, 132] on button "Impostazioni" at bounding box center [621, 141] width 65 height 18
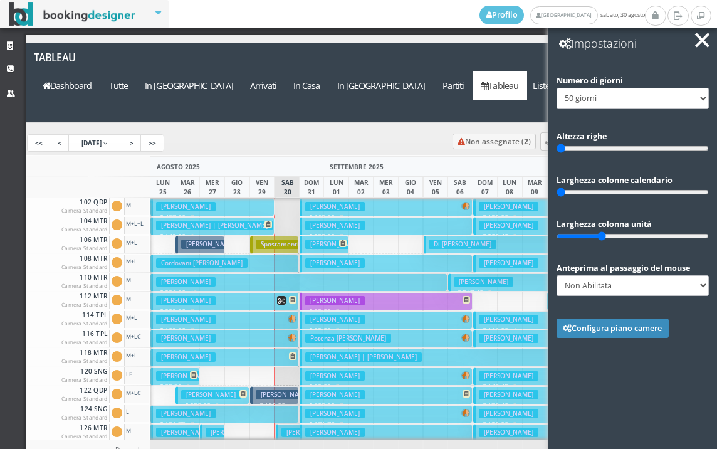
click at [701, 40] on span "button" at bounding box center [702, 40] width 14 height 14
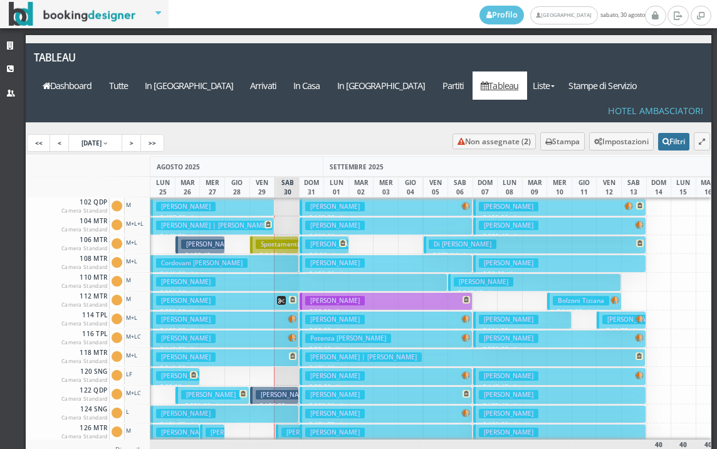
click at [665, 133] on button "Filtri" at bounding box center [673, 142] width 31 height 18
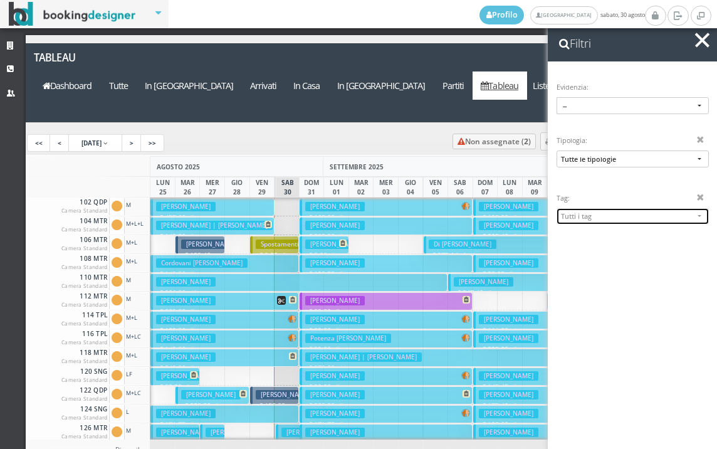
click at [624, 216] on span "Tutti i tag" at bounding box center [627, 215] width 133 height 9
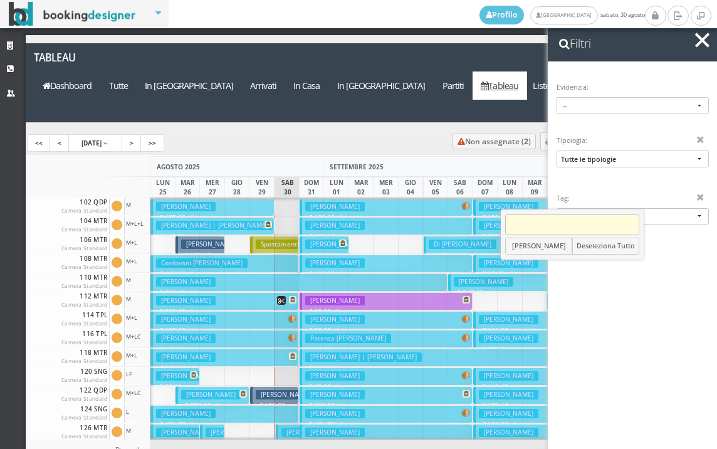
click at [549, 223] on input "Search" at bounding box center [572, 224] width 134 height 21
click at [575, 224] on input "[PERSON_NAME]" at bounding box center [570, 224] width 137 height 21
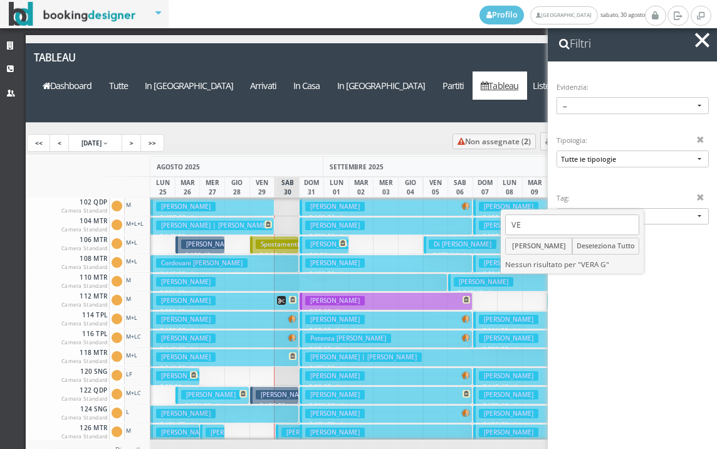
type input "V"
click at [701, 43] on button "button" at bounding box center [702, 40] width 18 height 18
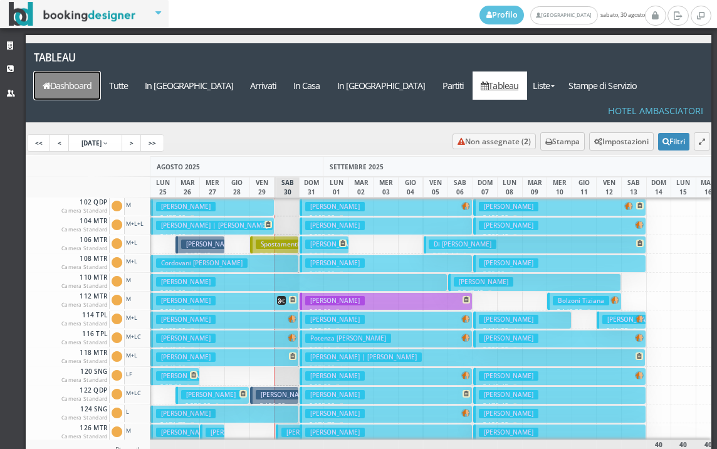
click at [100, 71] on link "Dashboard" at bounding box center [67, 85] width 66 height 28
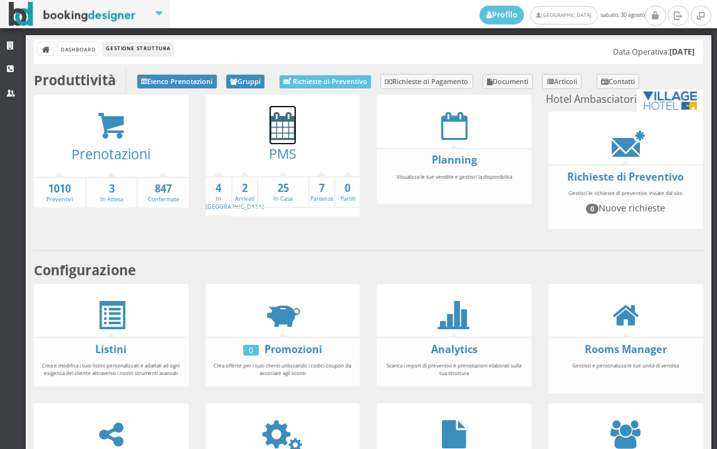
click at [283, 134] on icon at bounding box center [283, 126] width 26 height 28
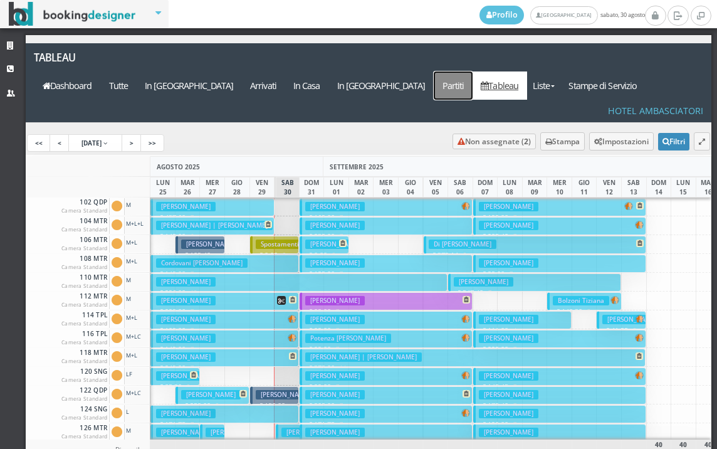
click at [473, 71] on a=pms-departured-reservations"] "Partiti" at bounding box center [453, 85] width 39 height 28
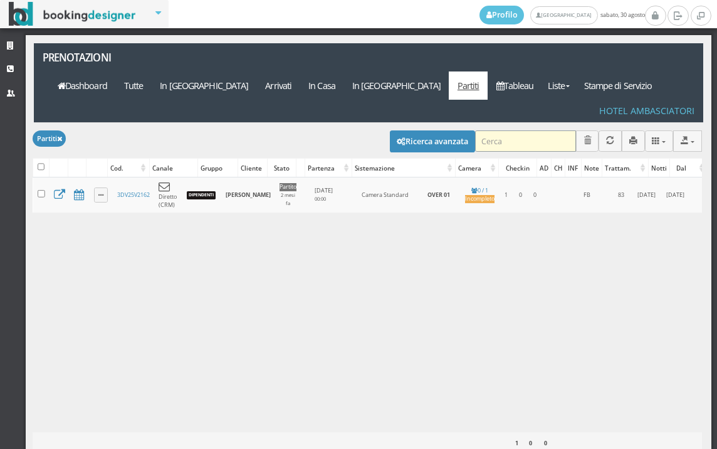
click at [488, 130] on input "search" at bounding box center [525, 140] width 101 height 21
type input "GO"
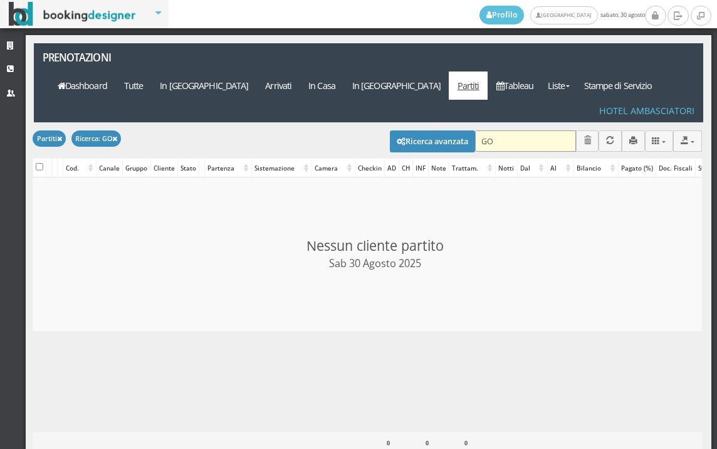
checkbox input "false"
type input "GOU"
checkbox input "false"
type input "GOUREANU"
checkbox input "false"
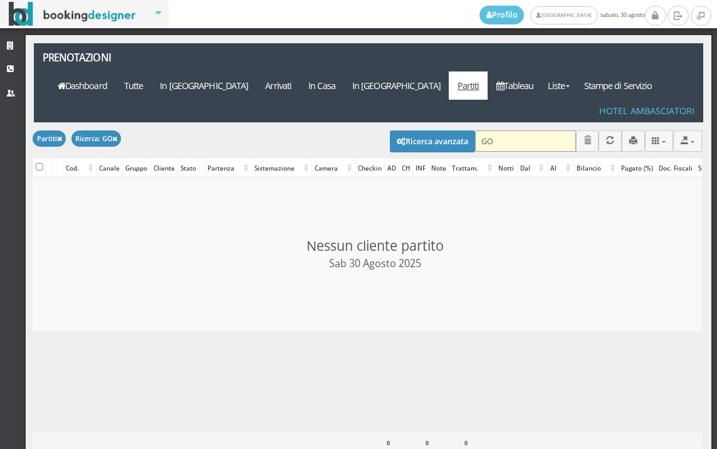
type input "G"
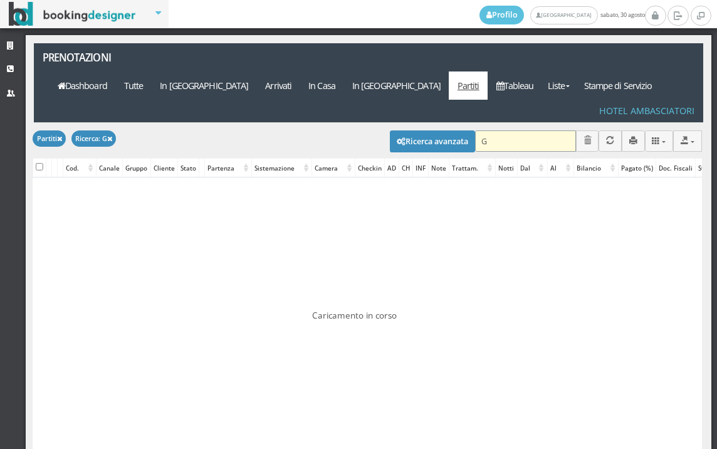
checkbox input "false"
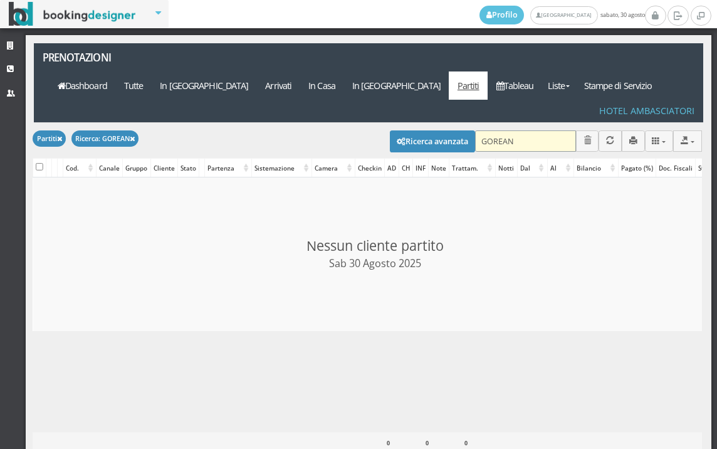
type input "GOREANU"
checkbox input "false"
type input "G"
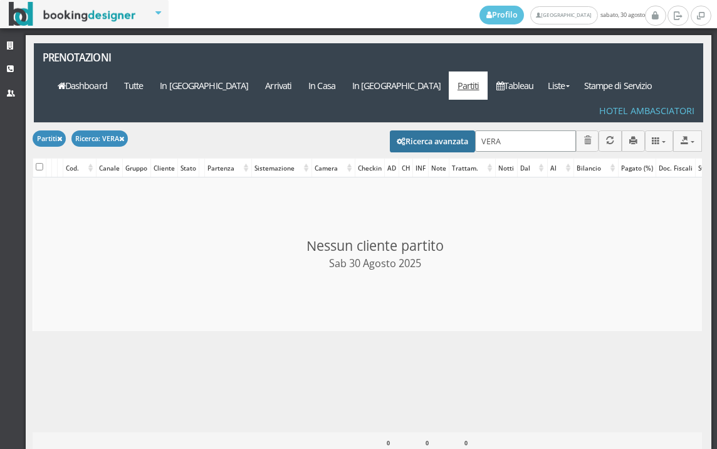
type input "VERA"
click at [409, 130] on button "Ricerca avanzata" at bounding box center [432, 140] width 85 height 21
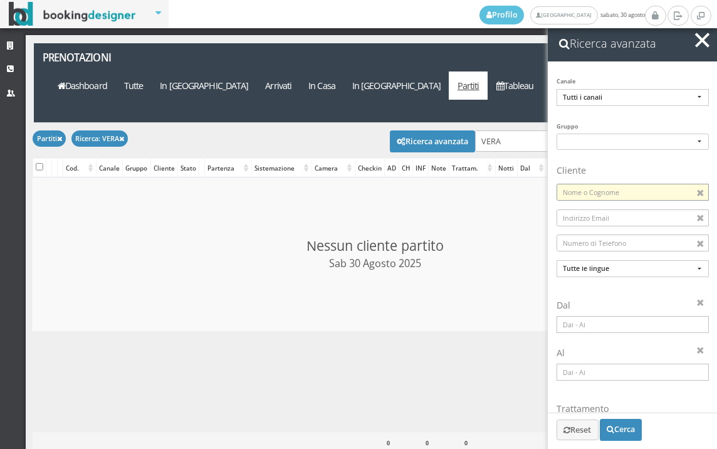
click at [615, 189] on input at bounding box center [633, 192] width 152 height 17
type input "[PERSON_NAME]"
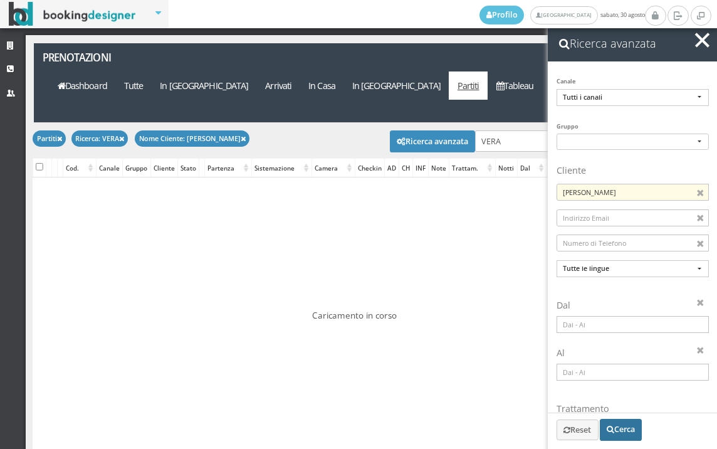
click at [623, 433] on button "Cerca" at bounding box center [621, 429] width 42 height 21
checkbox input "false"
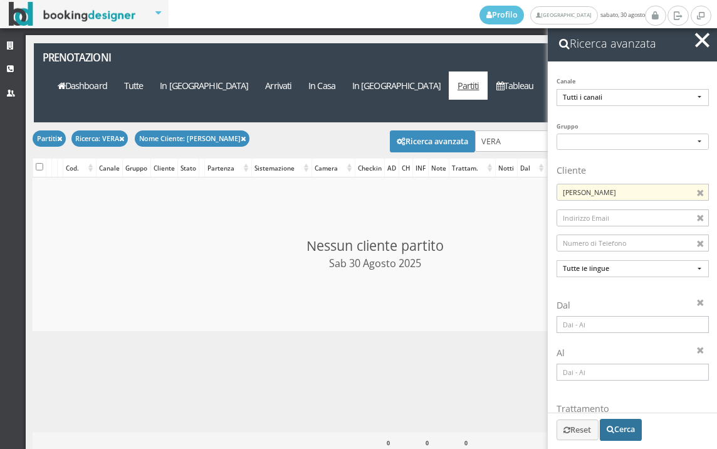
click at [590, 326] on input at bounding box center [633, 324] width 152 height 17
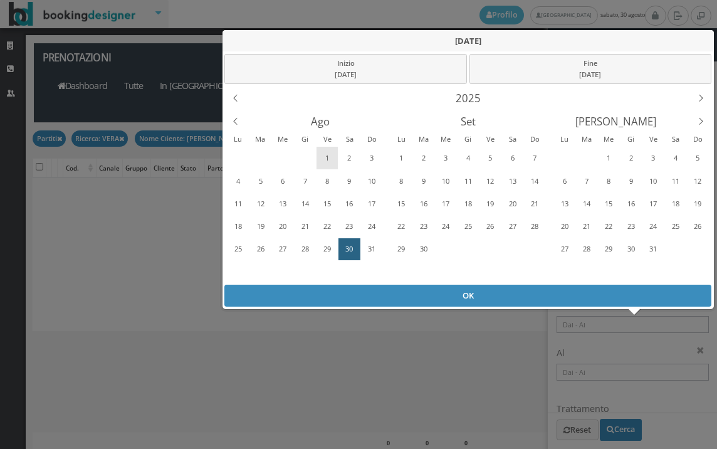
click at [322, 157] on div "1" at bounding box center [327, 158] width 19 height 20
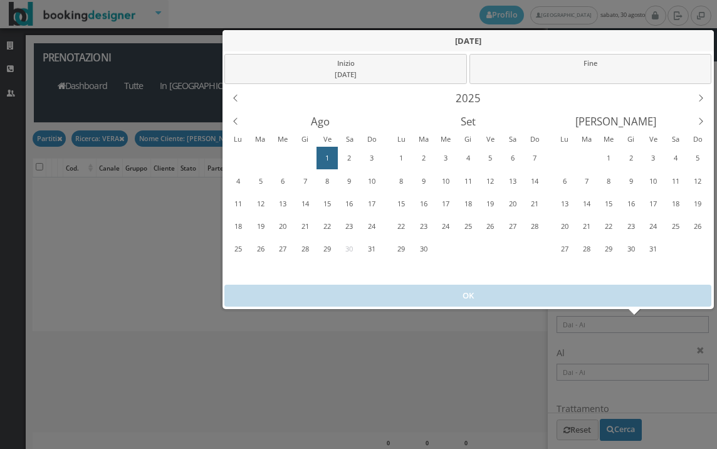
click at [322, 157] on div "1" at bounding box center [327, 158] width 19 height 20
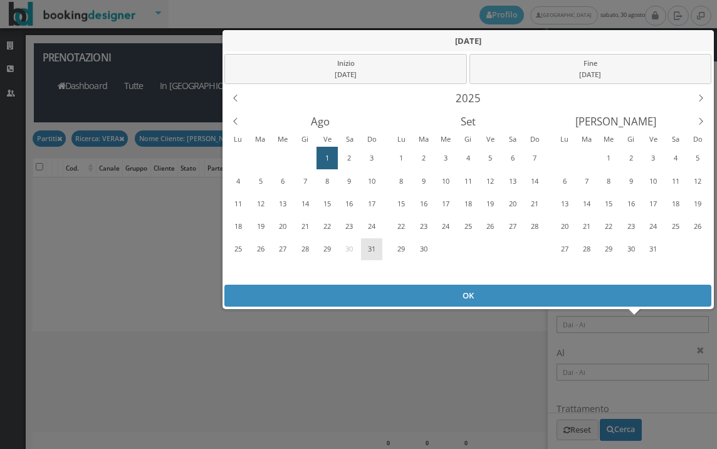
click at [370, 249] on div "31" at bounding box center [371, 249] width 19 height 20
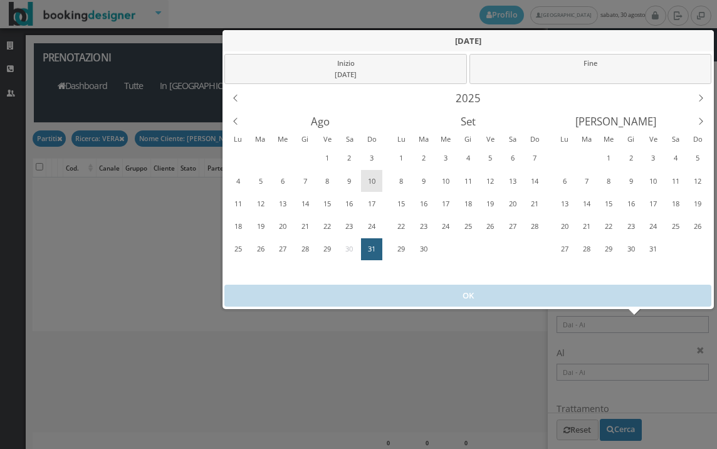
click at [370, 179] on div "10" at bounding box center [371, 181] width 19 height 20
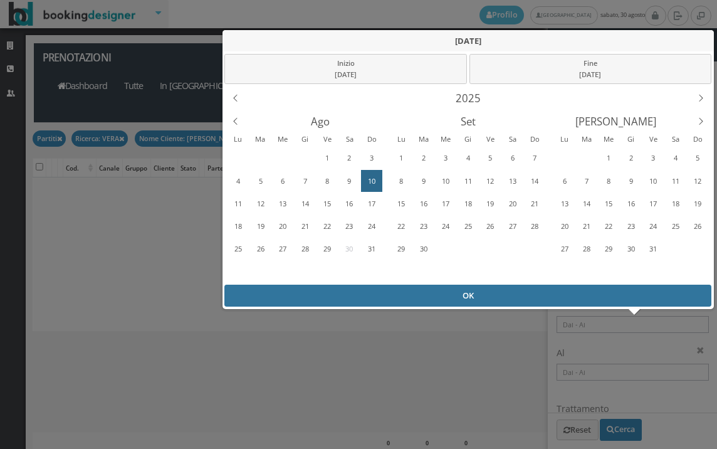
click at [412, 293] on div "OK" at bounding box center [467, 296] width 487 height 22
type input "[DATE] - [DATE]"
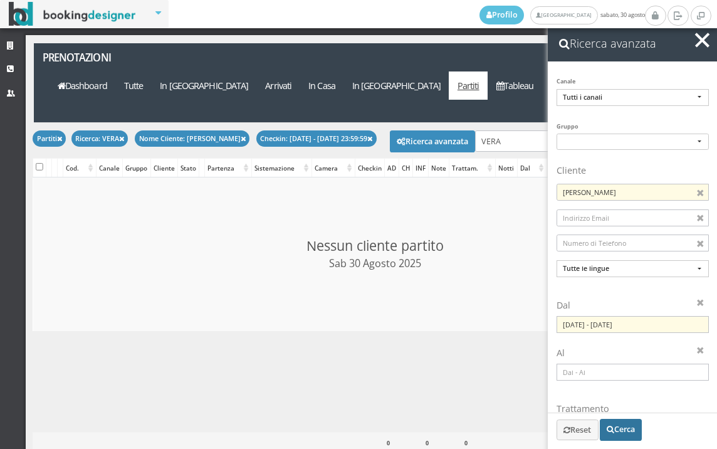
click at [630, 432] on button "Cerca" at bounding box center [621, 429] width 42 height 21
checkbox input "false"
click at [701, 42] on span "button" at bounding box center [702, 40] width 14 height 14
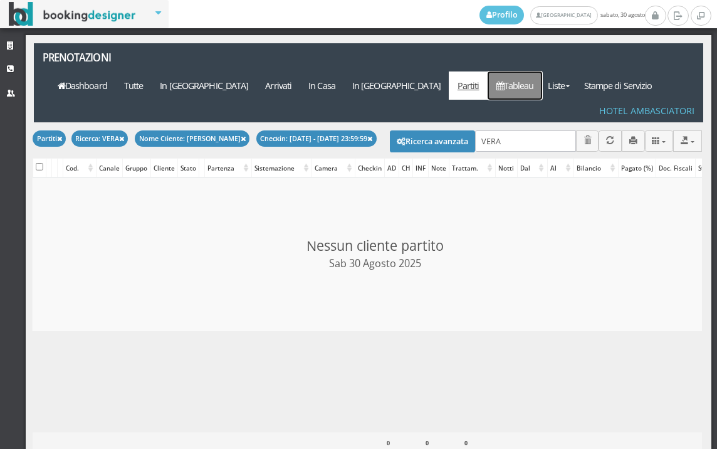
click at [530, 71] on link "Tableau" at bounding box center [515, 85] width 55 height 28
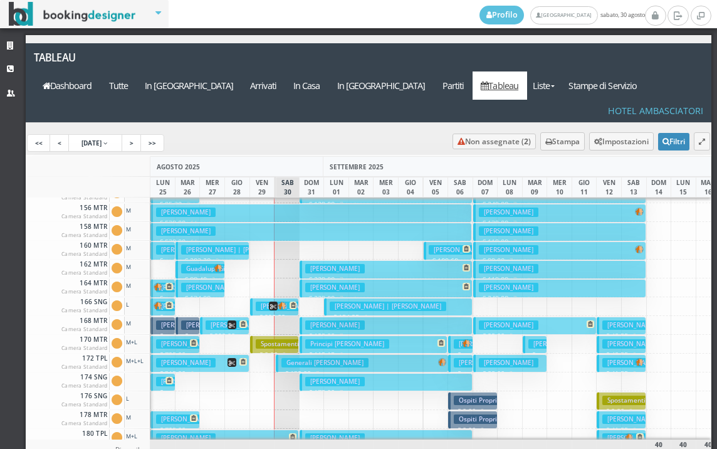
scroll to position [564, 0]
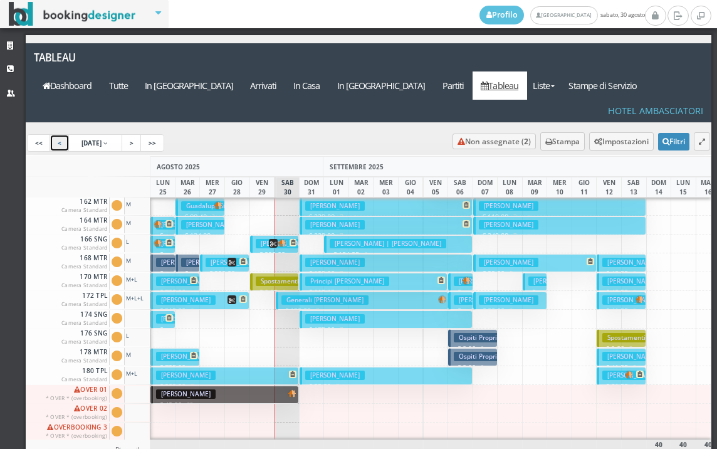
click at [61, 134] on link "<" at bounding box center [60, 143] width 20 height 18
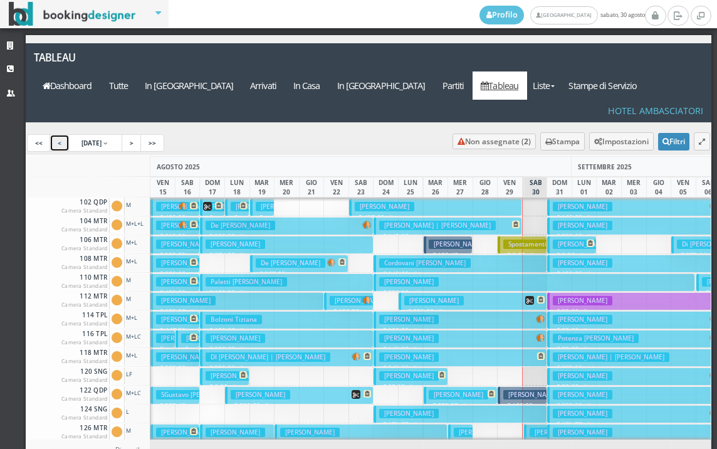
click at [57, 134] on link "<" at bounding box center [60, 143] width 20 height 18
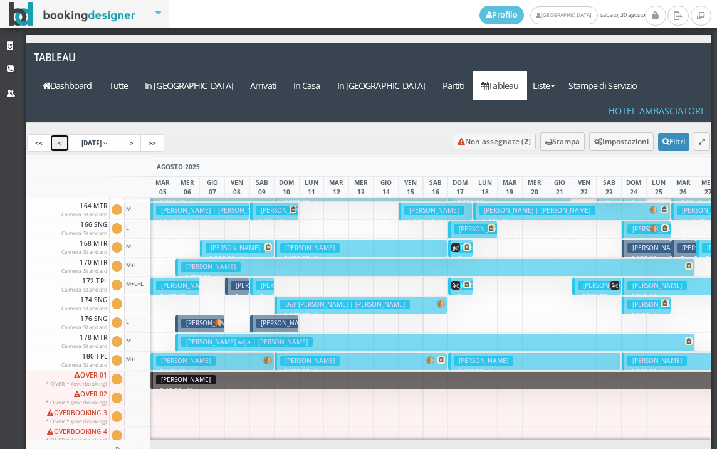
scroll to position [627, 0]
